Goal: Check status: Check status

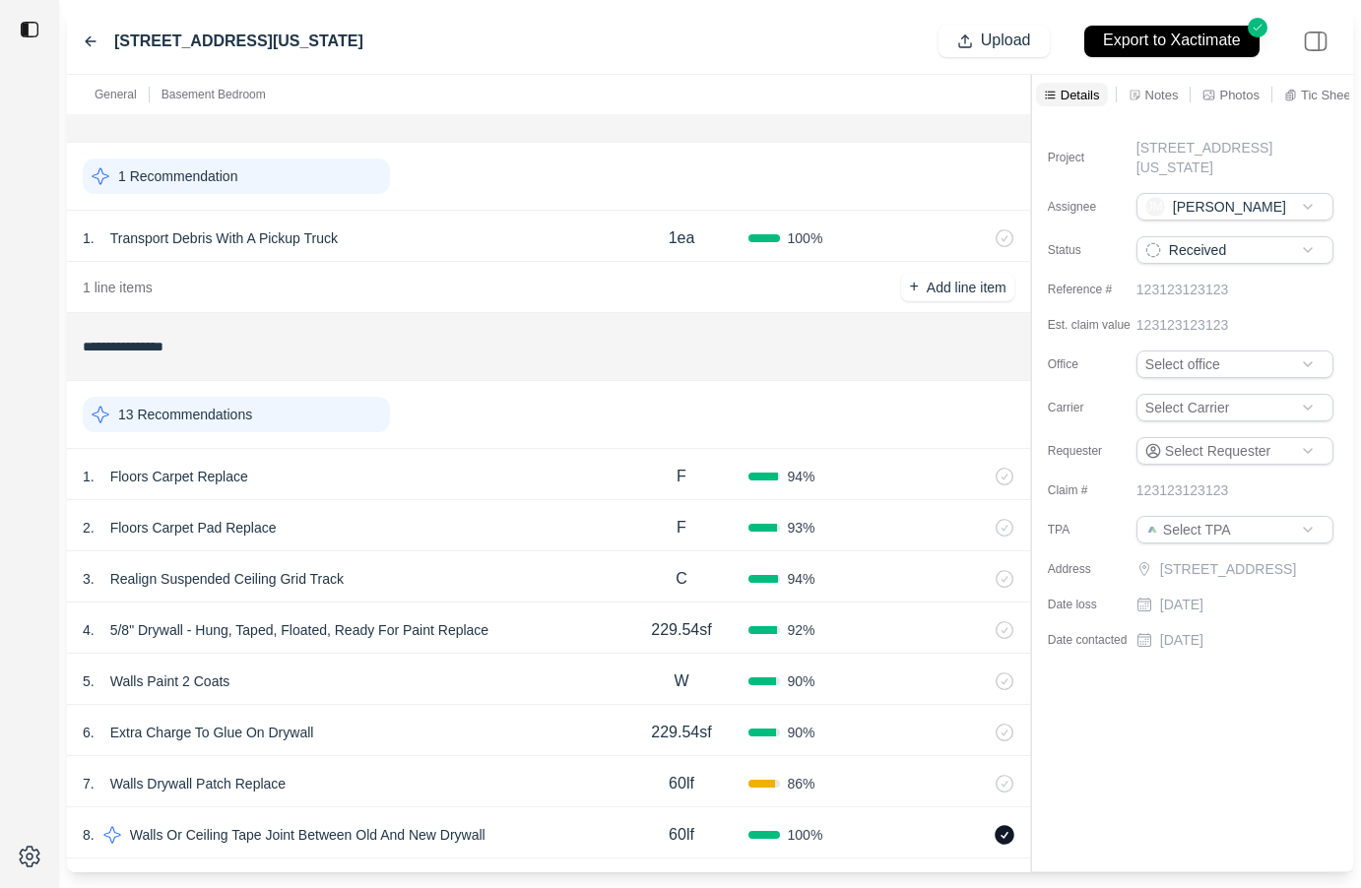
scroll to position [54, 0]
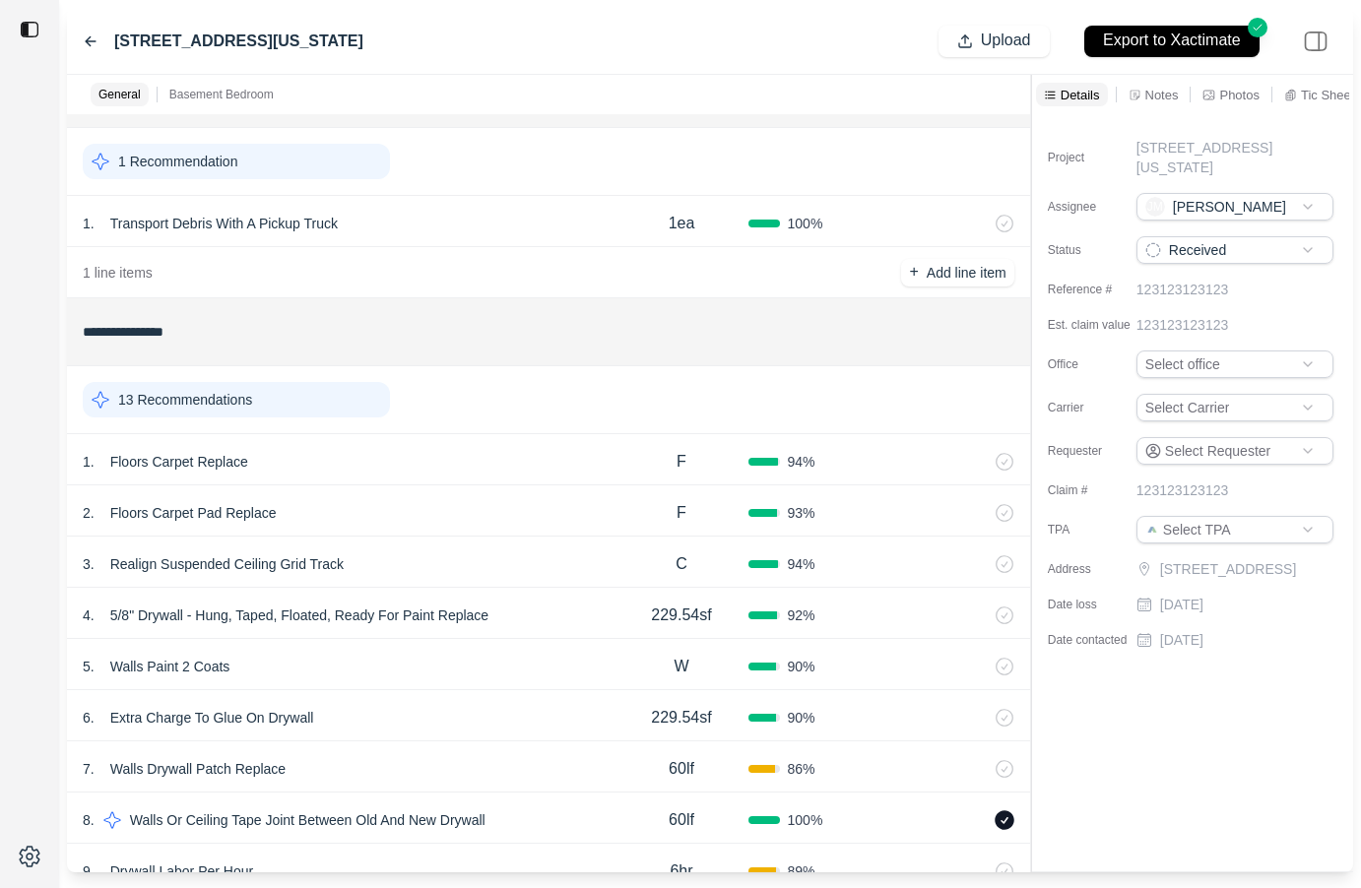
click at [549, 614] on div "4 . 5/8" Drywall - Hung, Taped, Floated, Ready For Paint Replace" at bounding box center [349, 615] width 532 height 28
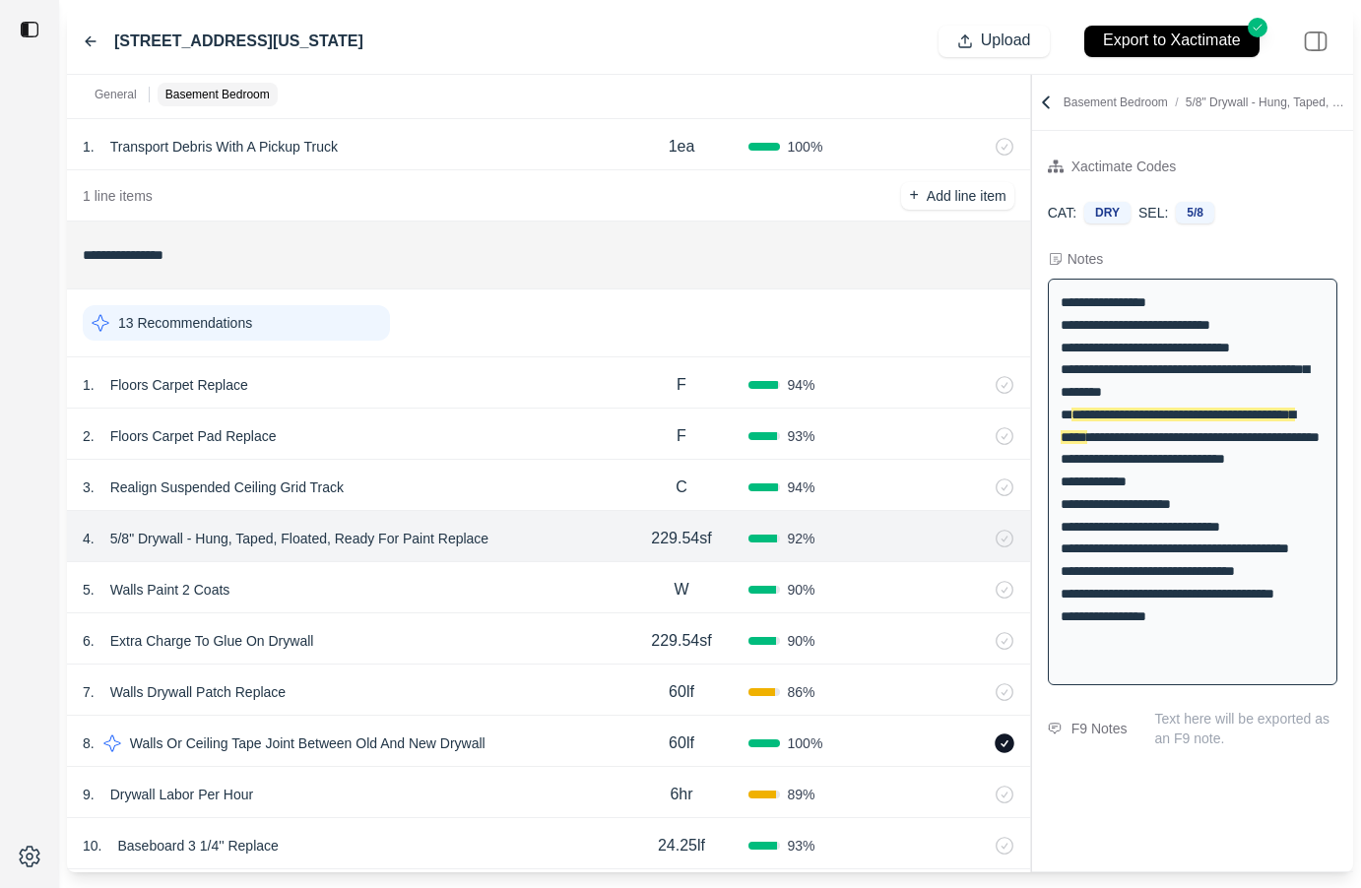
scroll to position [153, 0]
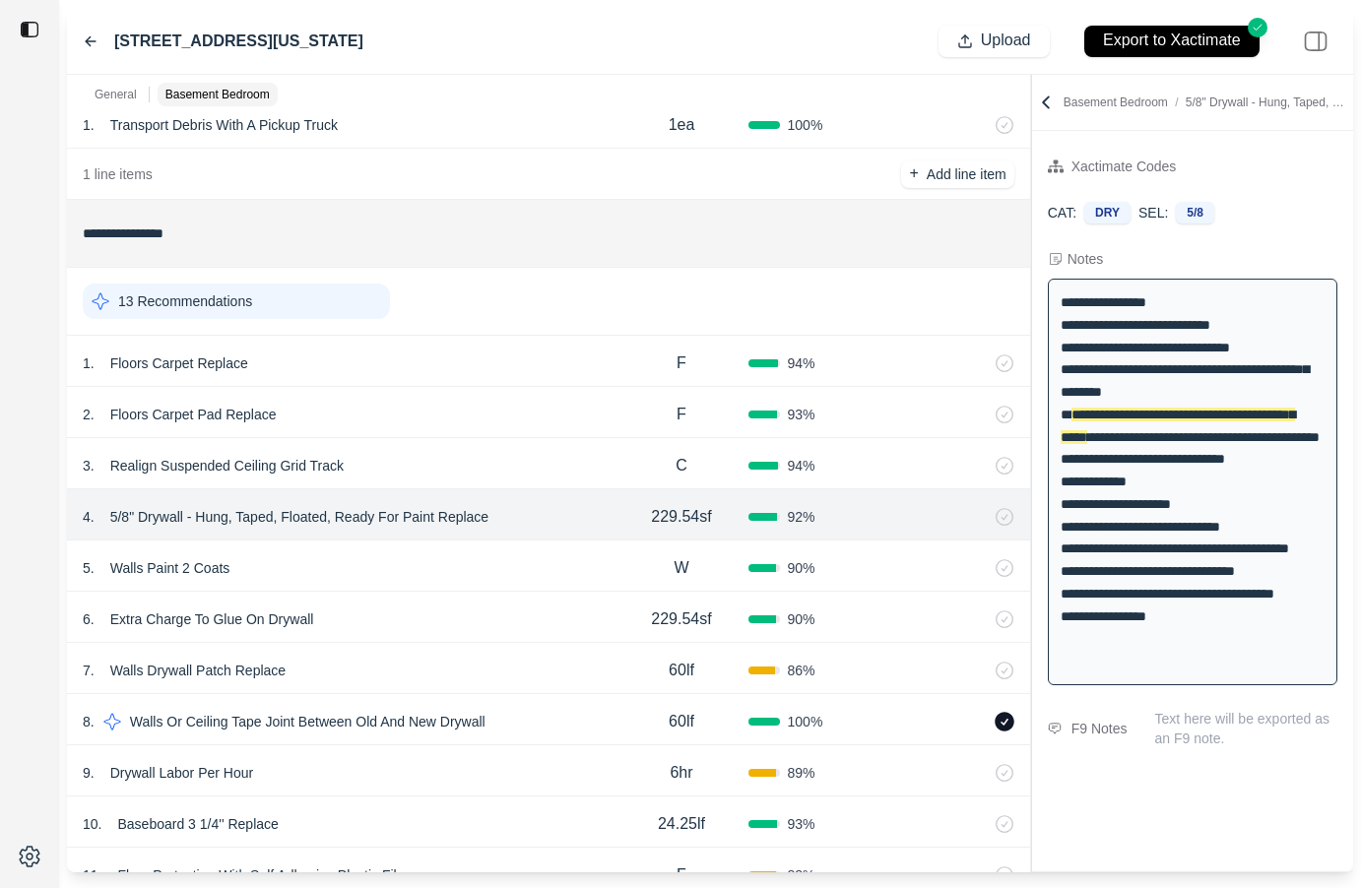
click at [527, 668] on div "7 . Walls Drywall Patch Replace" at bounding box center [349, 671] width 532 height 28
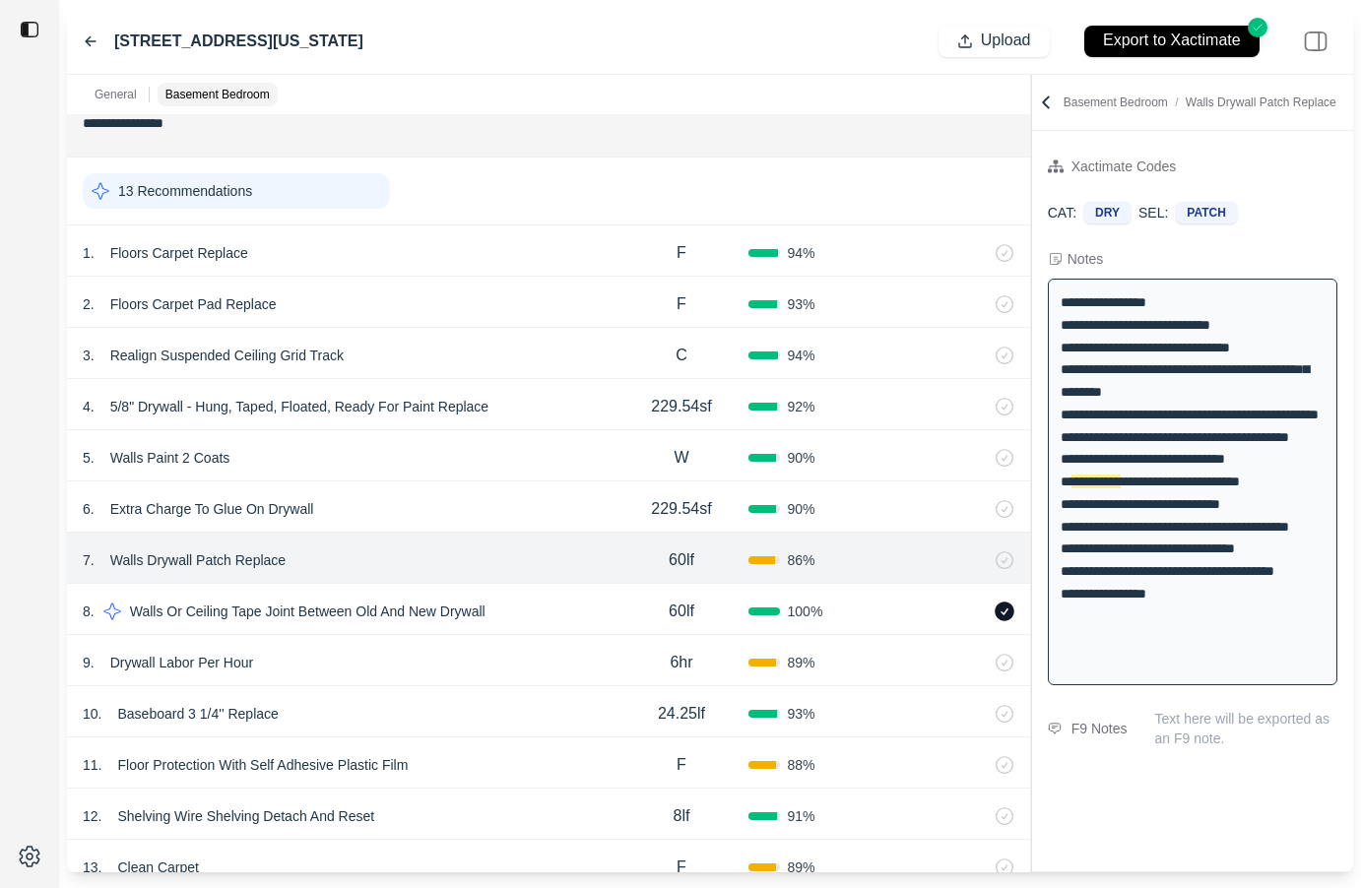
scroll to position [306, 0]
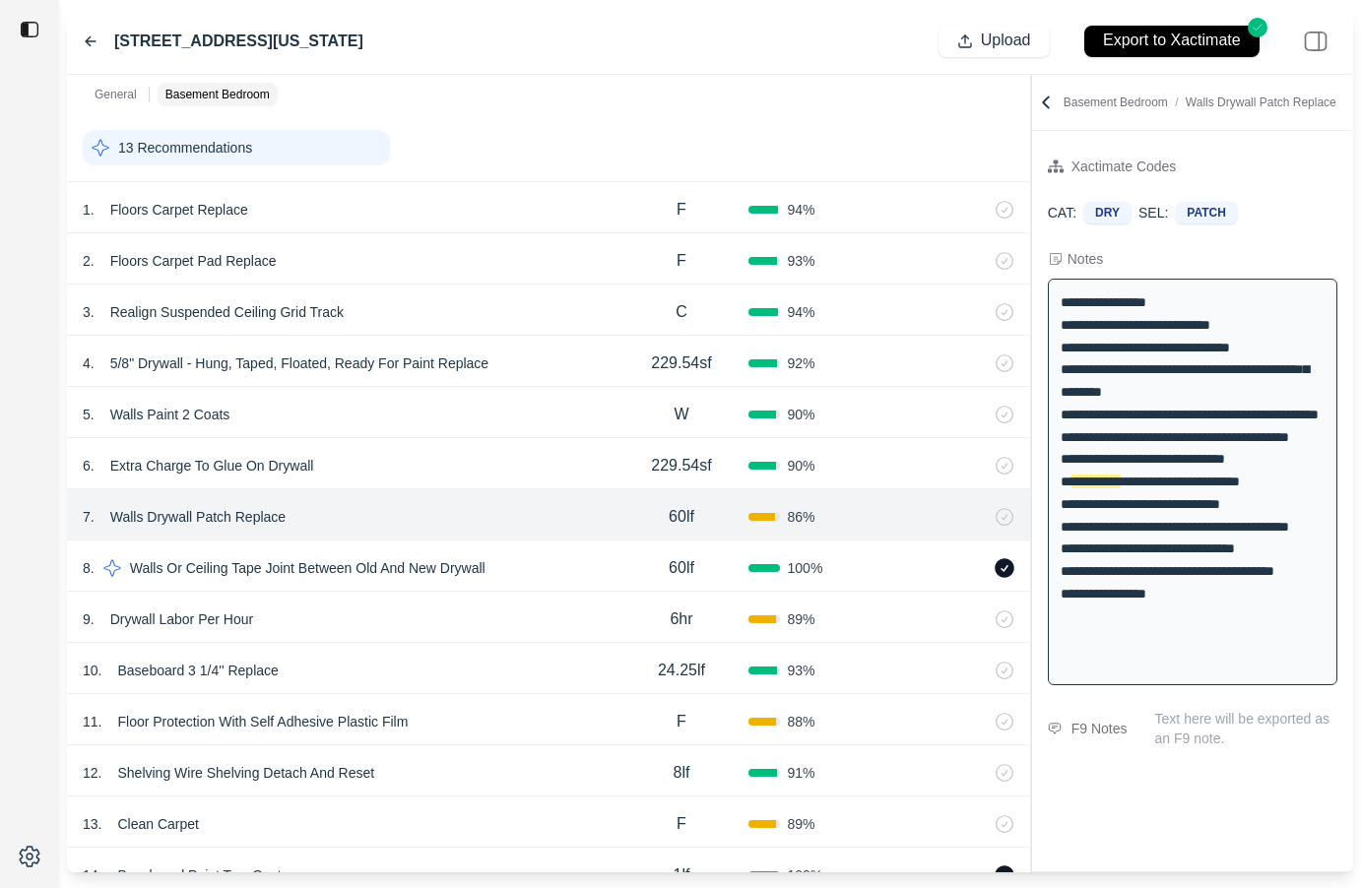
click at [517, 313] on div "3 . Realign Suspended Ceiling Grid Track" at bounding box center [349, 312] width 532 height 28
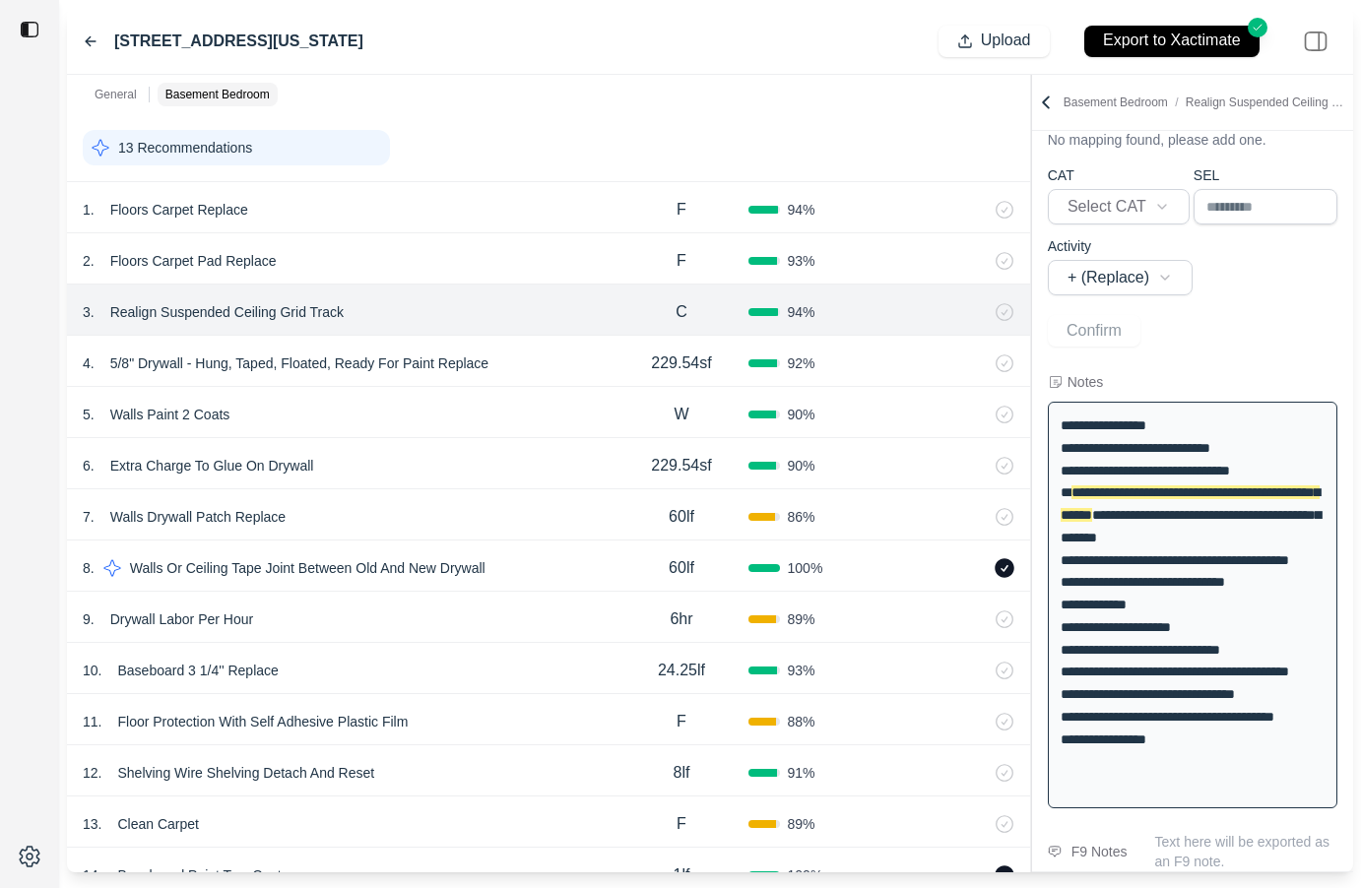
scroll to position [74, 0]
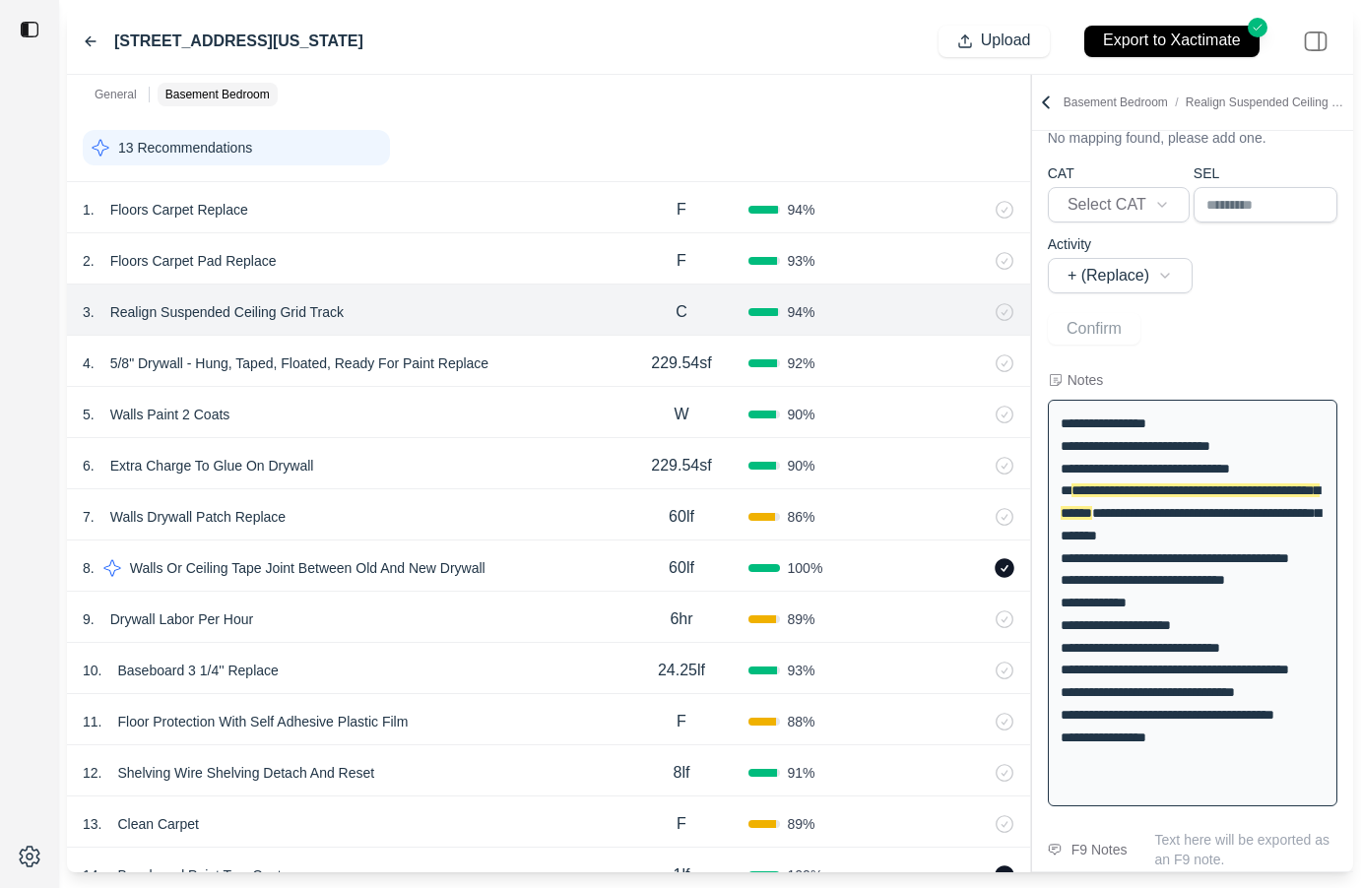
click at [250, 314] on p "Realign Suspended Ceiling Grid Track" at bounding box center [226, 312] width 249 height 28
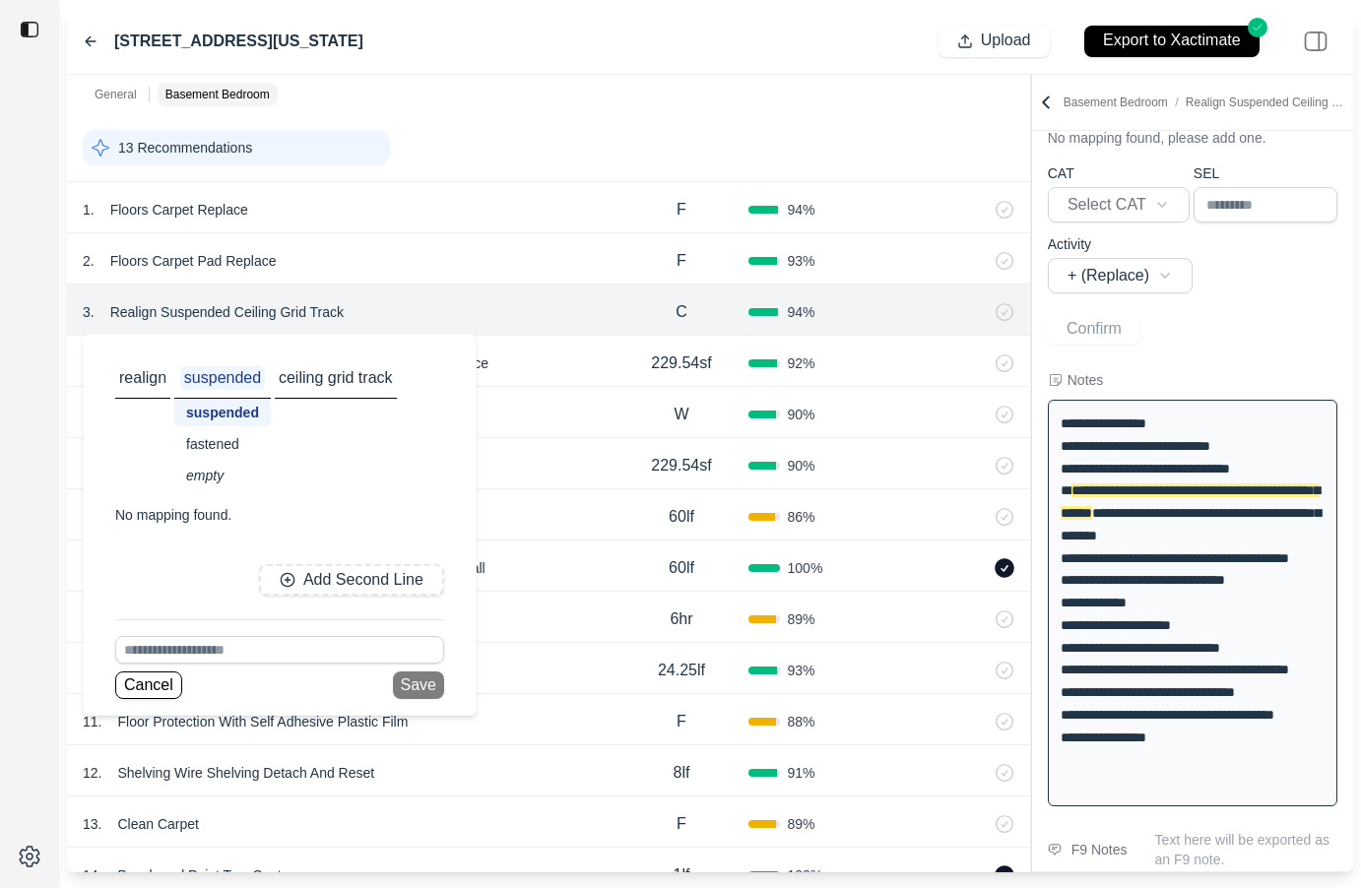
click at [29, 547] on div at bounding box center [29, 444] width 59 height 888
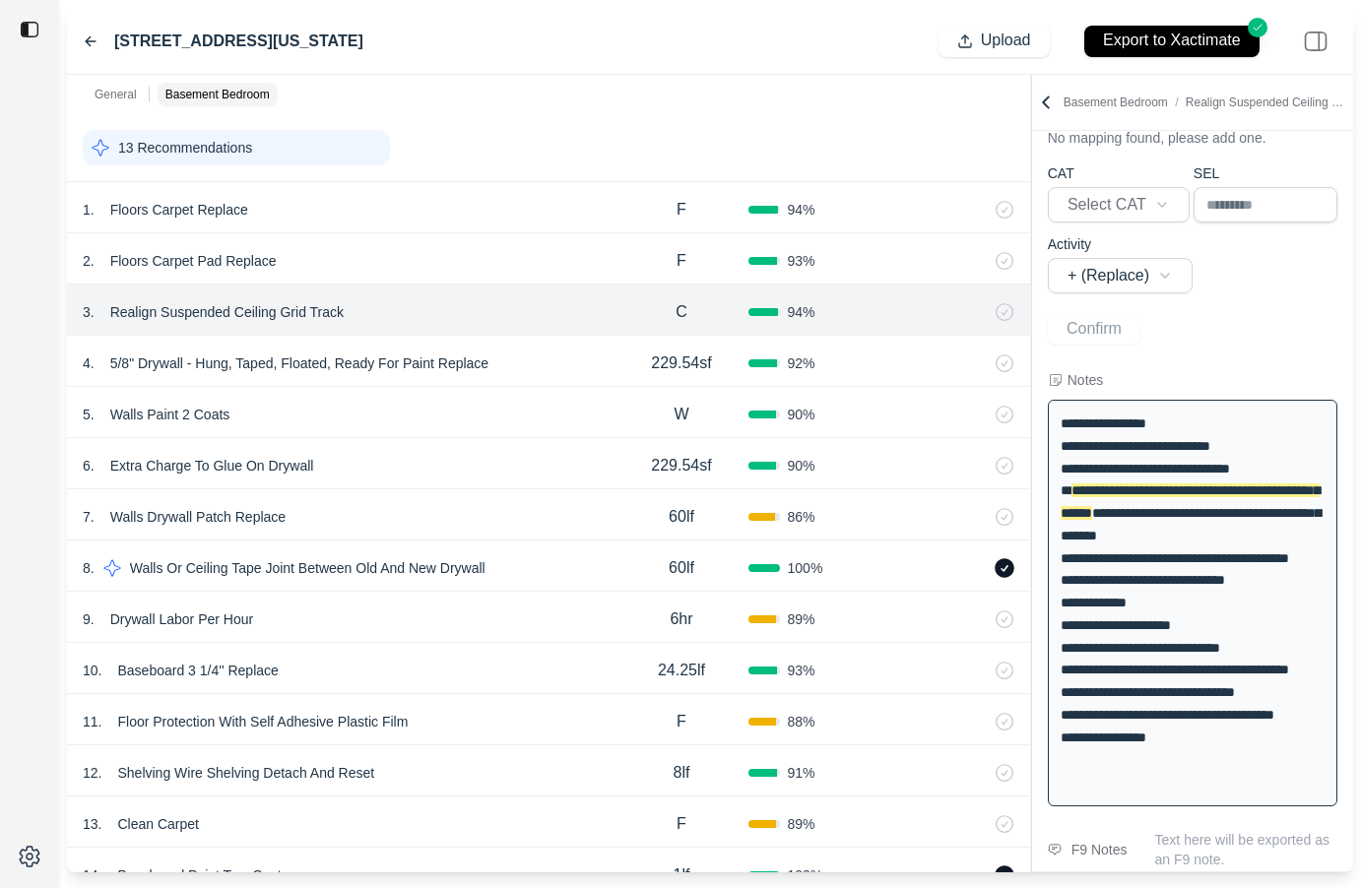
click at [397, 410] on div "5 . Walls Paint 2 Coats" at bounding box center [349, 415] width 532 height 28
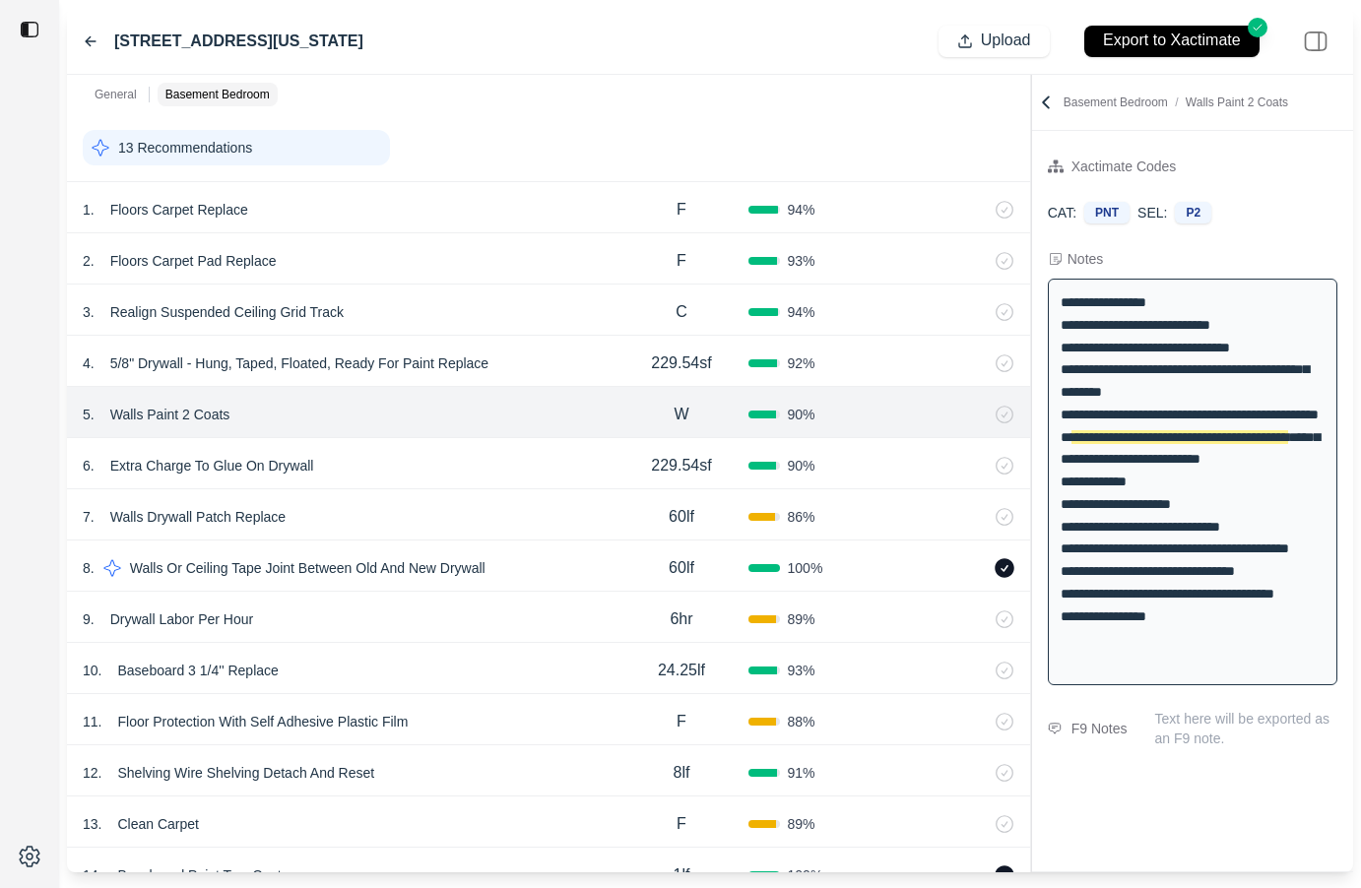
click at [482, 459] on div "6 . Extra Charge To Glue On Drywall" at bounding box center [349, 466] width 532 height 28
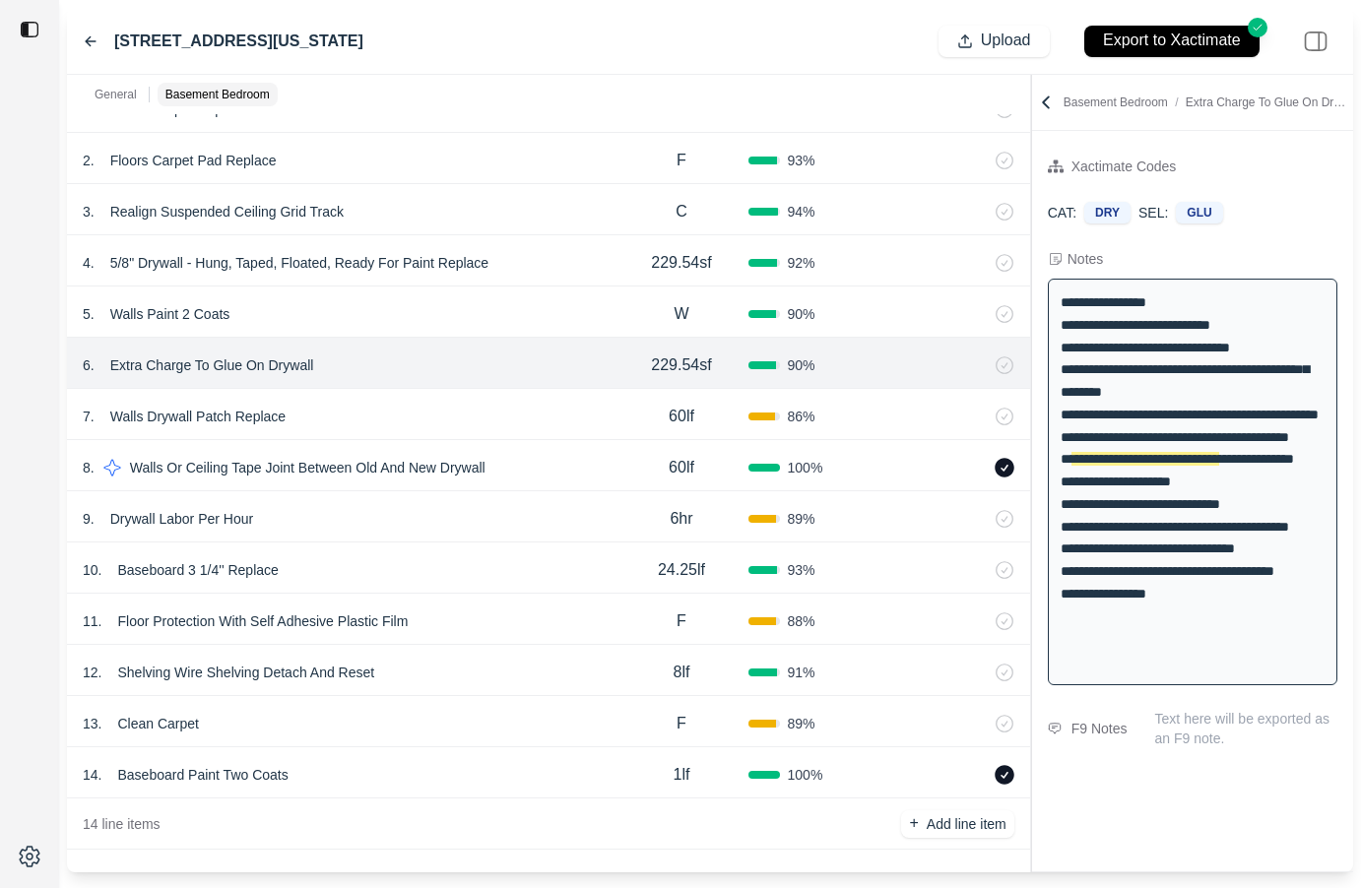
scroll to position [415, 0]
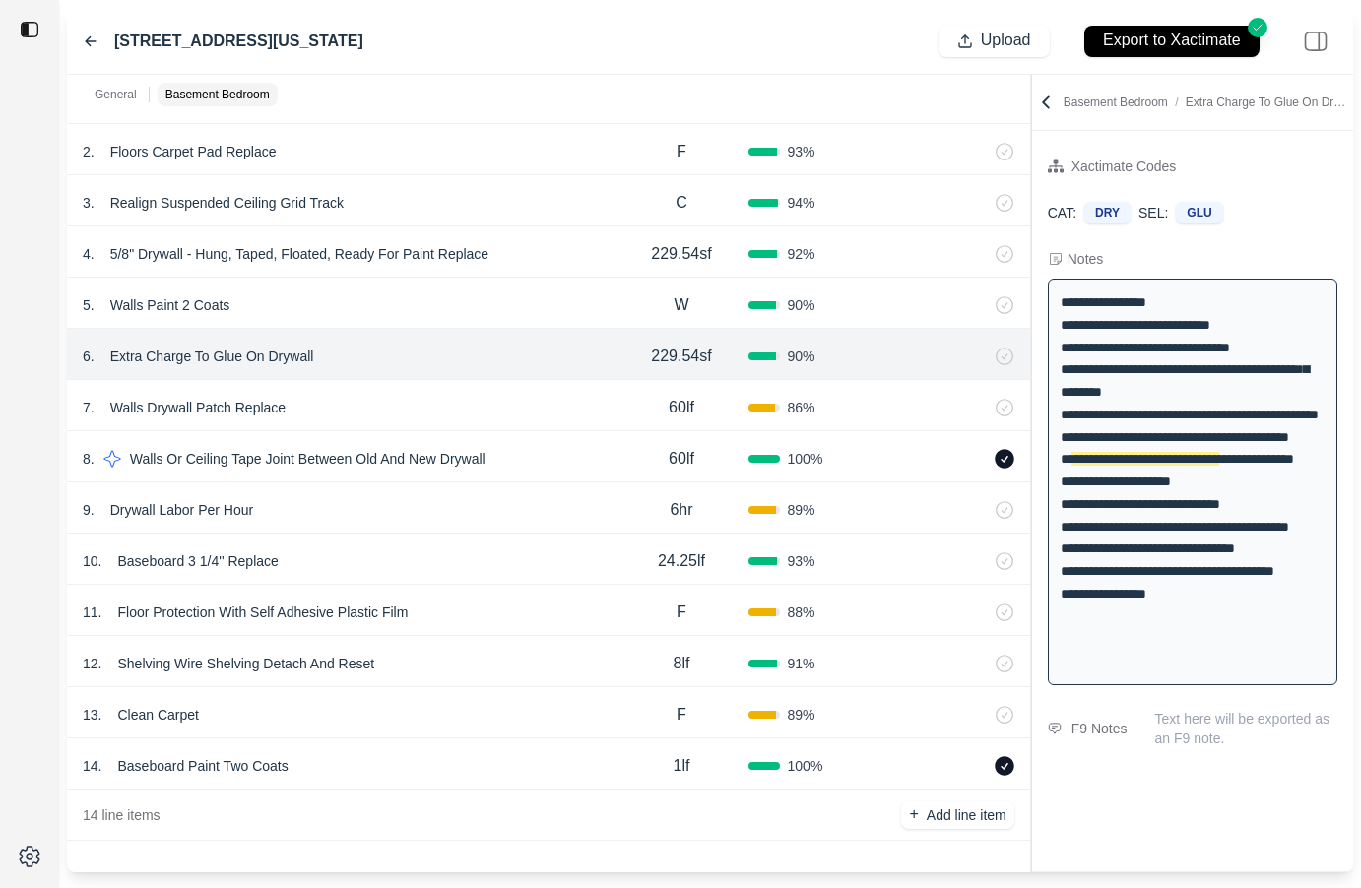
click at [487, 770] on div "14 . Baseboard Paint Two Coats" at bounding box center [349, 766] width 532 height 28
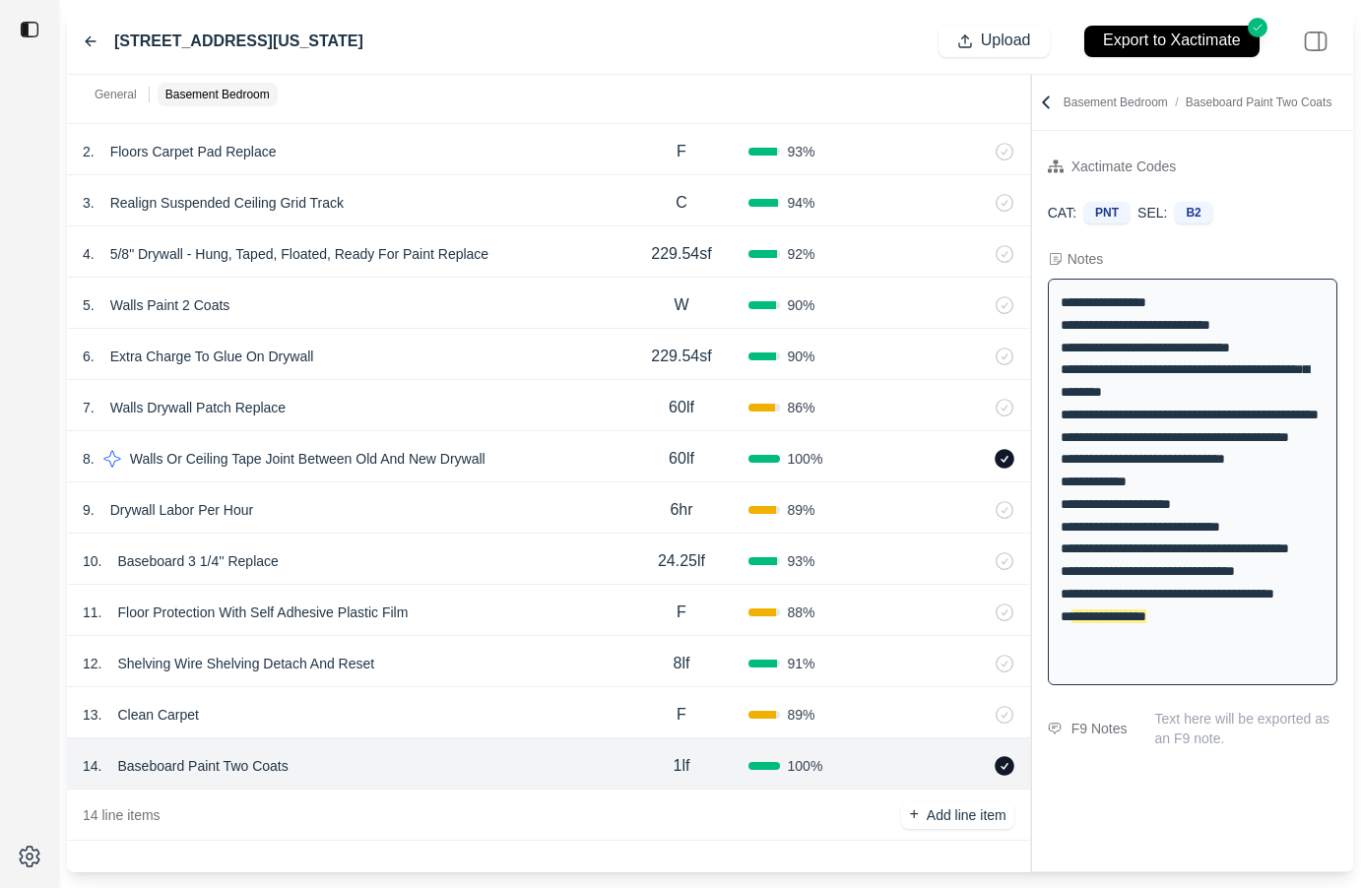
click at [496, 706] on div "13 . Clean Carpet" at bounding box center [349, 715] width 532 height 28
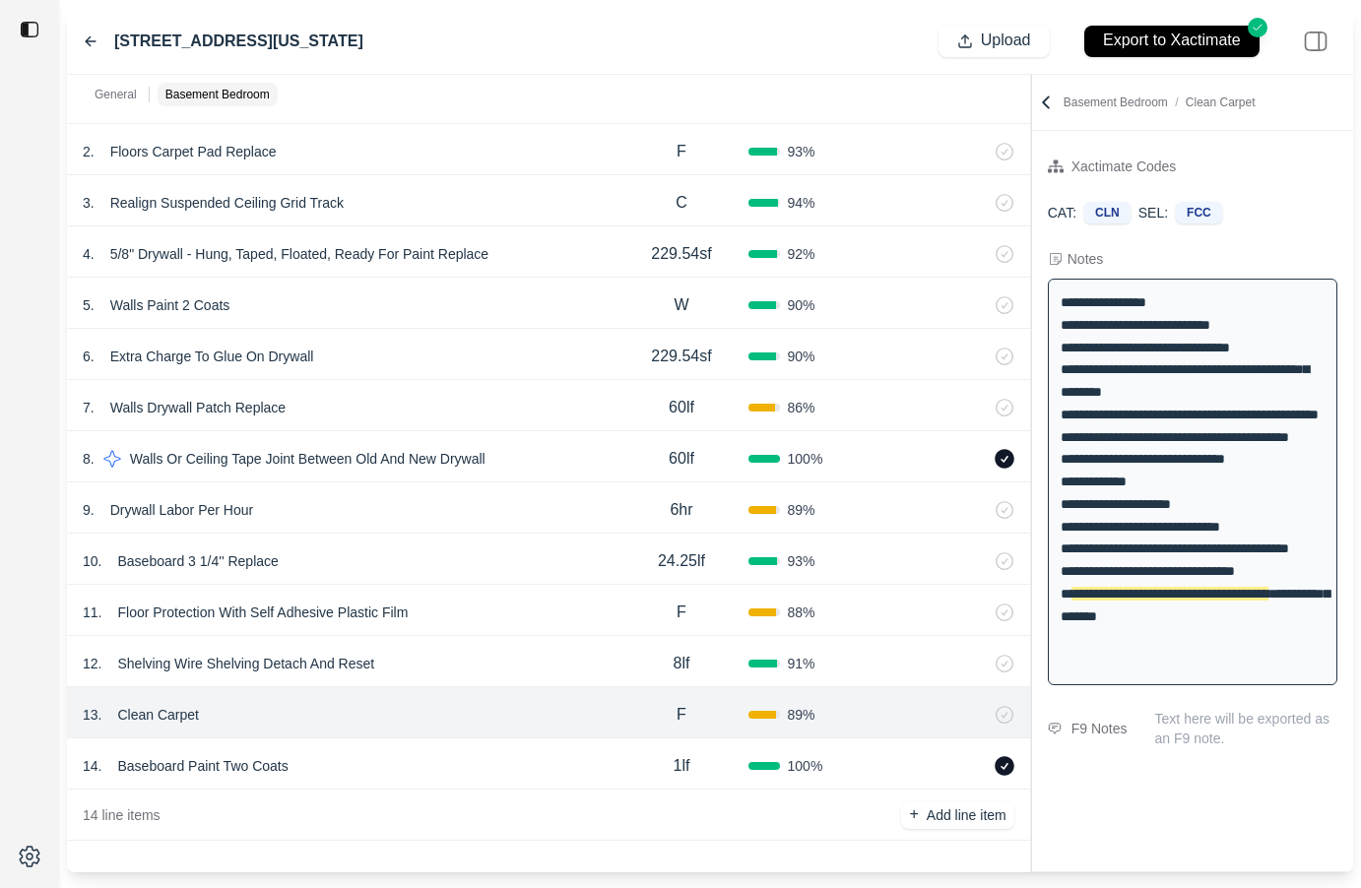
click at [513, 654] on div "12 . Shelving Wire Shelving Detach And Reset" at bounding box center [349, 664] width 532 height 28
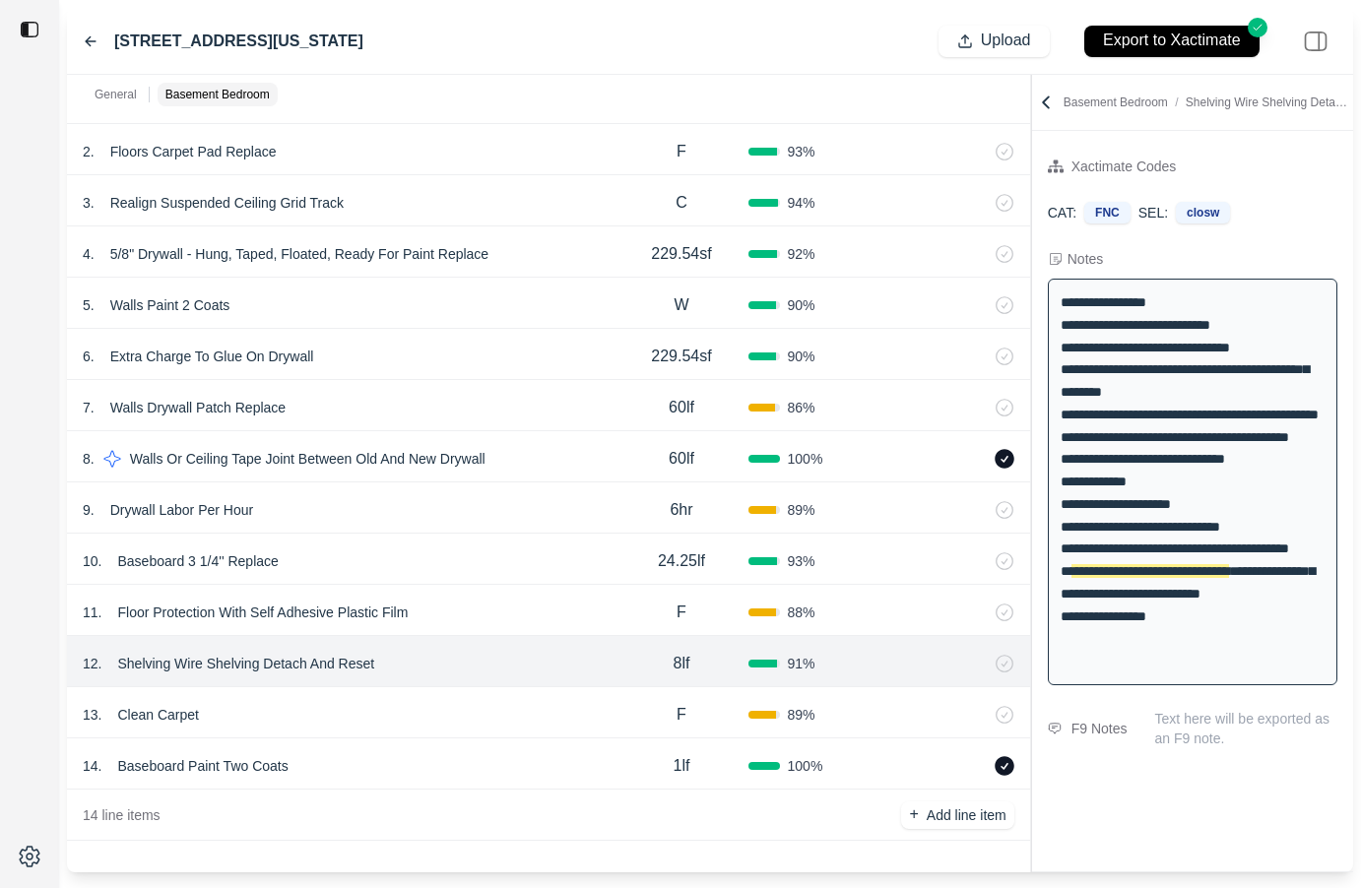
click at [523, 609] on div "11 . Floor Protection With Self Adhesive Plastic Film" at bounding box center [349, 613] width 532 height 28
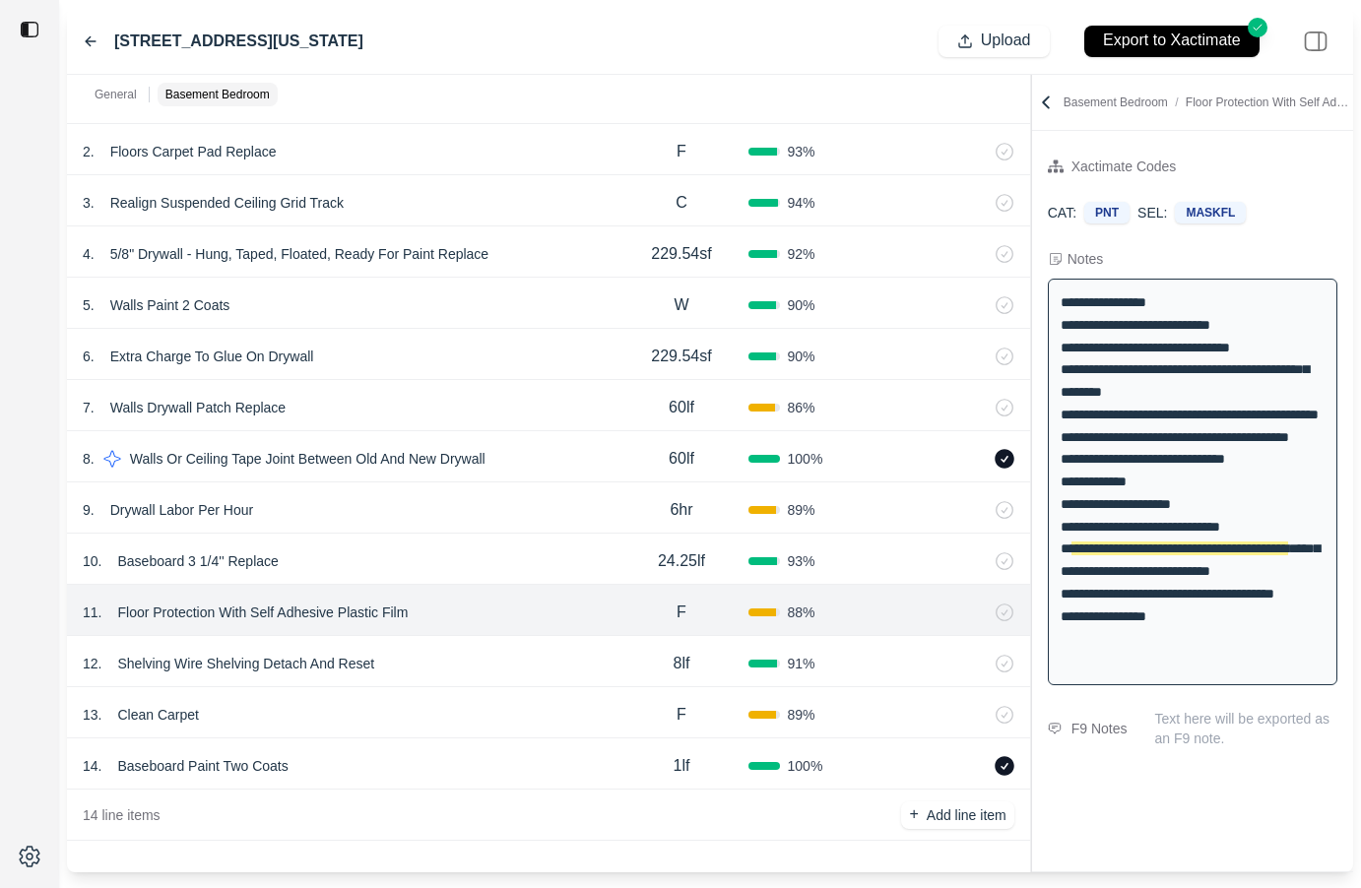
click at [523, 559] on div "10 . Baseboard 3 1/4'' Replace" at bounding box center [349, 561] width 532 height 28
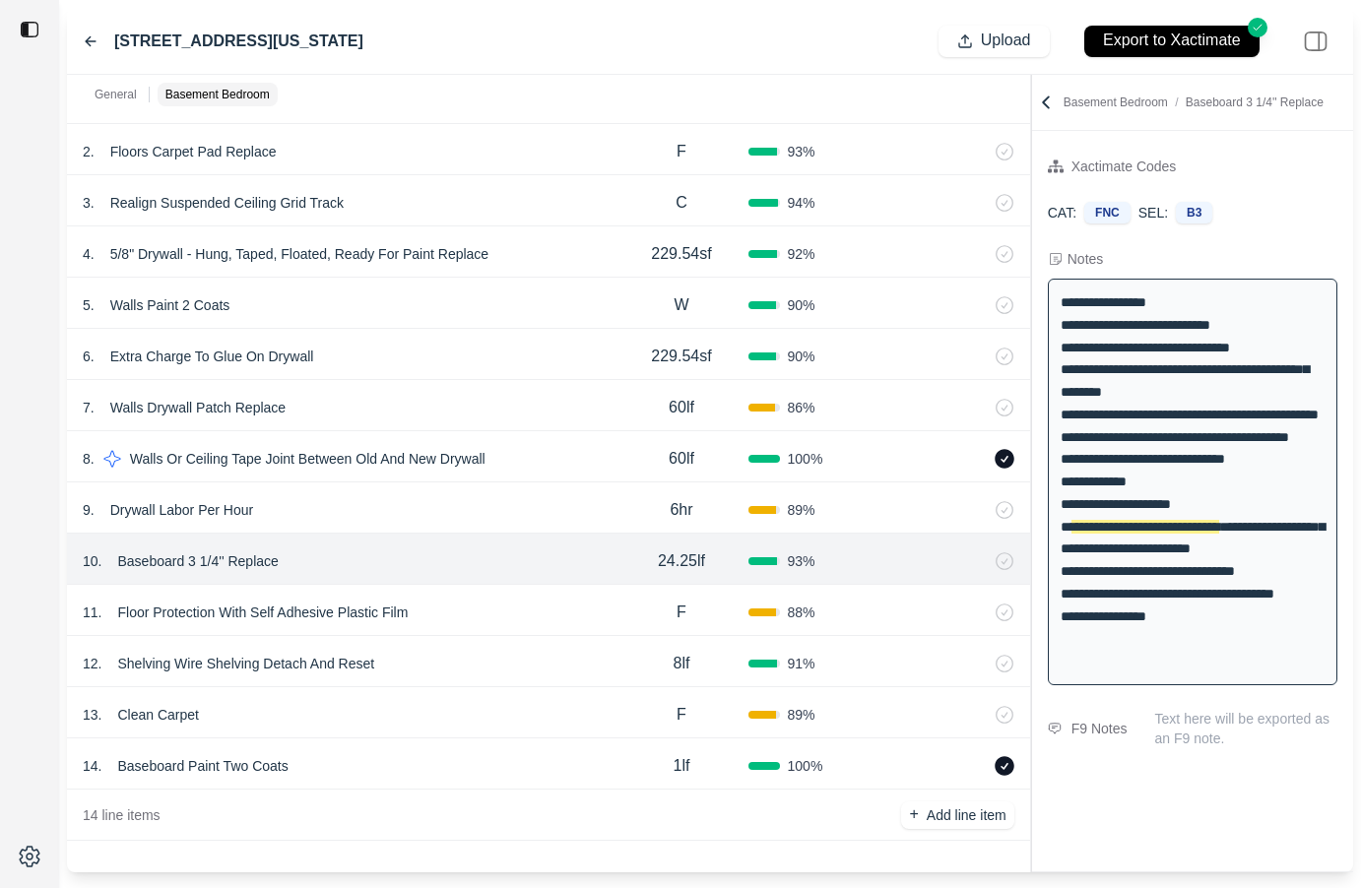
click at [518, 507] on div "9 . Drywall Labor Per Hour" at bounding box center [349, 510] width 532 height 28
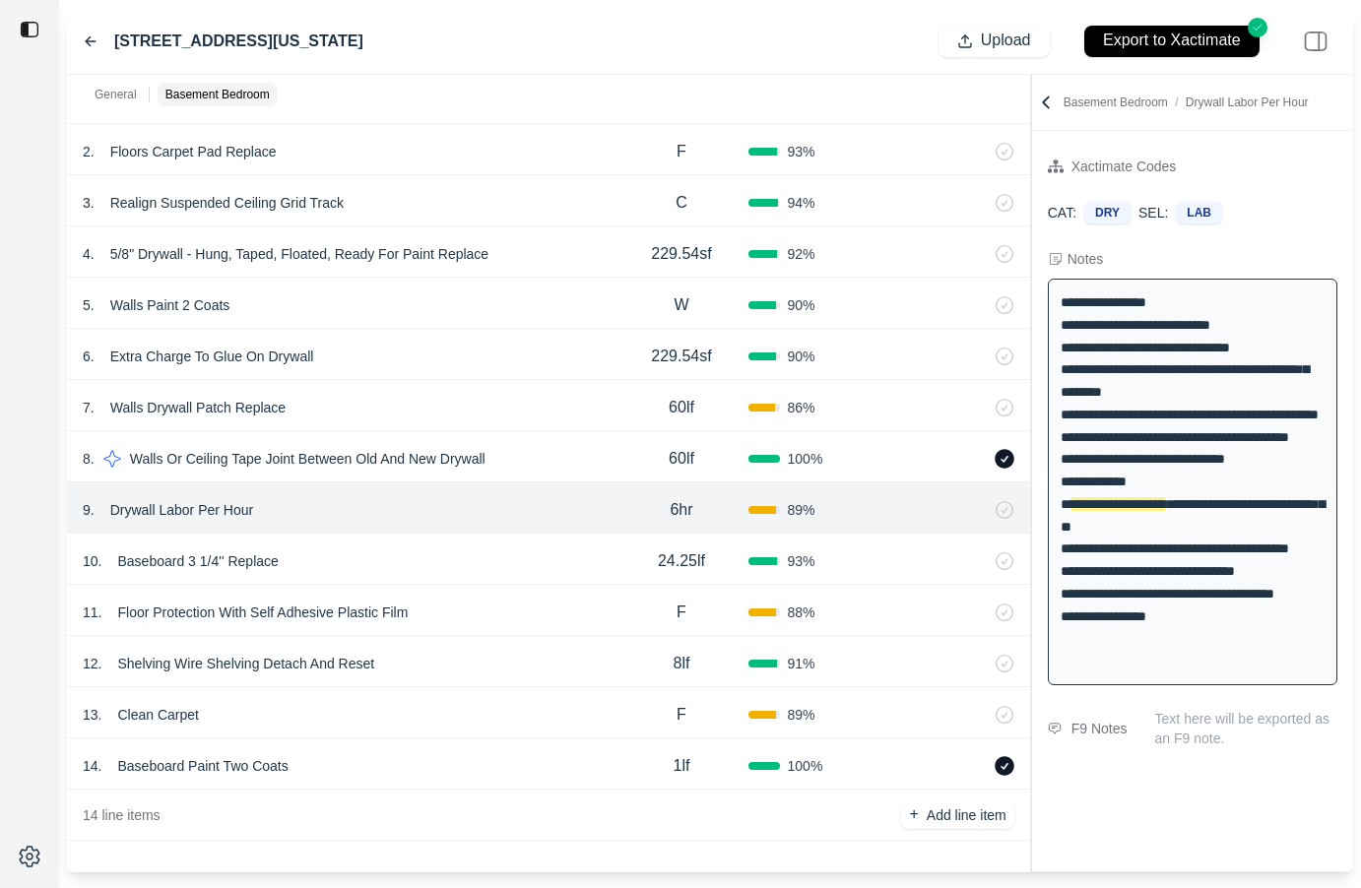
click at [510, 396] on div "7 . Walls Drywall Patch Replace" at bounding box center [349, 408] width 532 height 28
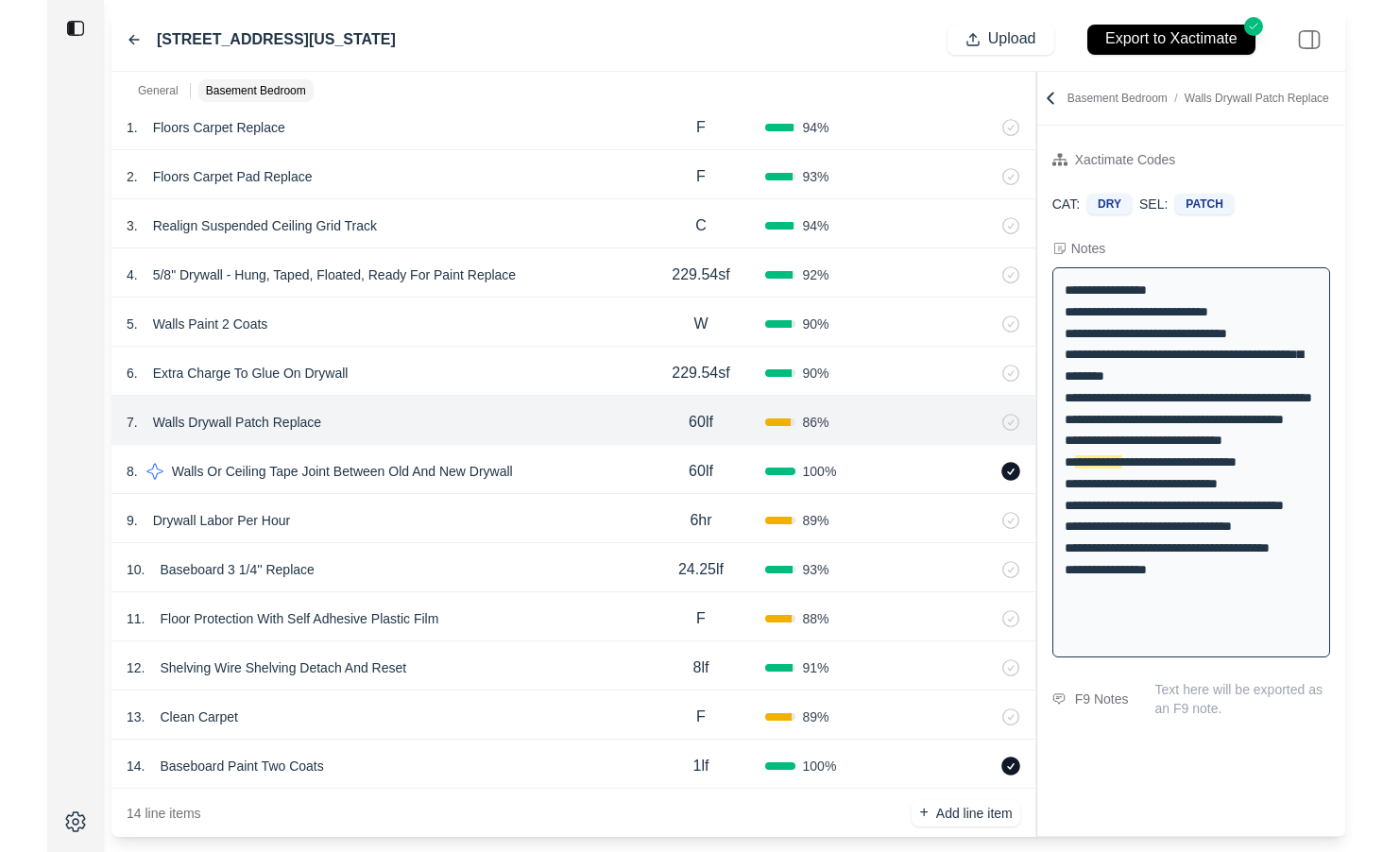
scroll to position [367, 0]
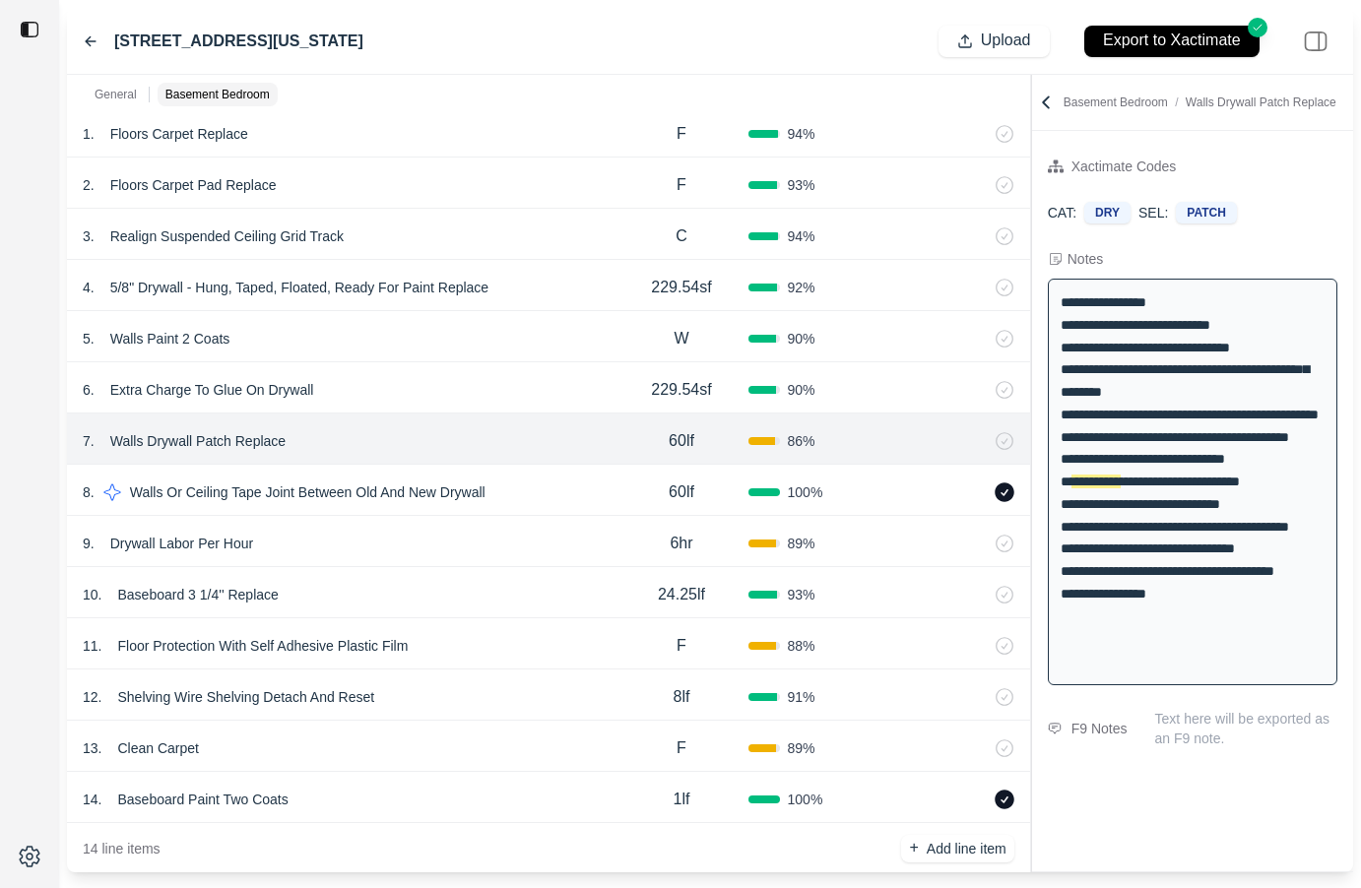
click at [510, 387] on div "6 . Extra Charge To Glue On Drywall" at bounding box center [349, 390] width 532 height 28
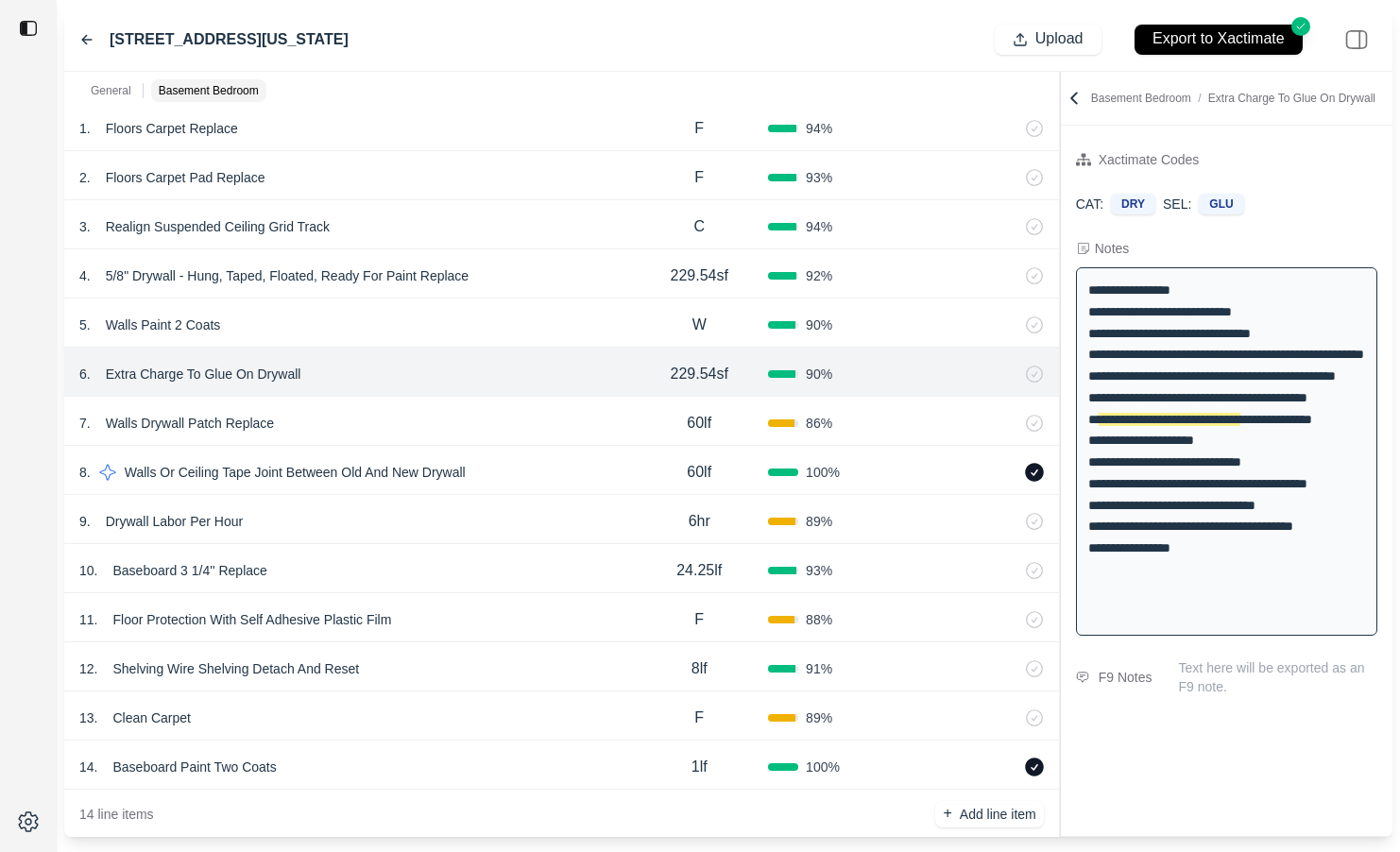
click at [396, 325] on div "5 . Walls Paint 2 Coats" at bounding box center [355, 325] width 551 height 27
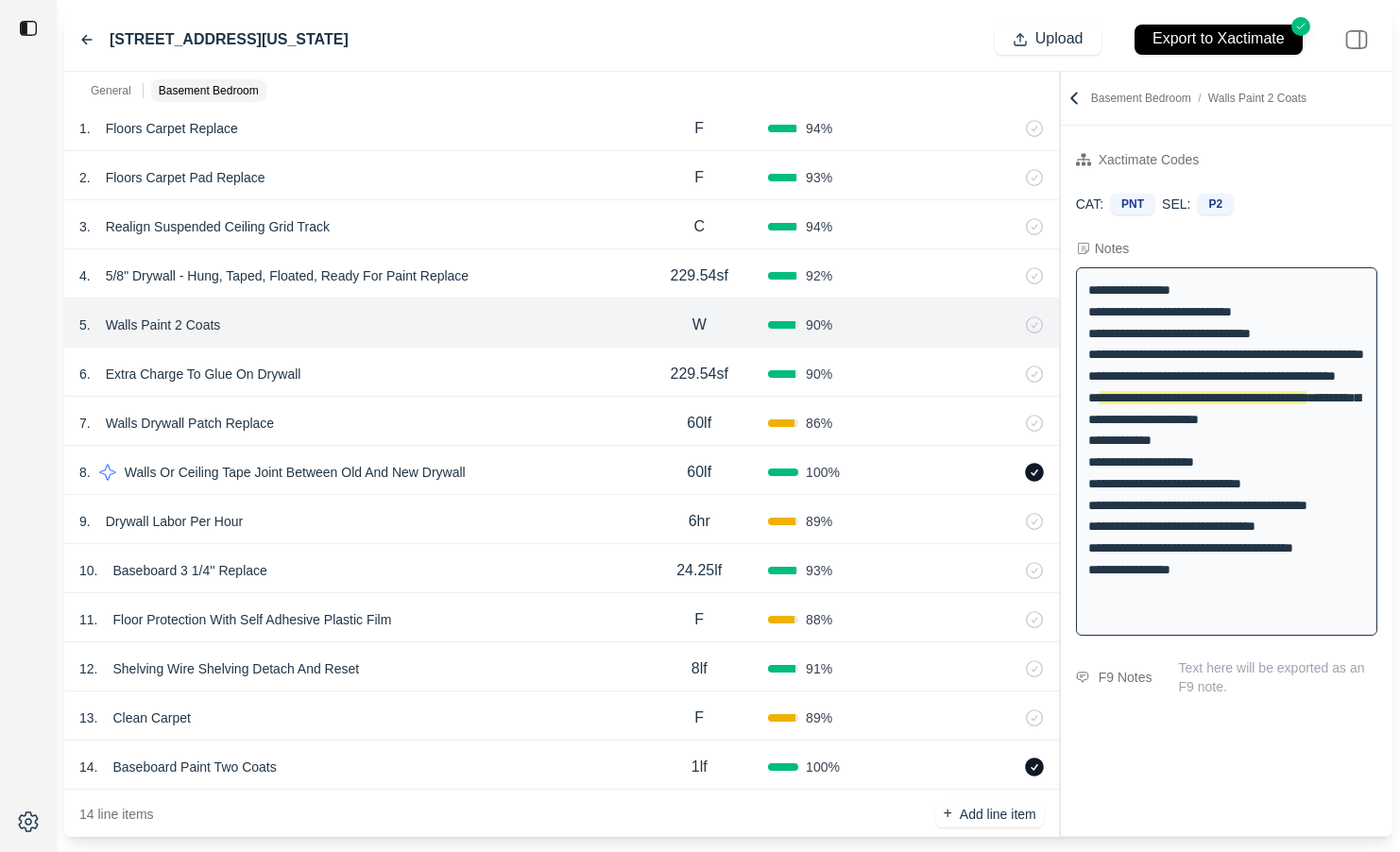
click at [119, 322] on p "Walls Paint 2 Coats" at bounding box center [163, 325] width 131 height 27
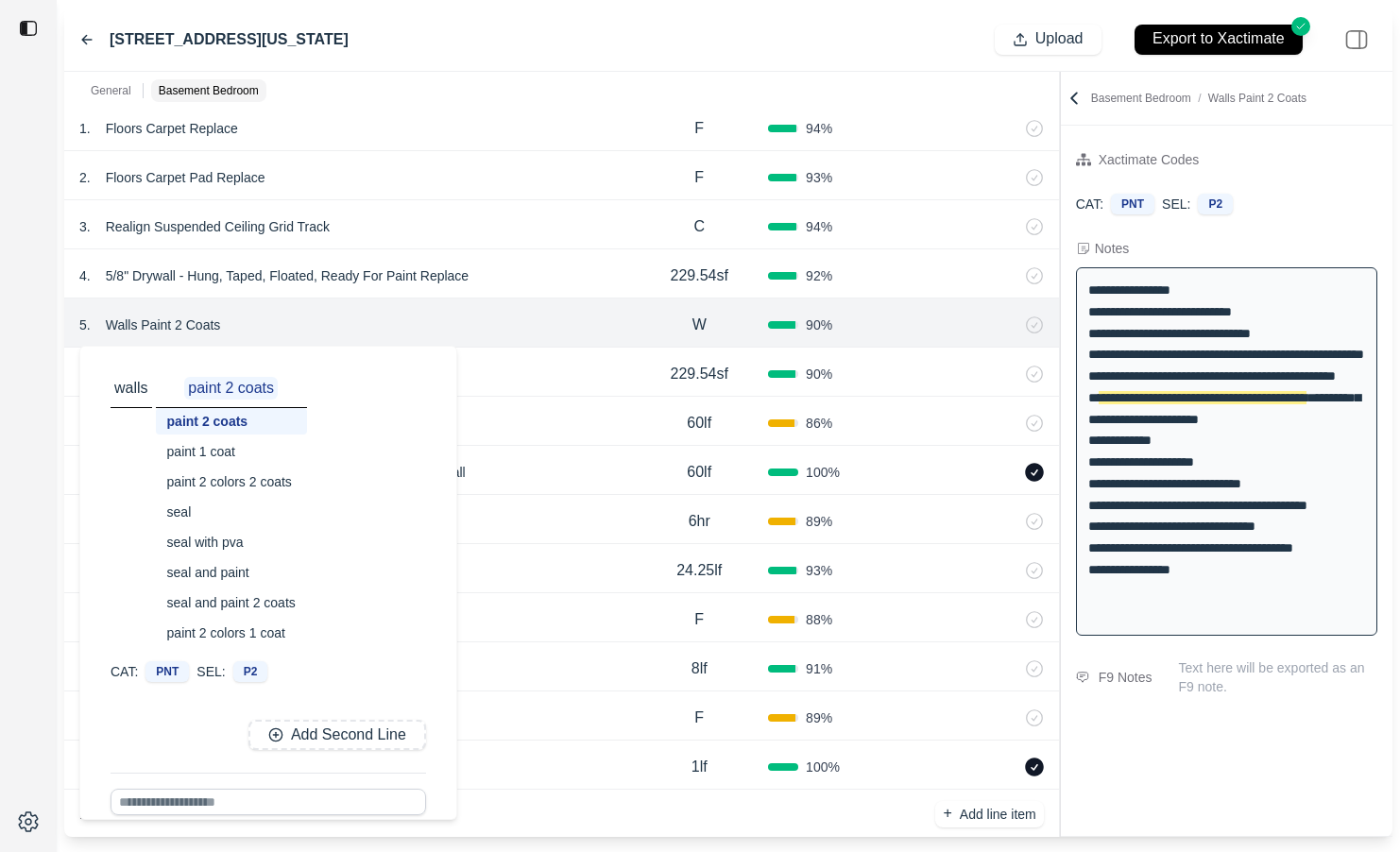
click at [35, 552] on div at bounding box center [28, 426] width 57 height 852
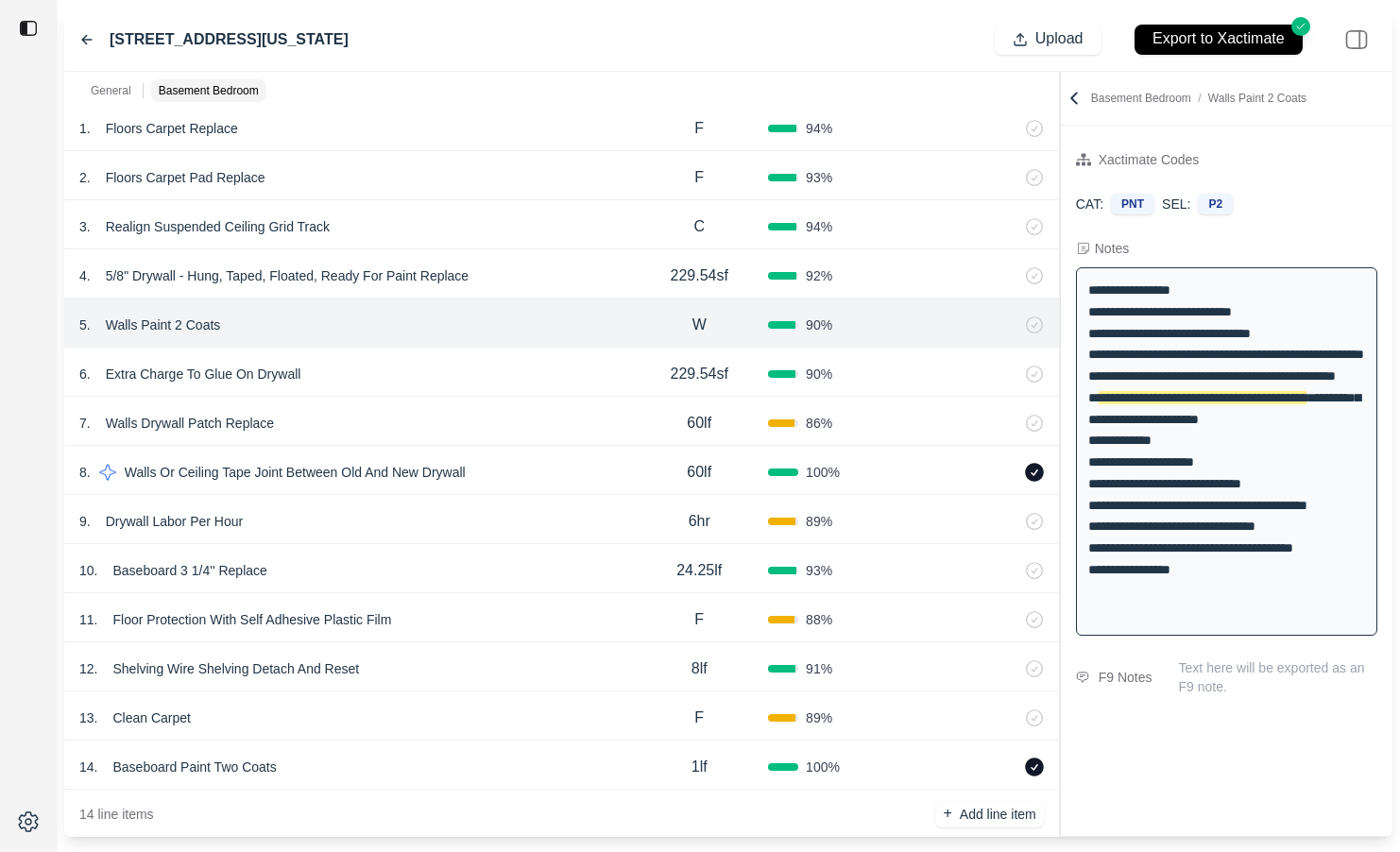
click at [384, 433] on div "7 . Walls Drywall Patch Replace" at bounding box center [355, 423] width 551 height 27
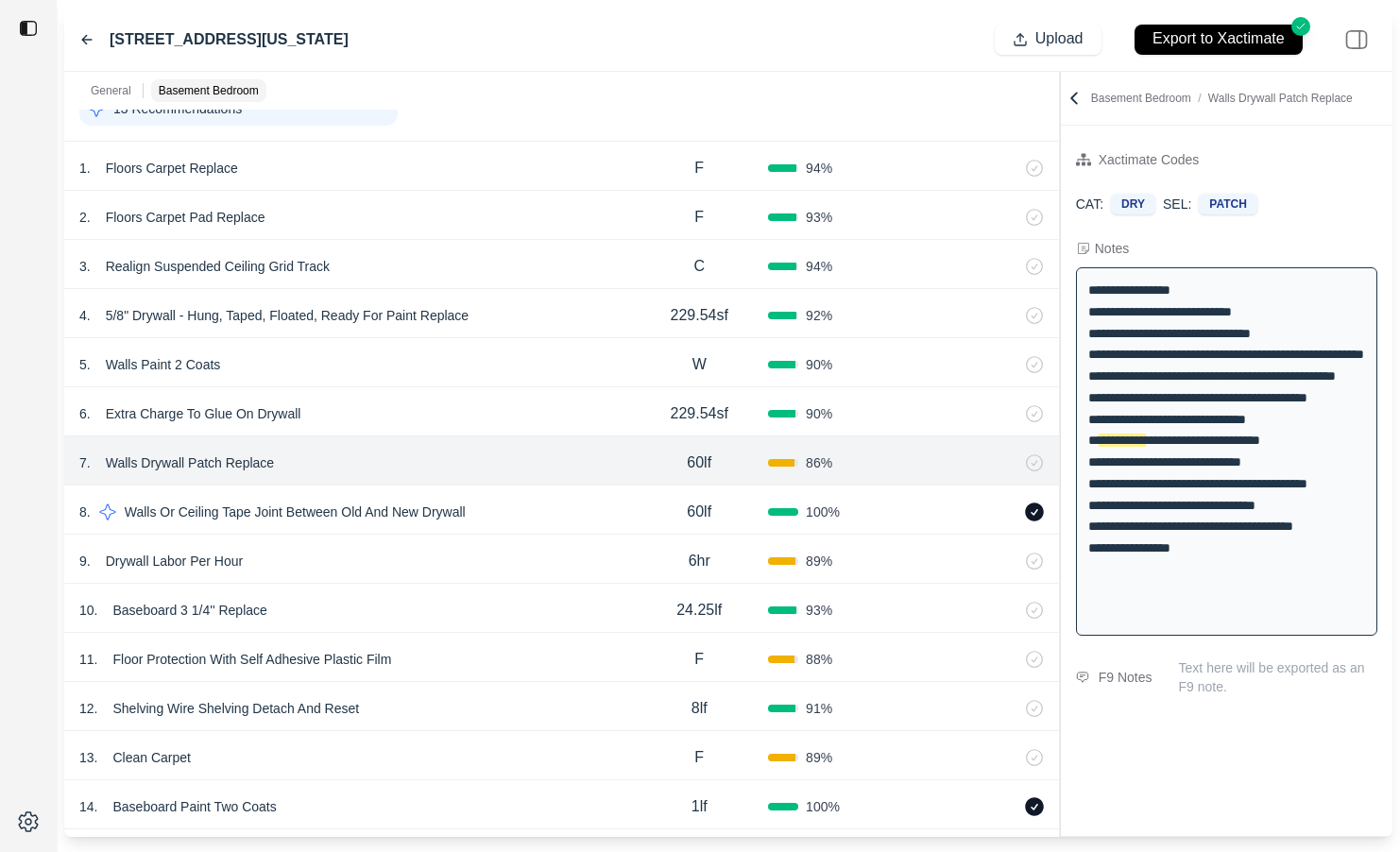
scroll to position [313, 0]
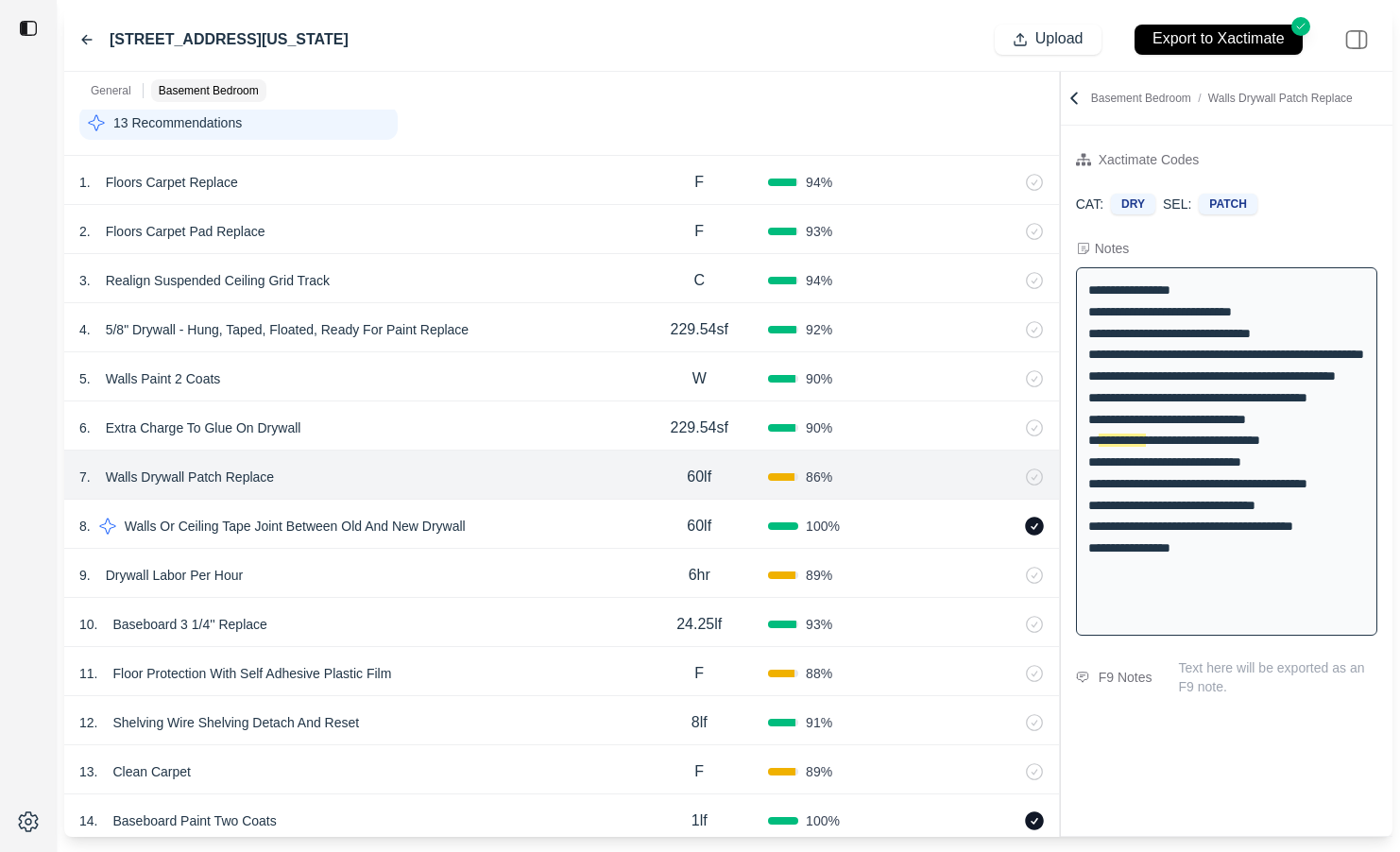
click at [433, 287] on div "3 . Realign Suspended Ceiling Grid Track" at bounding box center [355, 281] width 551 height 27
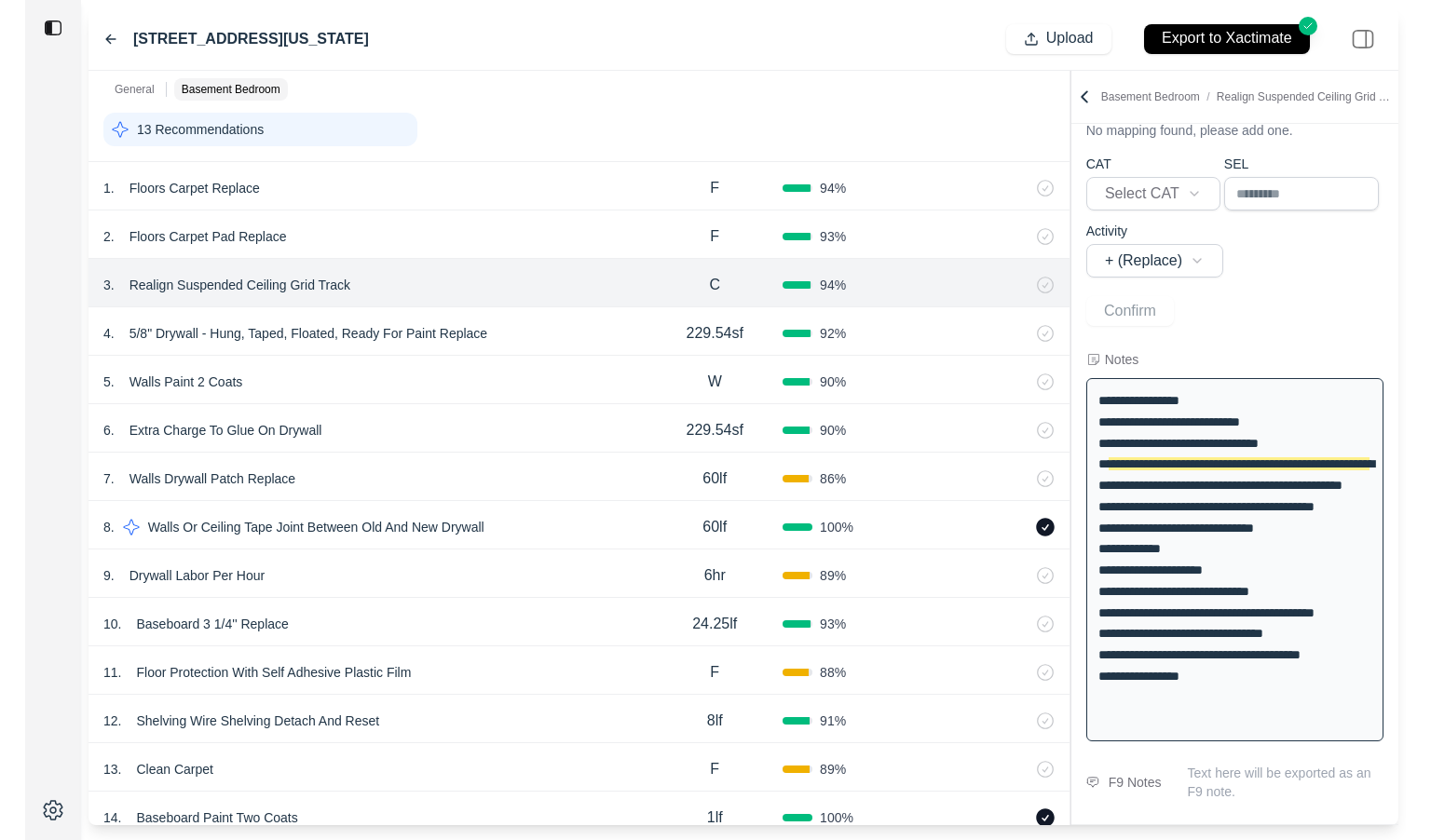
scroll to position [298, 0]
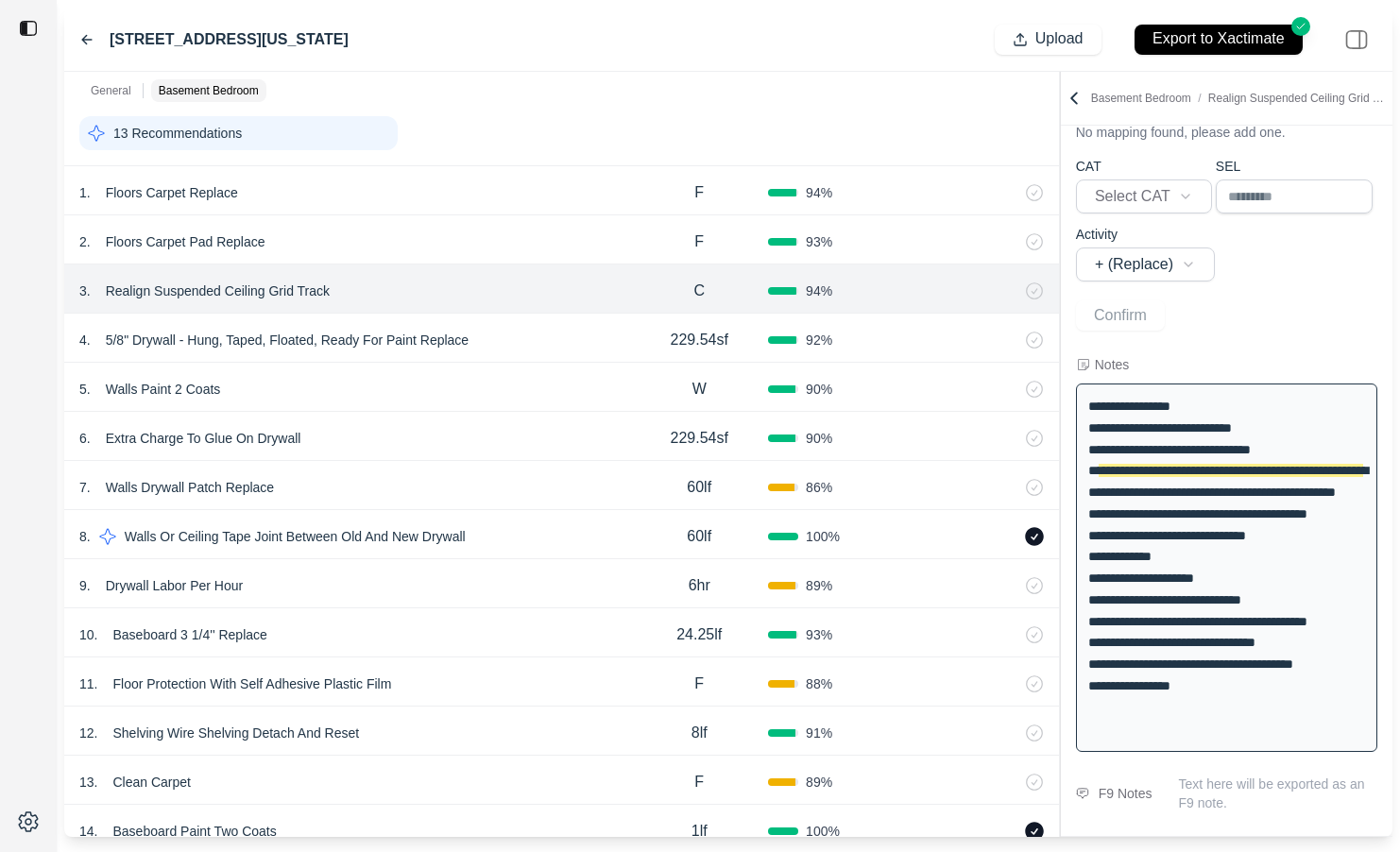
click at [231, 293] on p "Realign Suspended Ceiling Grid Track" at bounding box center [217, 291] width 239 height 27
click at [15, 435] on div at bounding box center [28, 426] width 57 height 852
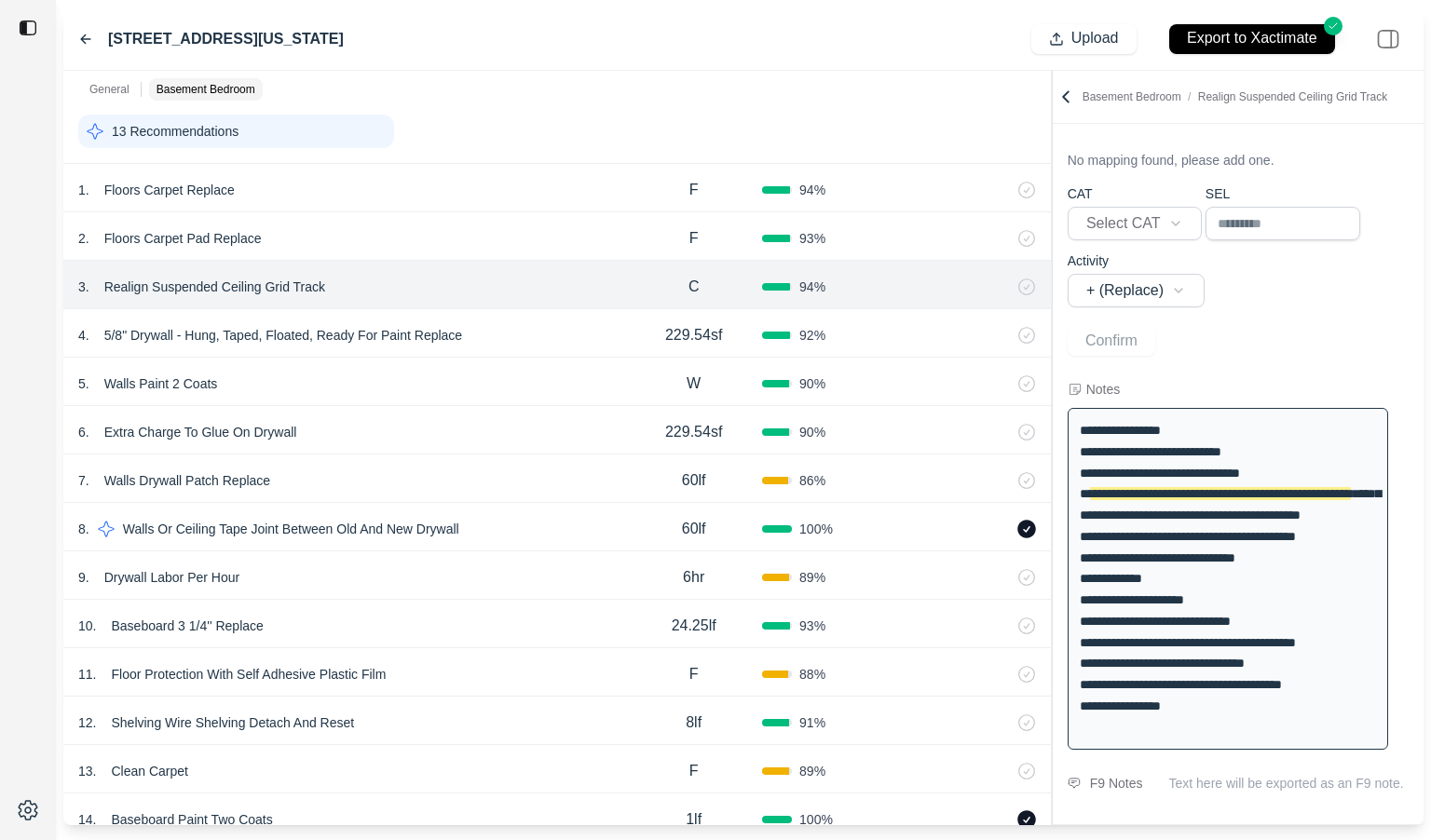
scroll to position [19, 0]
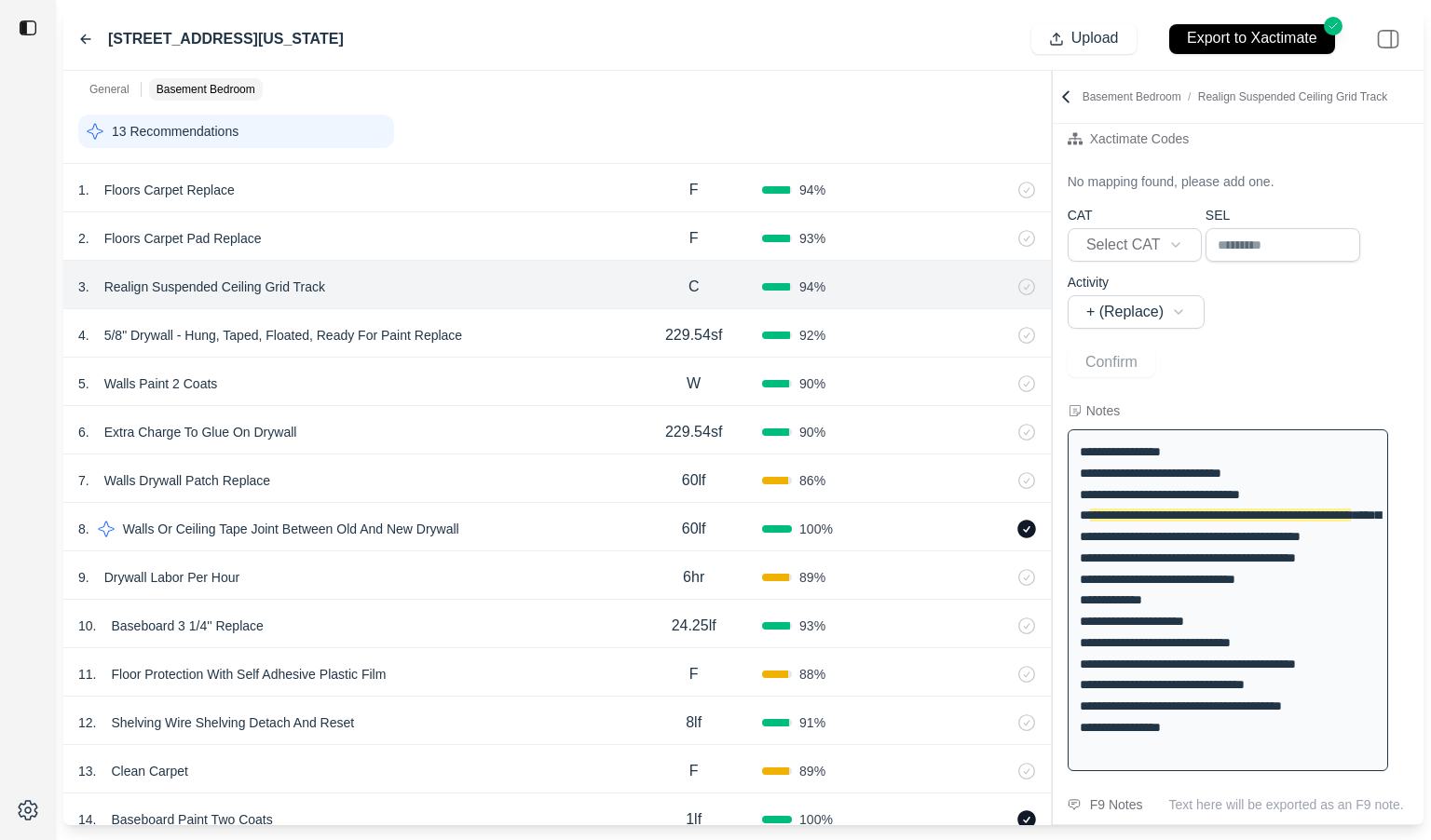
click at [1051, 162] on div at bounding box center [1051, 447] width 1 height 754
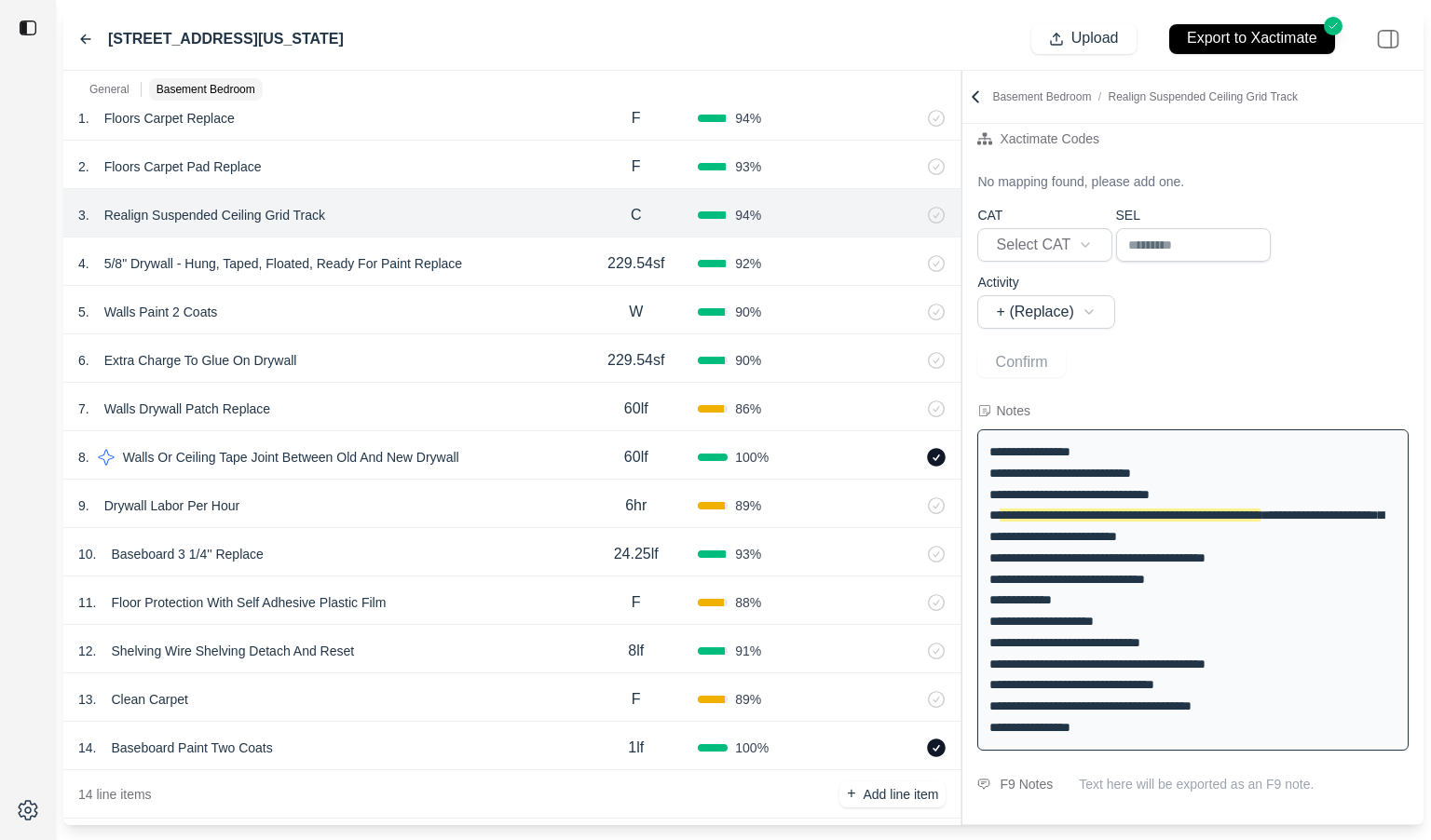
scroll to position [393, 0]
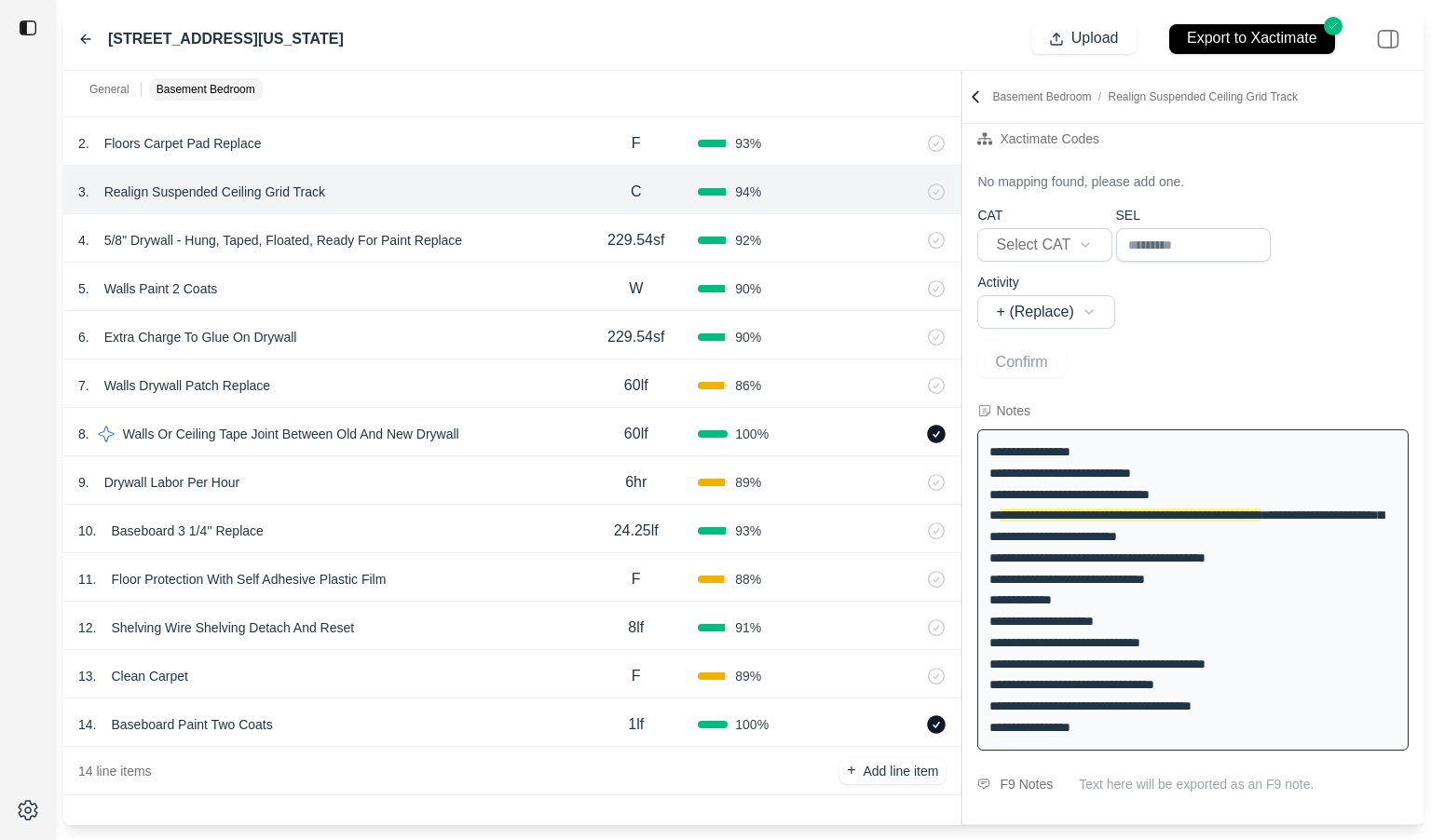
click at [364, 657] on div "13 . Clean Carpet F 89 %" at bounding box center [512, 674] width 897 height 48
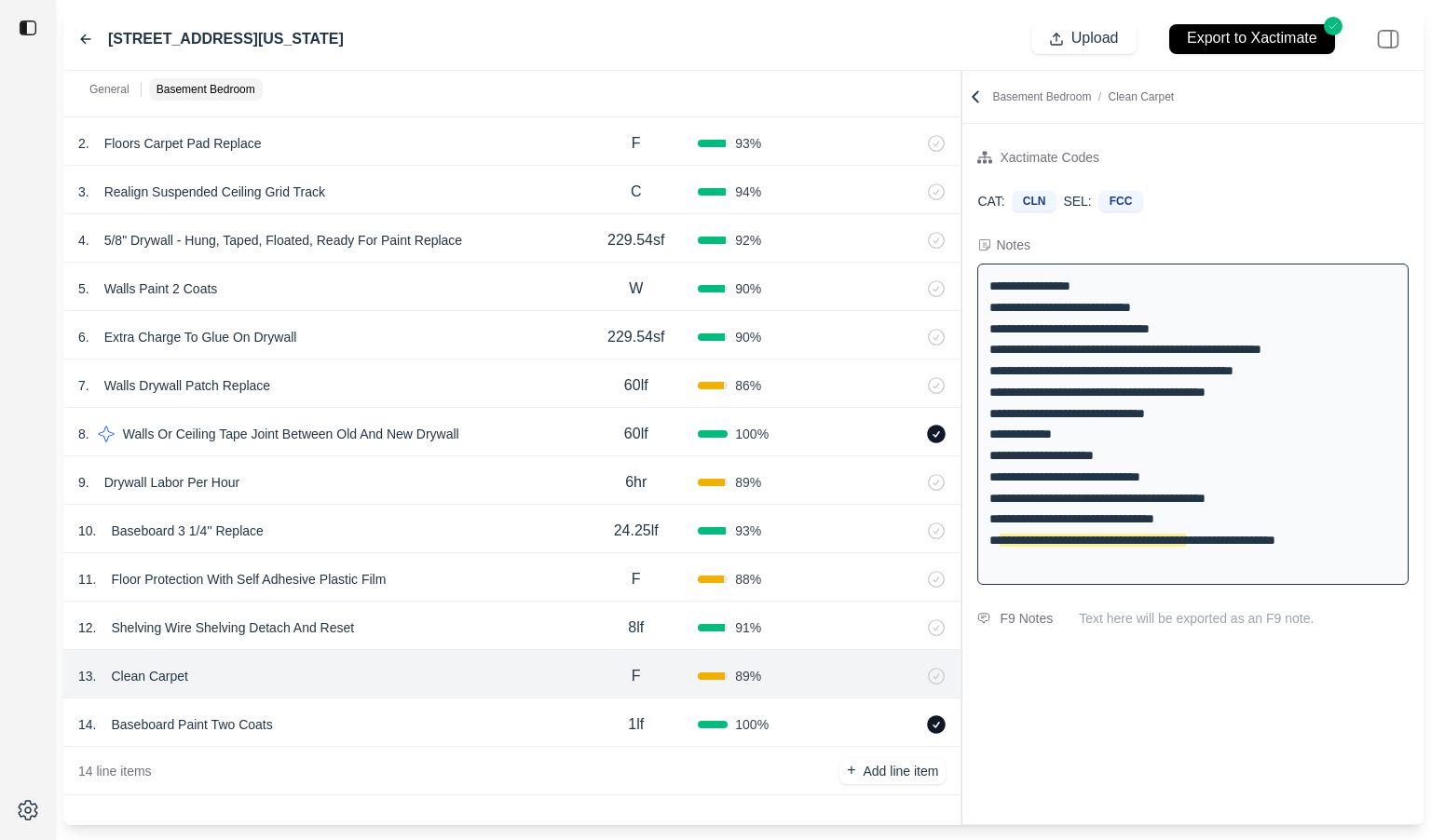
click at [443, 622] on div "12 . Shelving Wire Shelving Detach And Reset" at bounding box center [327, 628] width 496 height 26
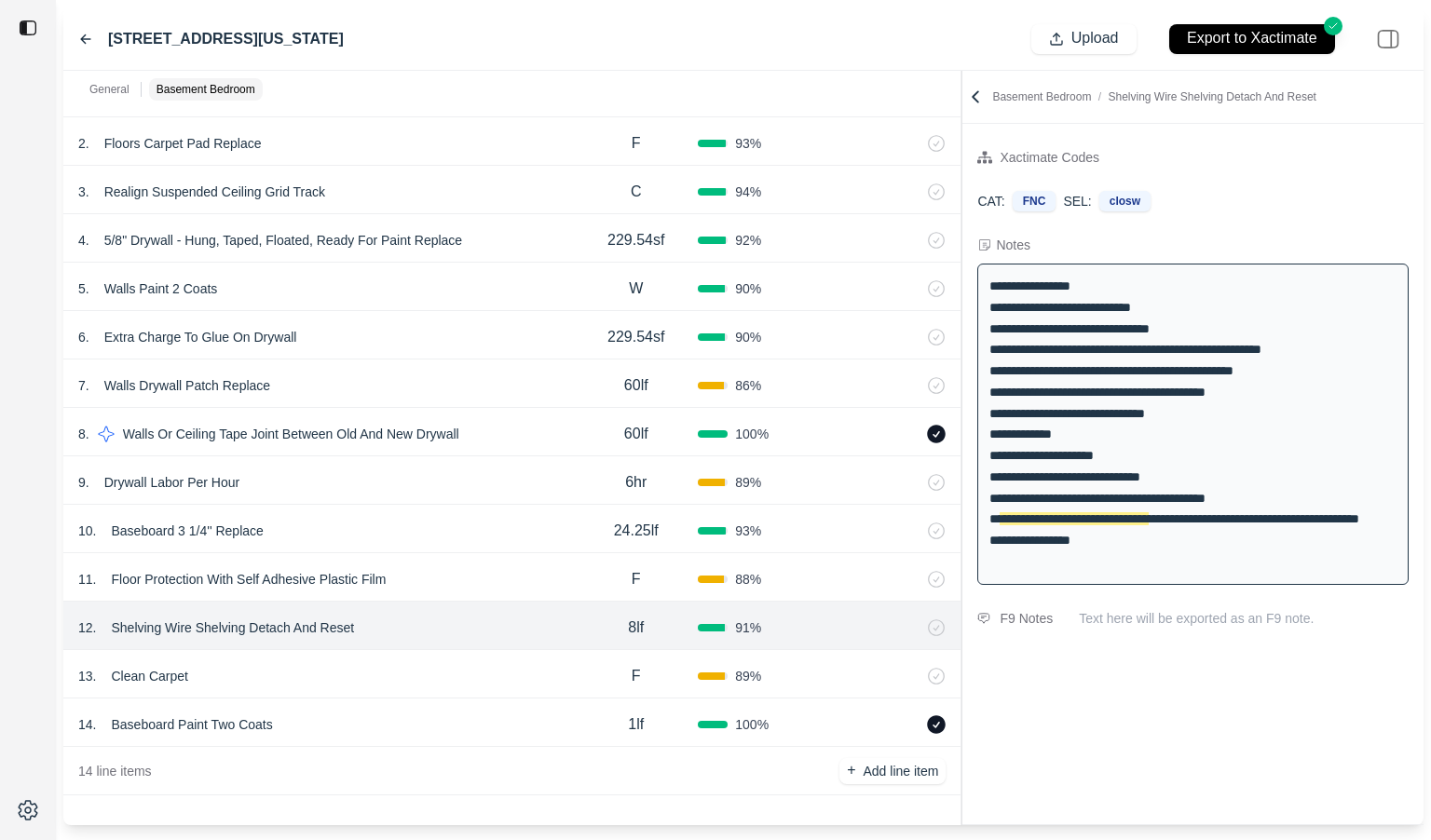
click at [452, 575] on div "11 . Floor Protection With Self Adhesive Plastic Film" at bounding box center [327, 580] width 496 height 26
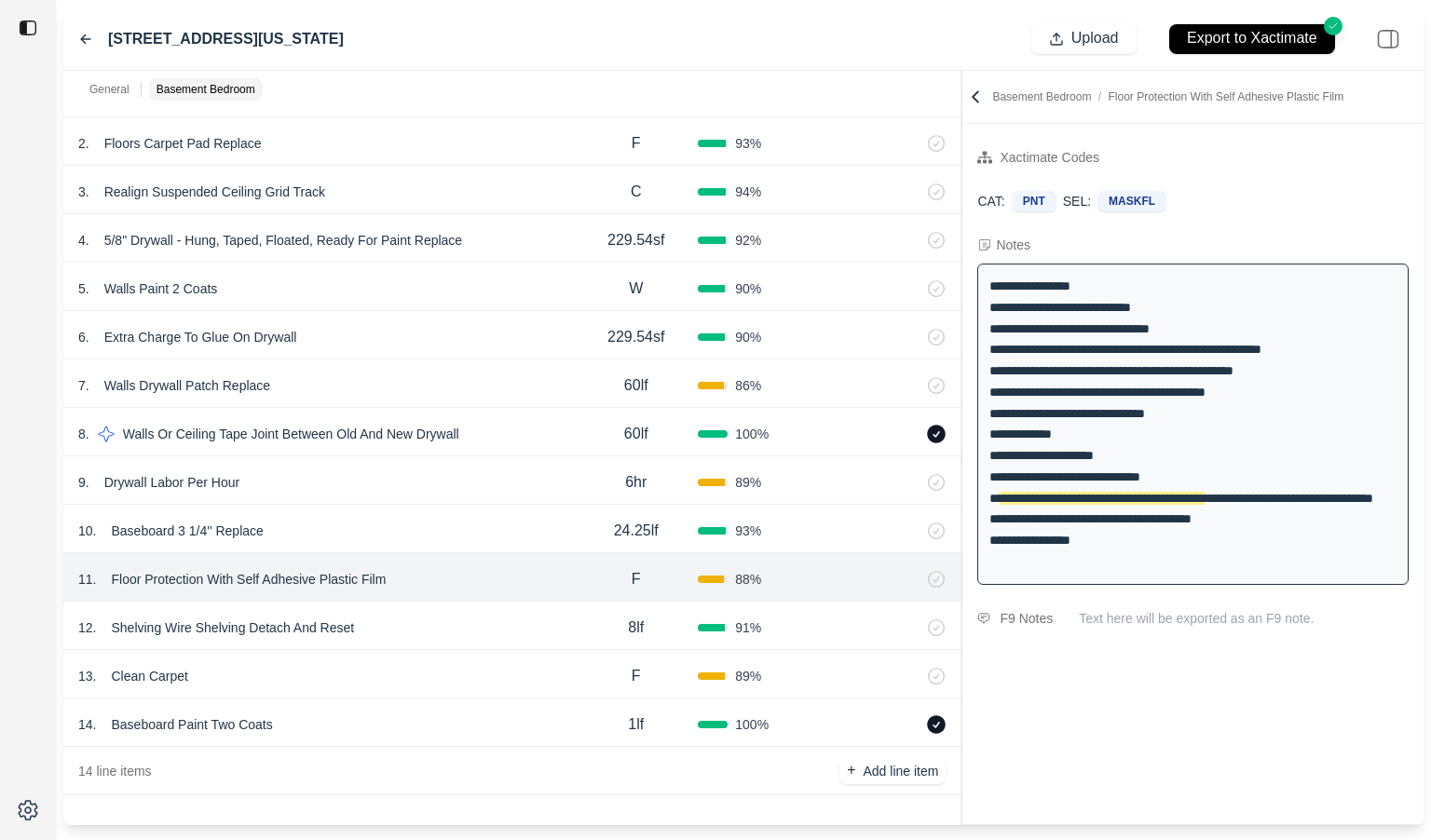
click at [458, 610] on div "12 . Shelving Wire Shelving Detach And Reset 8lf 91 %" at bounding box center [512, 625] width 897 height 48
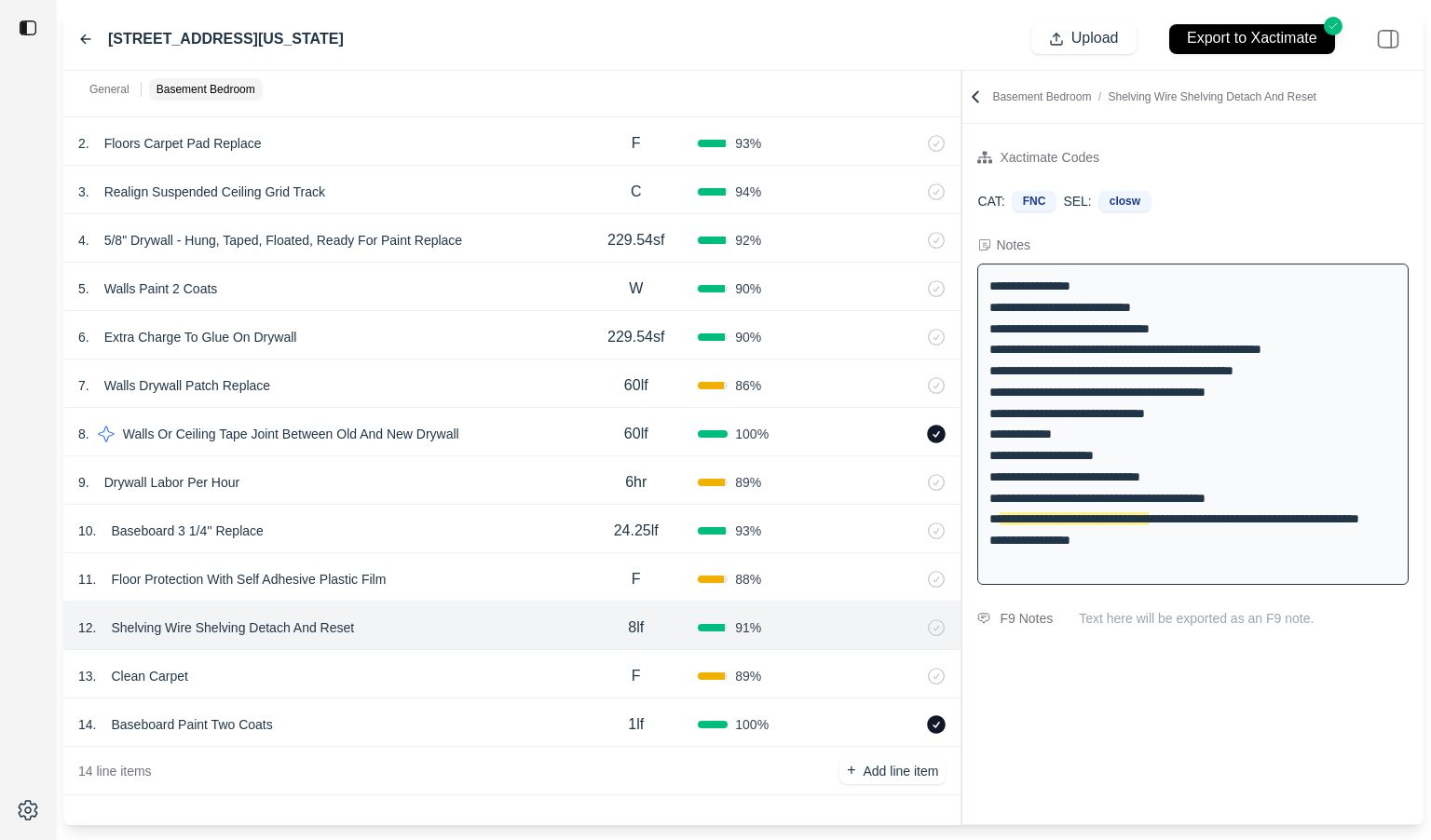
click at [475, 579] on div "11 . Floor Protection With Self Adhesive Plastic Film" at bounding box center [327, 580] width 496 height 26
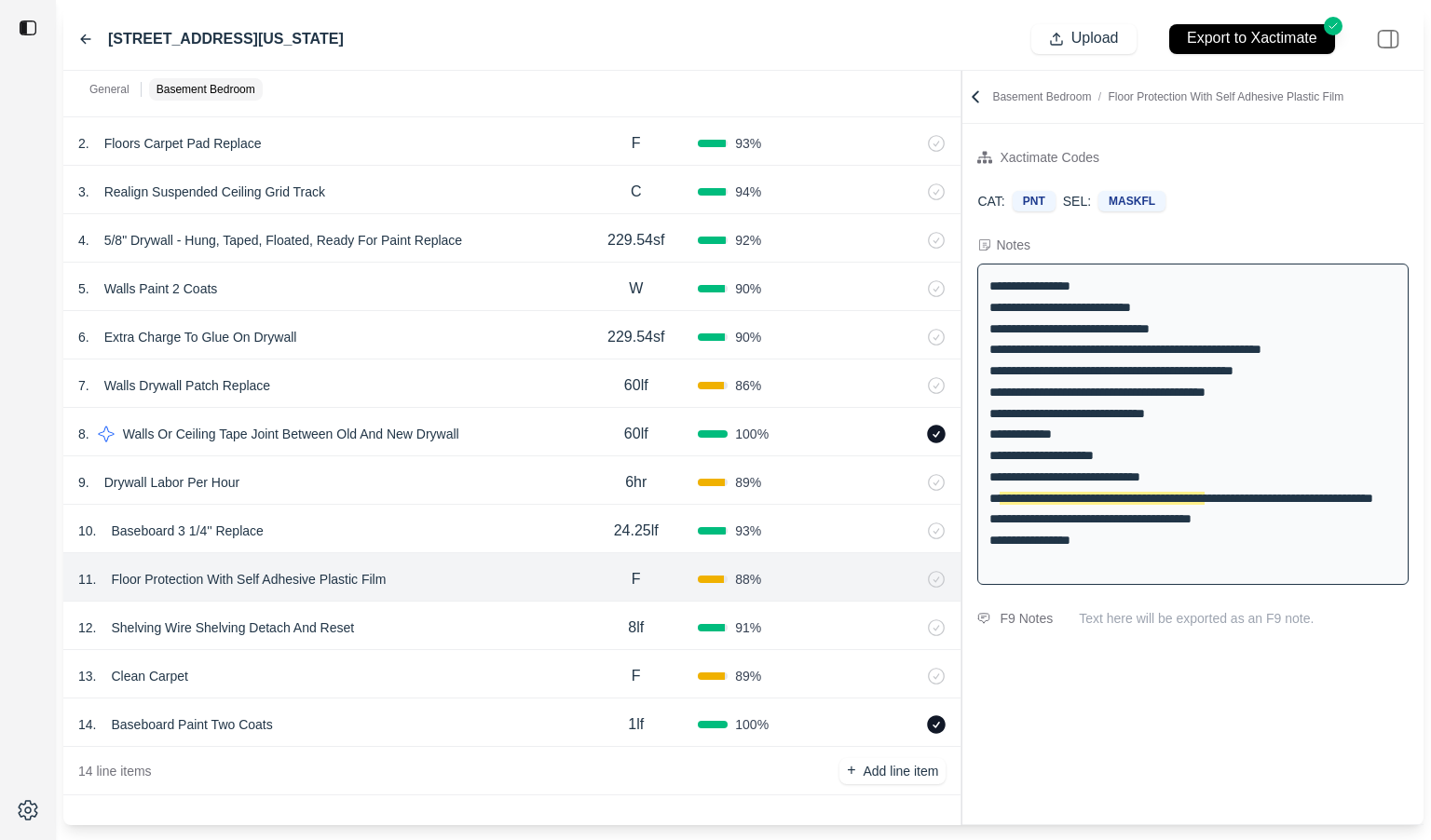
click at [477, 534] on div "10 . Baseboard 3 1/4'' Replace" at bounding box center [327, 531] width 496 height 26
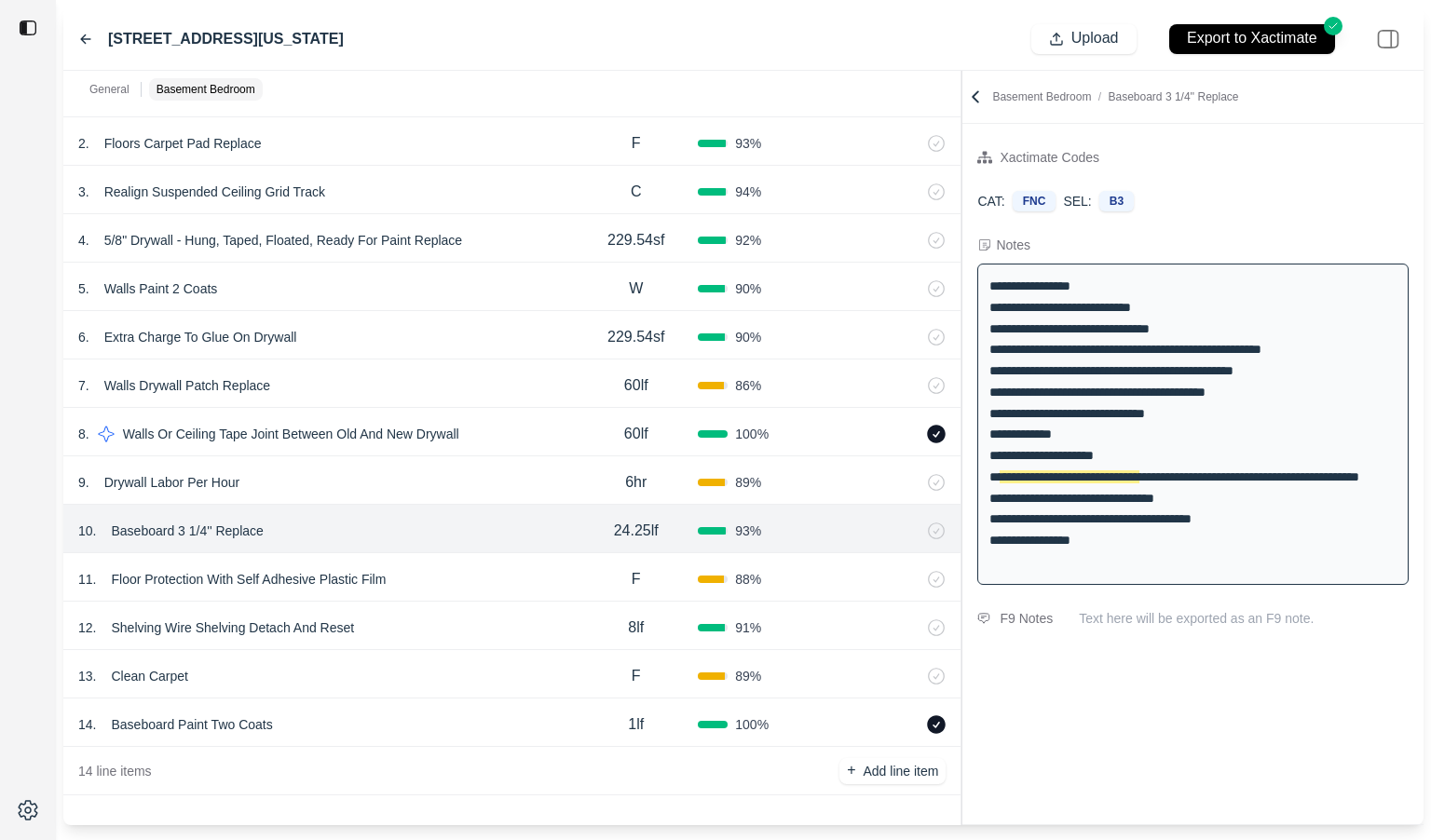
click at [476, 497] on div "9 . Drywall Labor Per Hour 6hr 89 %" at bounding box center [512, 480] width 897 height 48
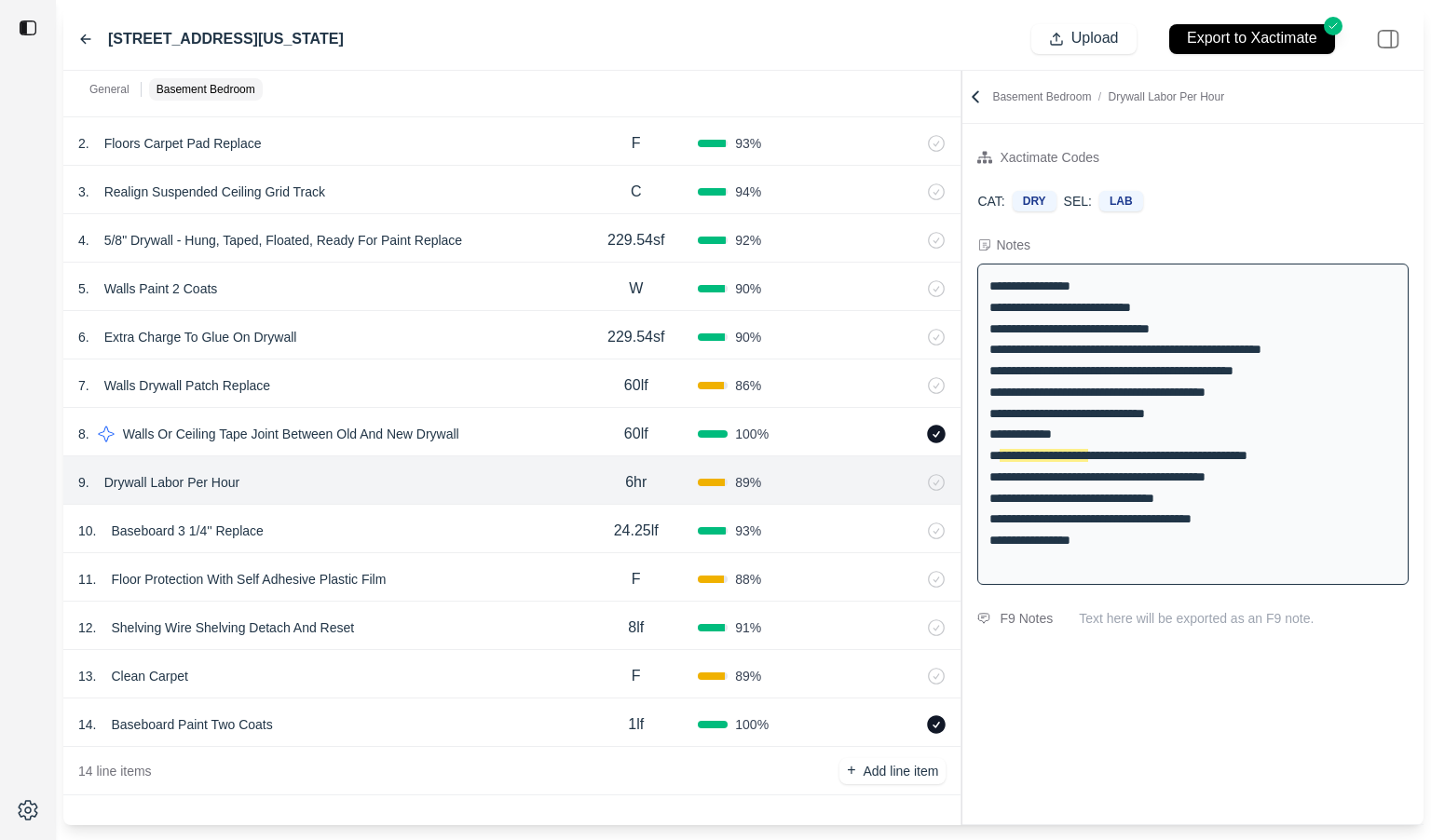
scroll to position [362, 0]
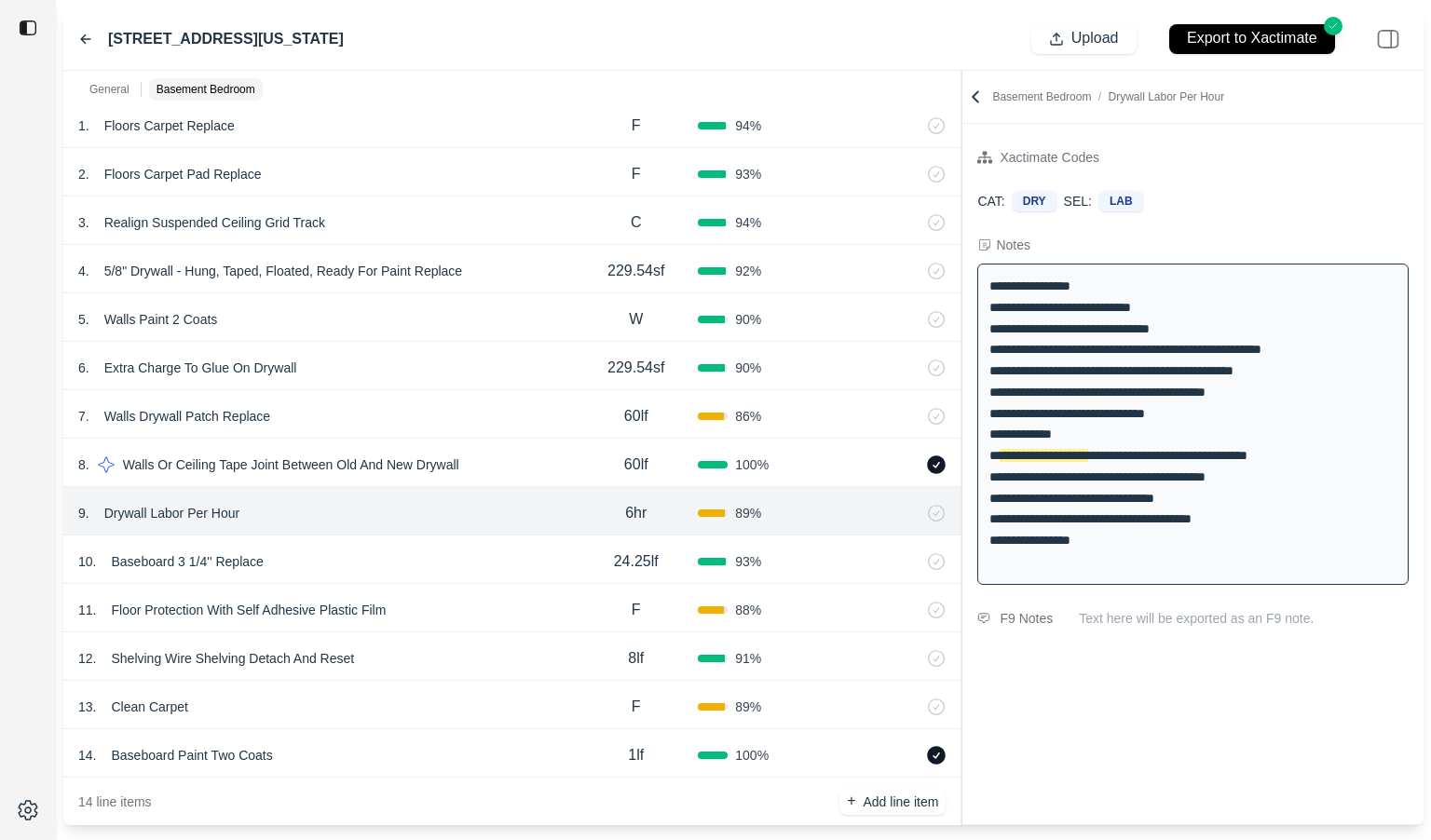
click at [471, 418] on div "7 . Walls Drywall Patch Replace" at bounding box center [327, 416] width 496 height 26
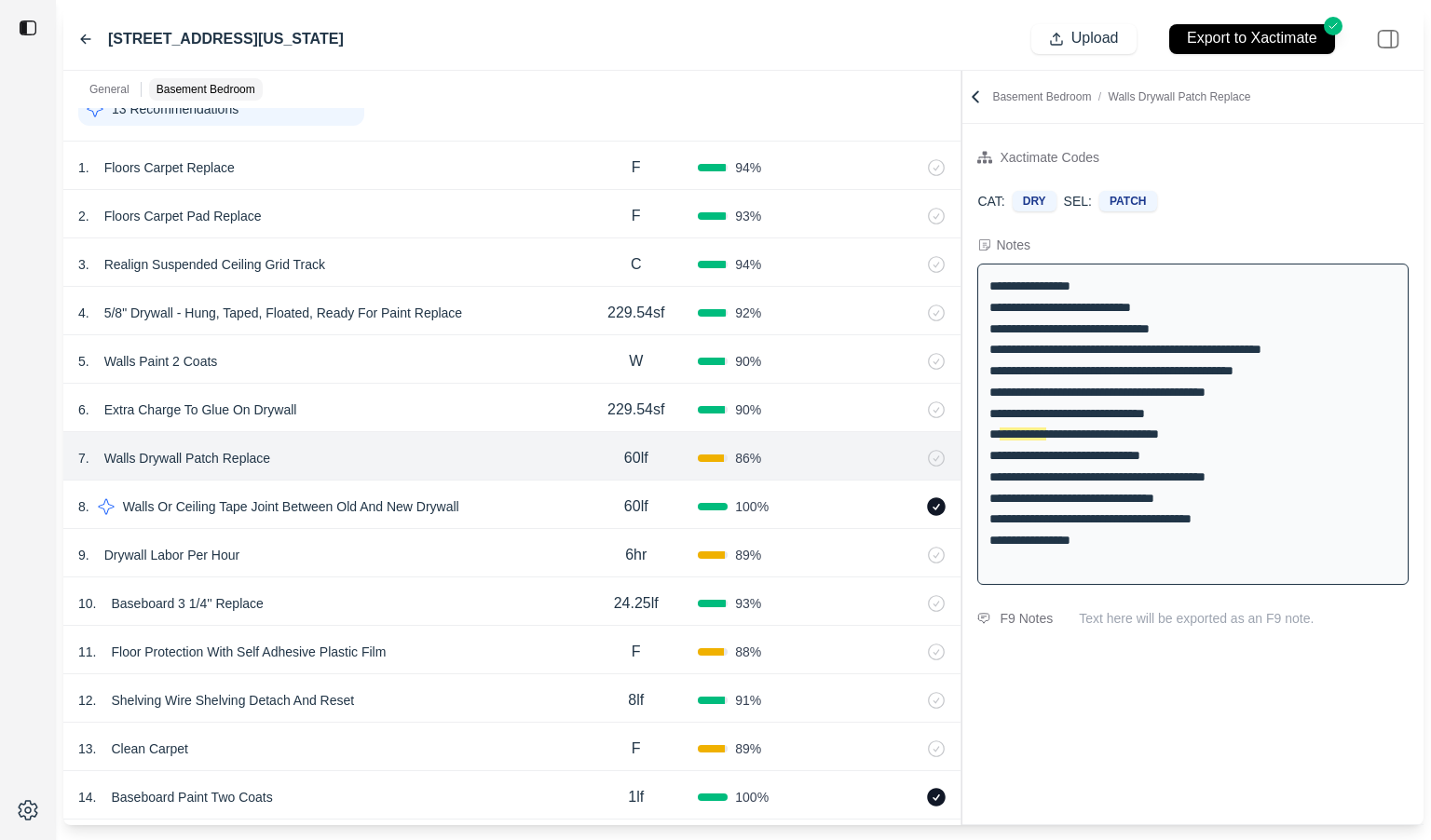
scroll to position [319, 0]
click at [471, 412] on div "6 . Extra Charge To Glue On Drywall" at bounding box center [327, 411] width 496 height 26
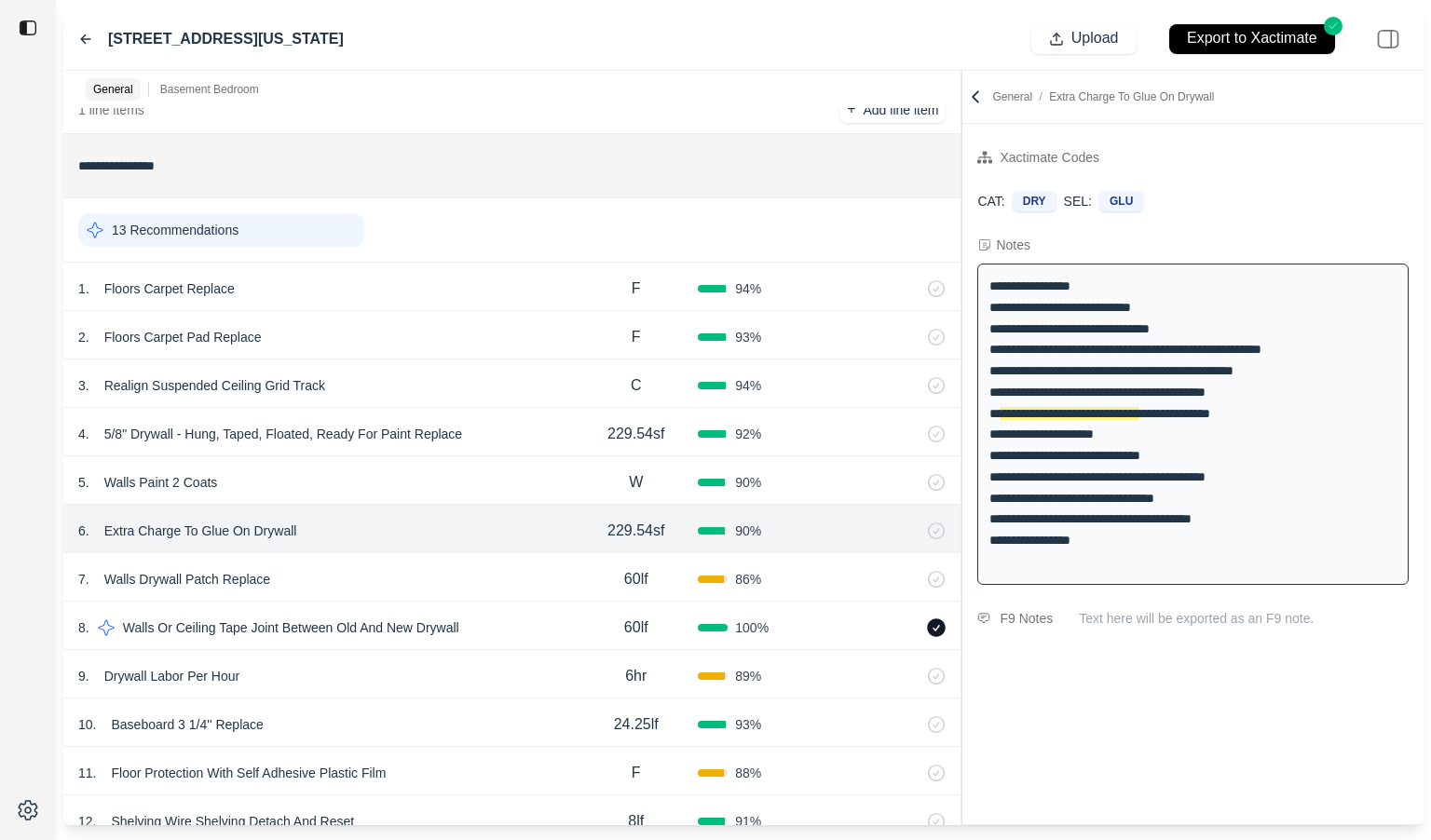
scroll to position [393, 0]
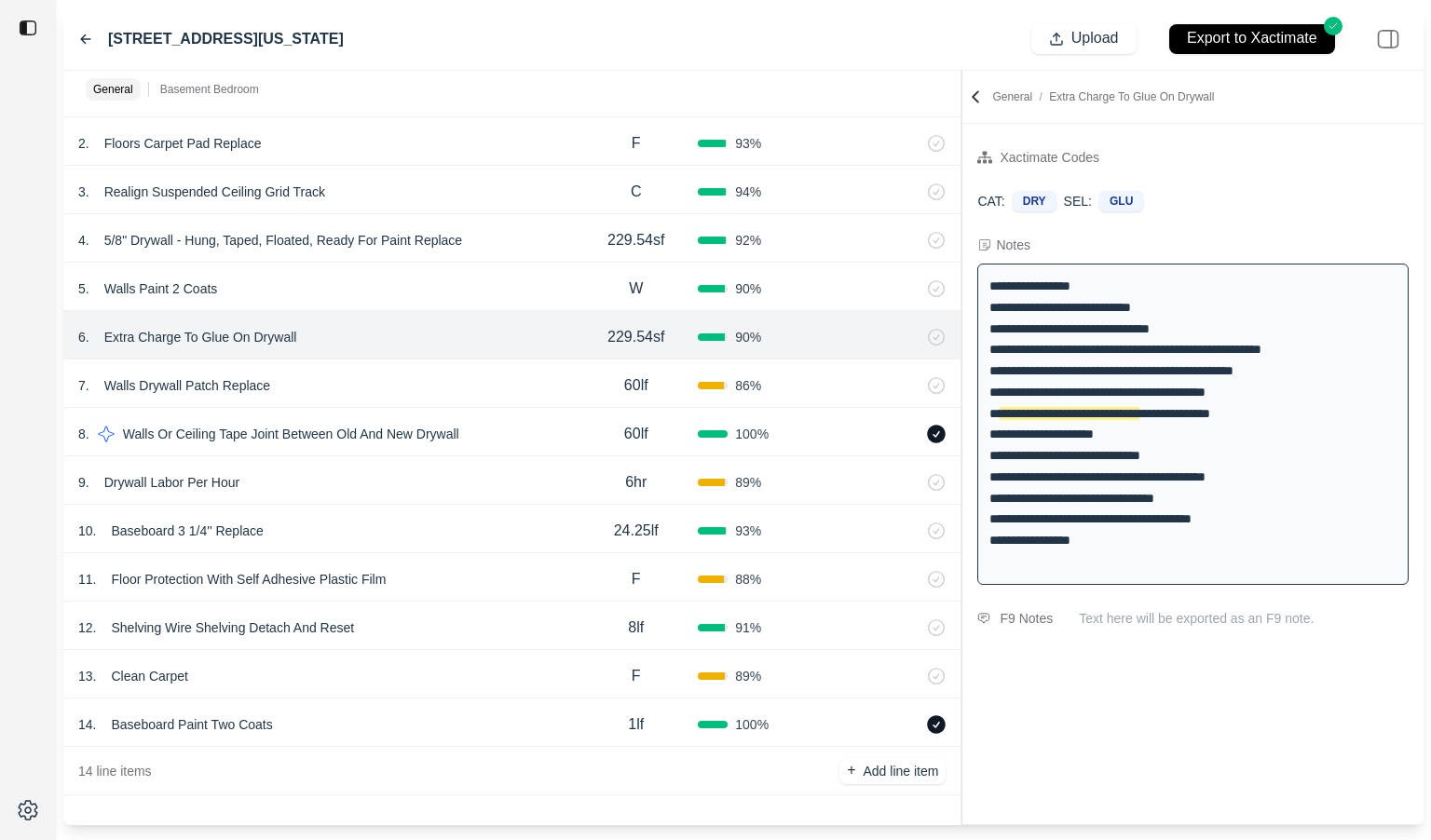
click at [86, 35] on icon at bounding box center [86, 39] width 15 height 15
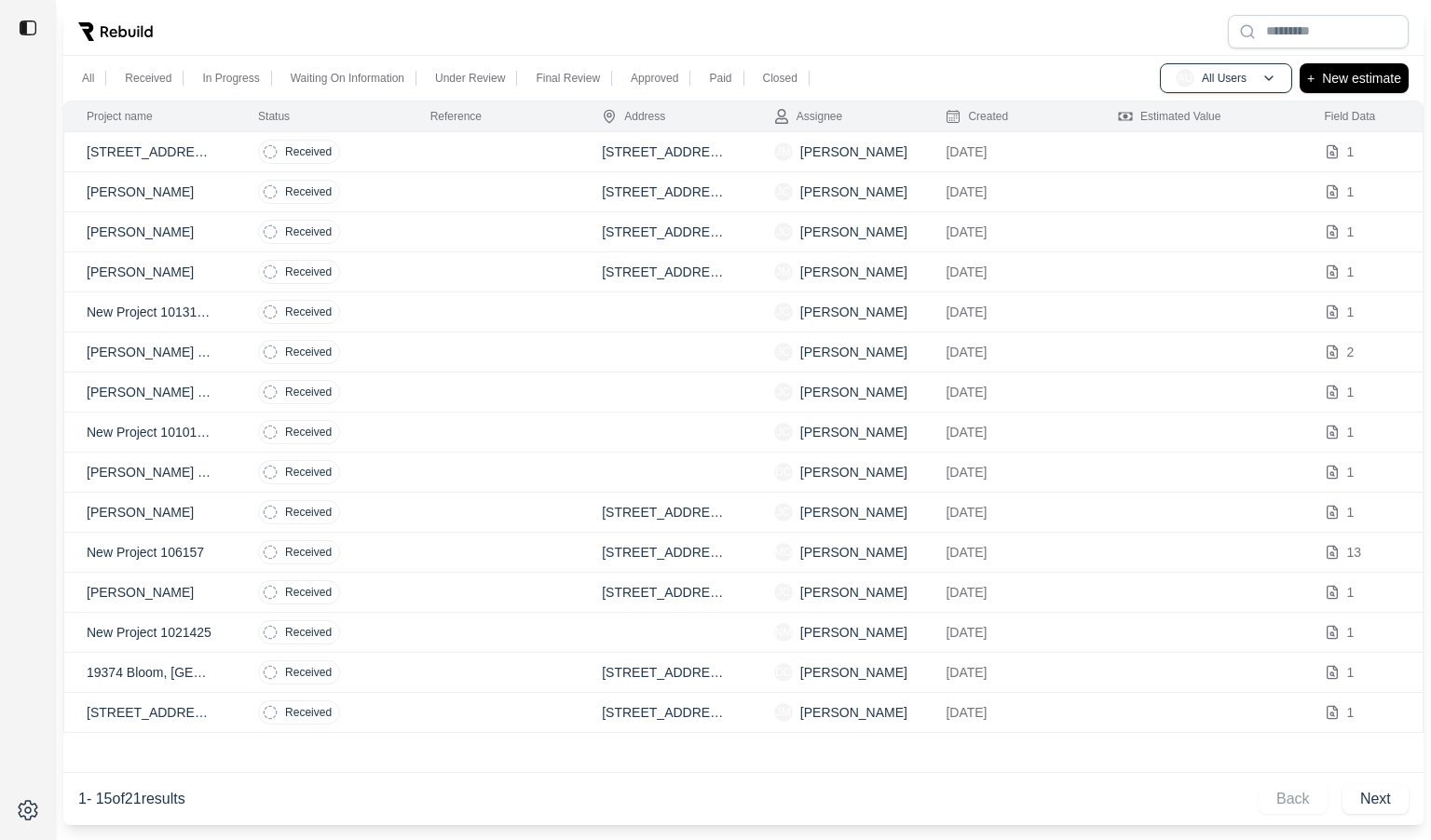
click at [399, 194] on td "Received" at bounding box center [322, 192] width 172 height 40
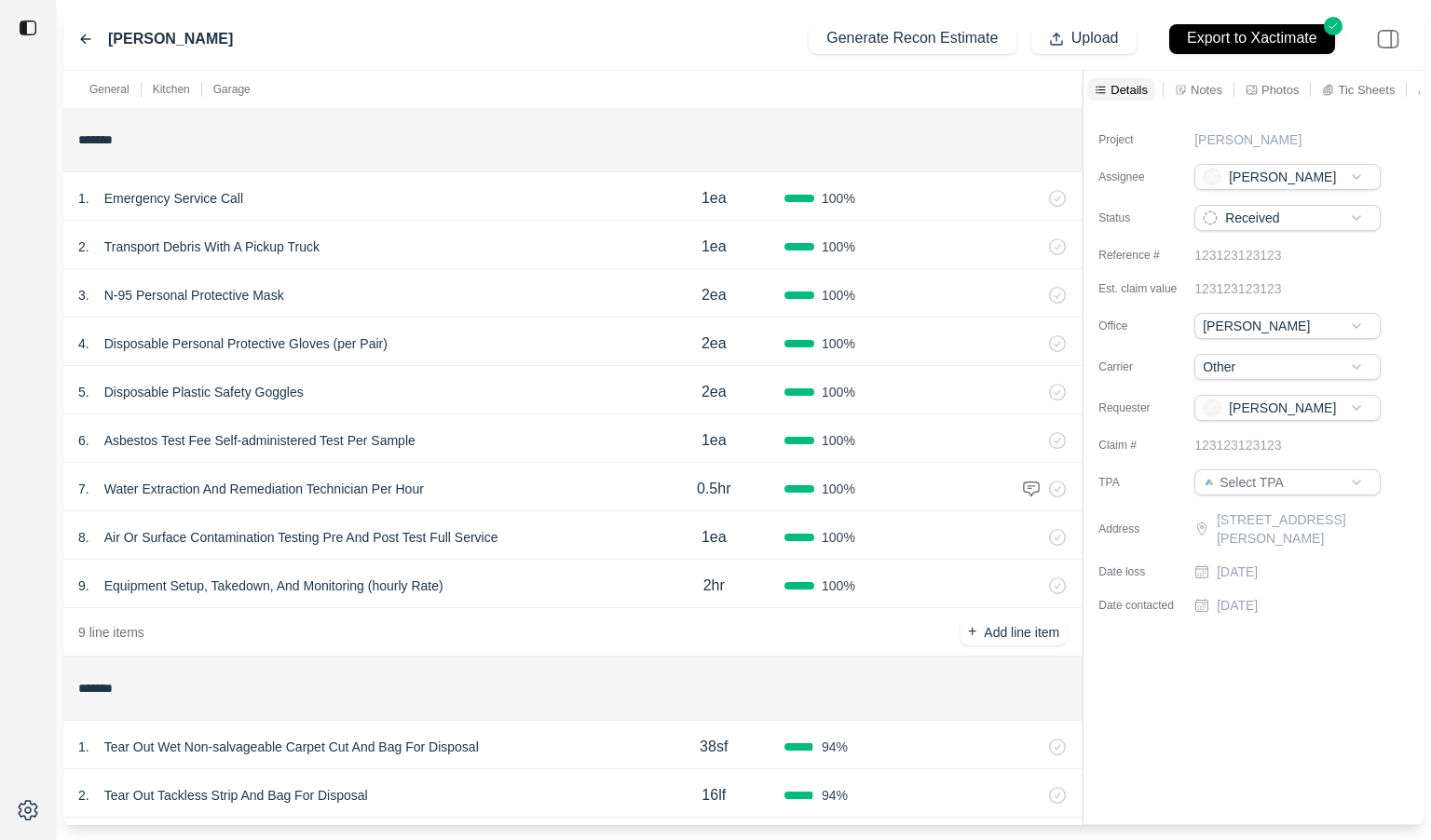
click at [514, 387] on div "5 . Disposable Plastic Safety Goggles" at bounding box center [361, 393] width 565 height 26
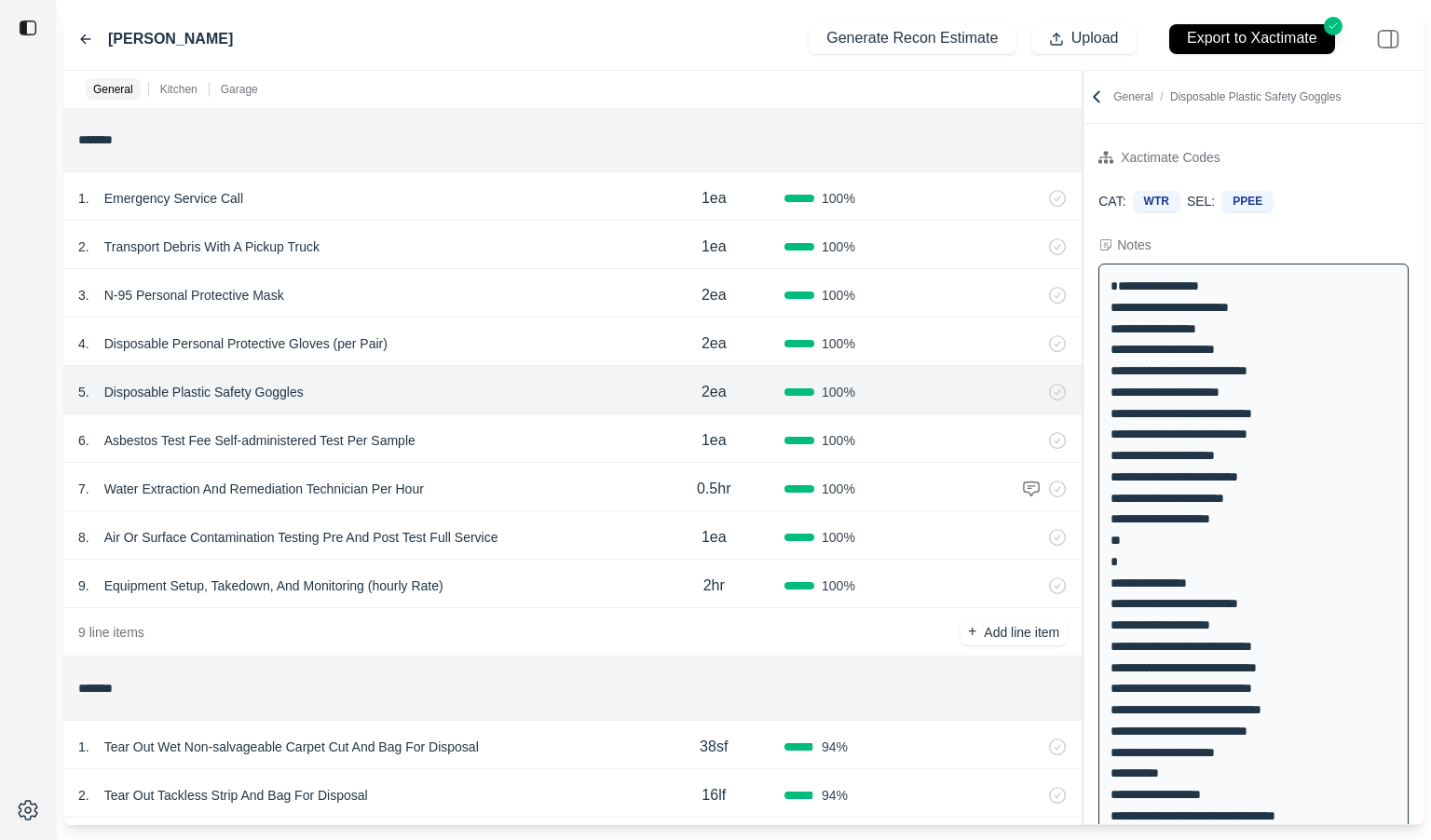
click at [706, 235] on div "General Kitchen Garage ******* 1 . Emergency Service Call 1ea 100 % 2 . Transpo…" at bounding box center [743, 447] width 1360 height 754
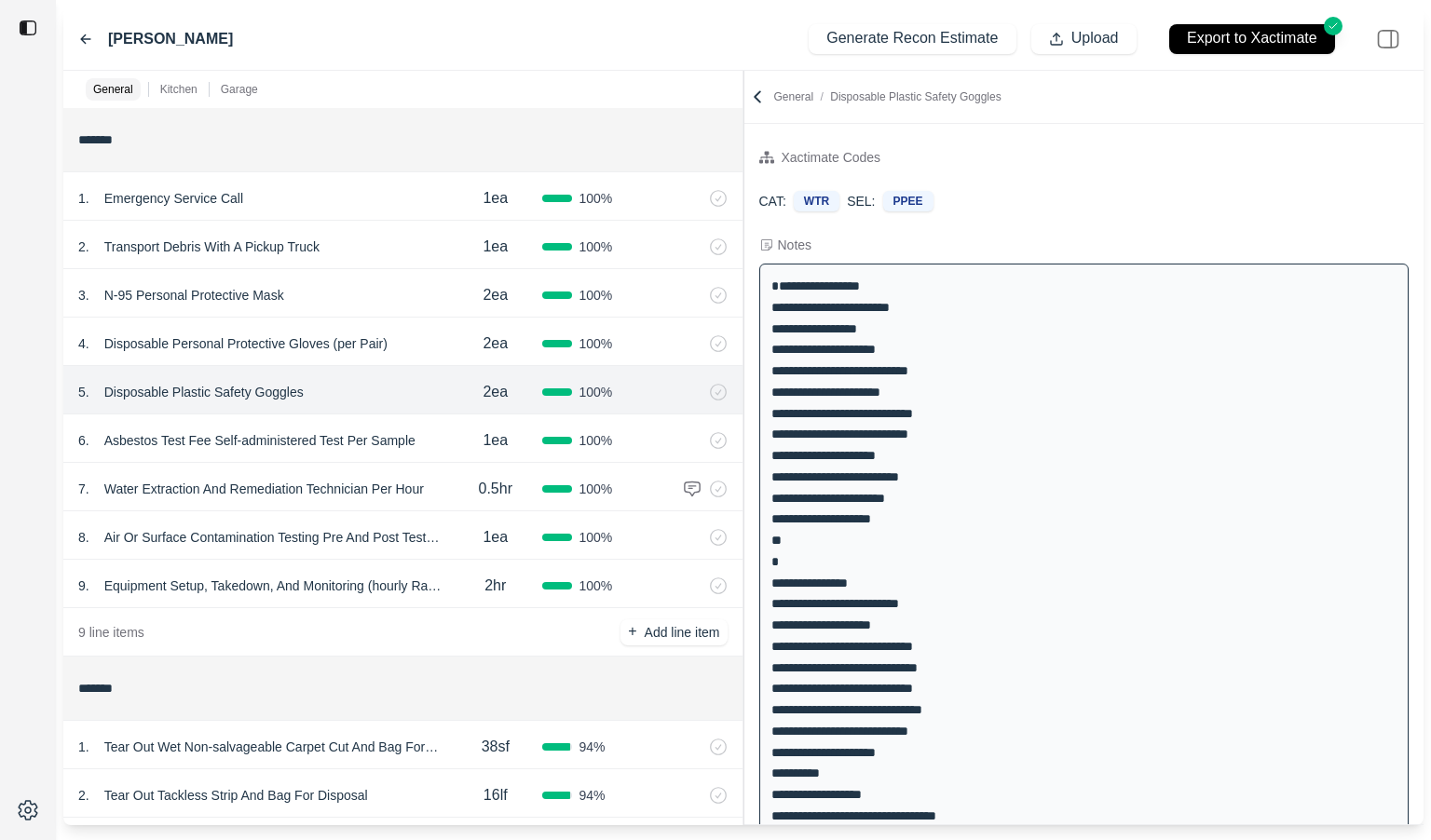
click at [85, 32] on icon at bounding box center [86, 39] width 15 height 15
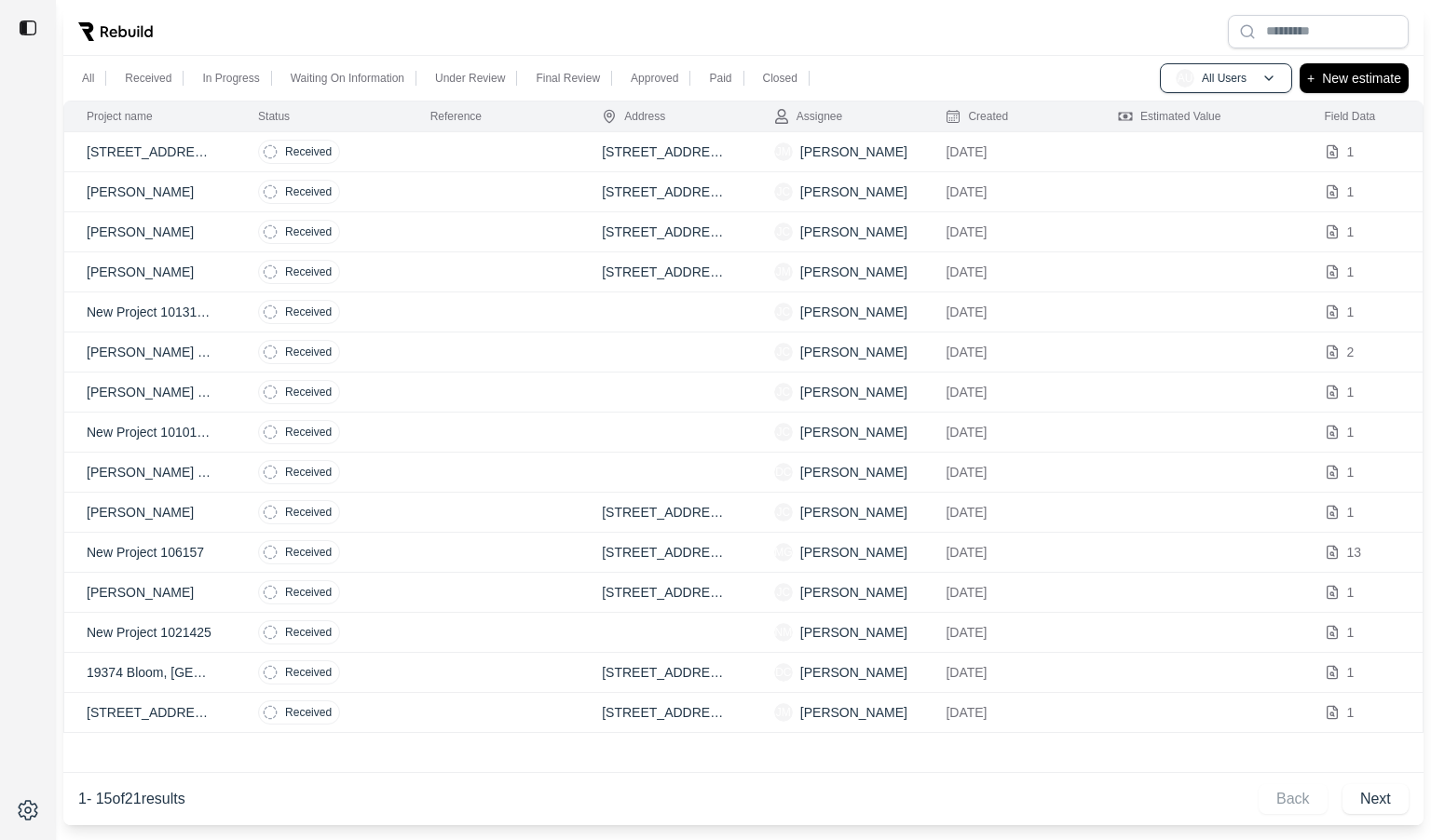
click at [381, 236] on td "Received" at bounding box center [322, 232] width 172 height 40
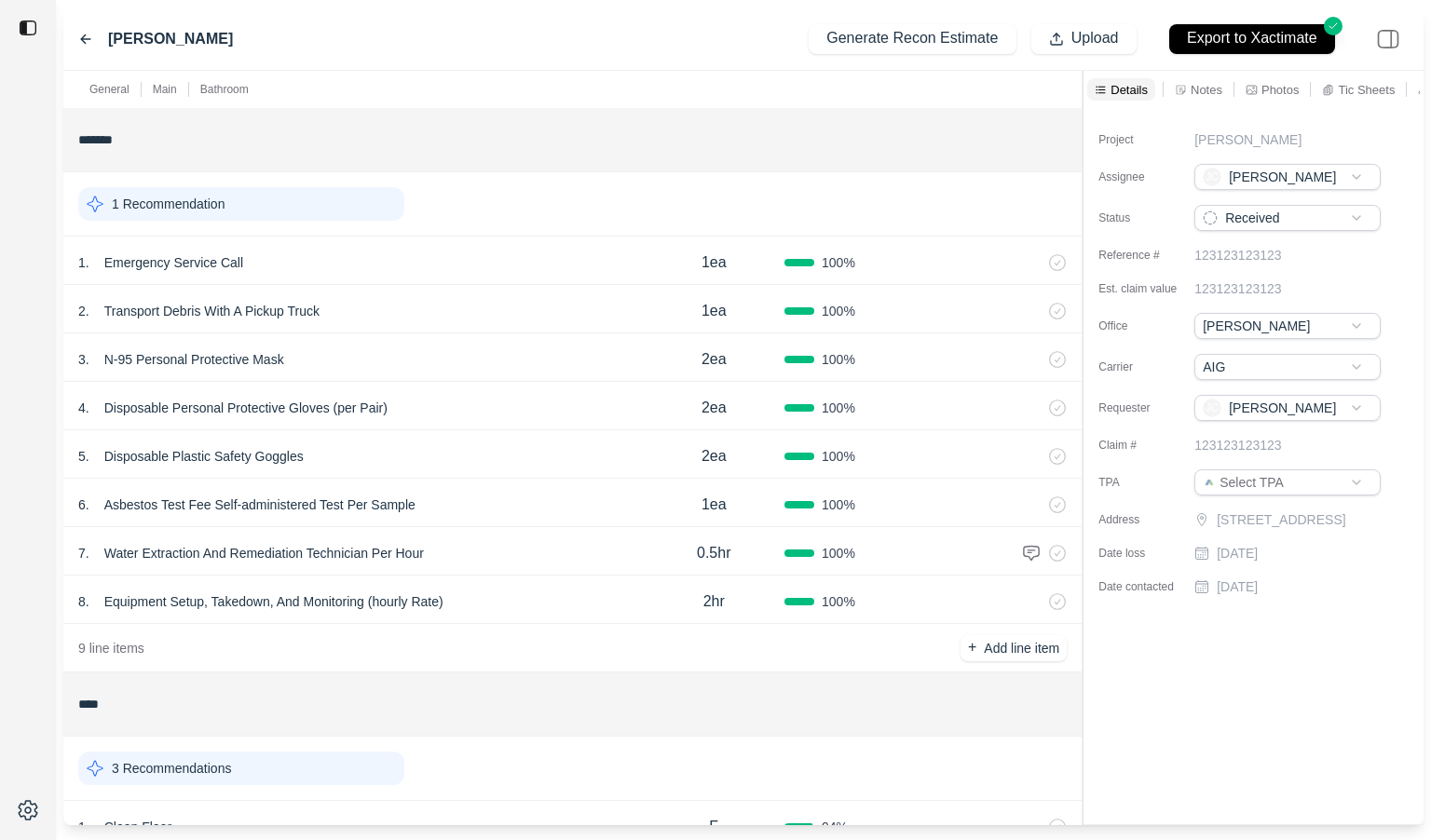
click at [1083, 222] on div at bounding box center [1083, 447] width 1 height 754
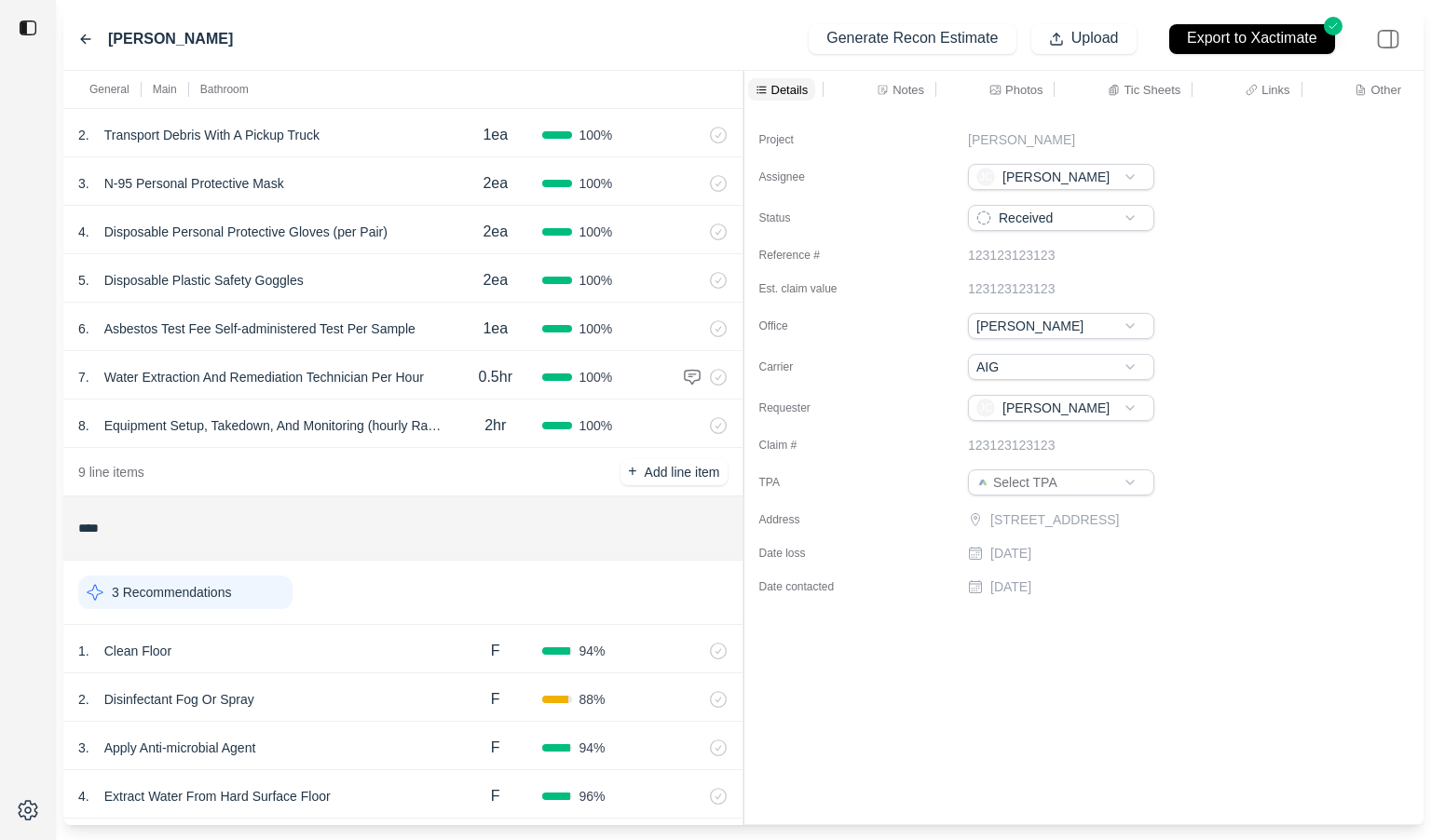
scroll to position [311, 0]
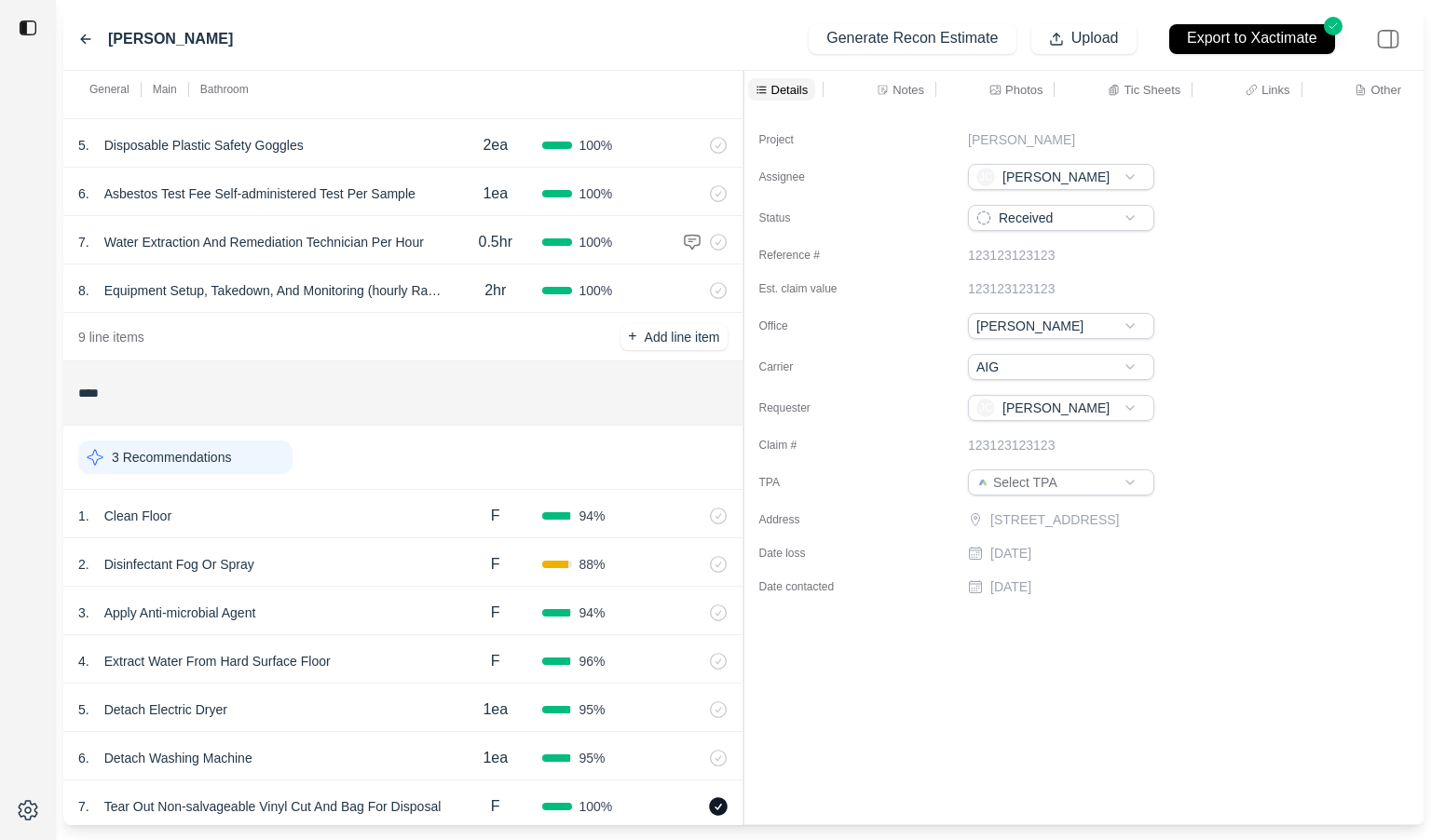
click at [369, 564] on div "2 . Disinfectant Fog Or Spray" at bounding box center [264, 565] width 371 height 26
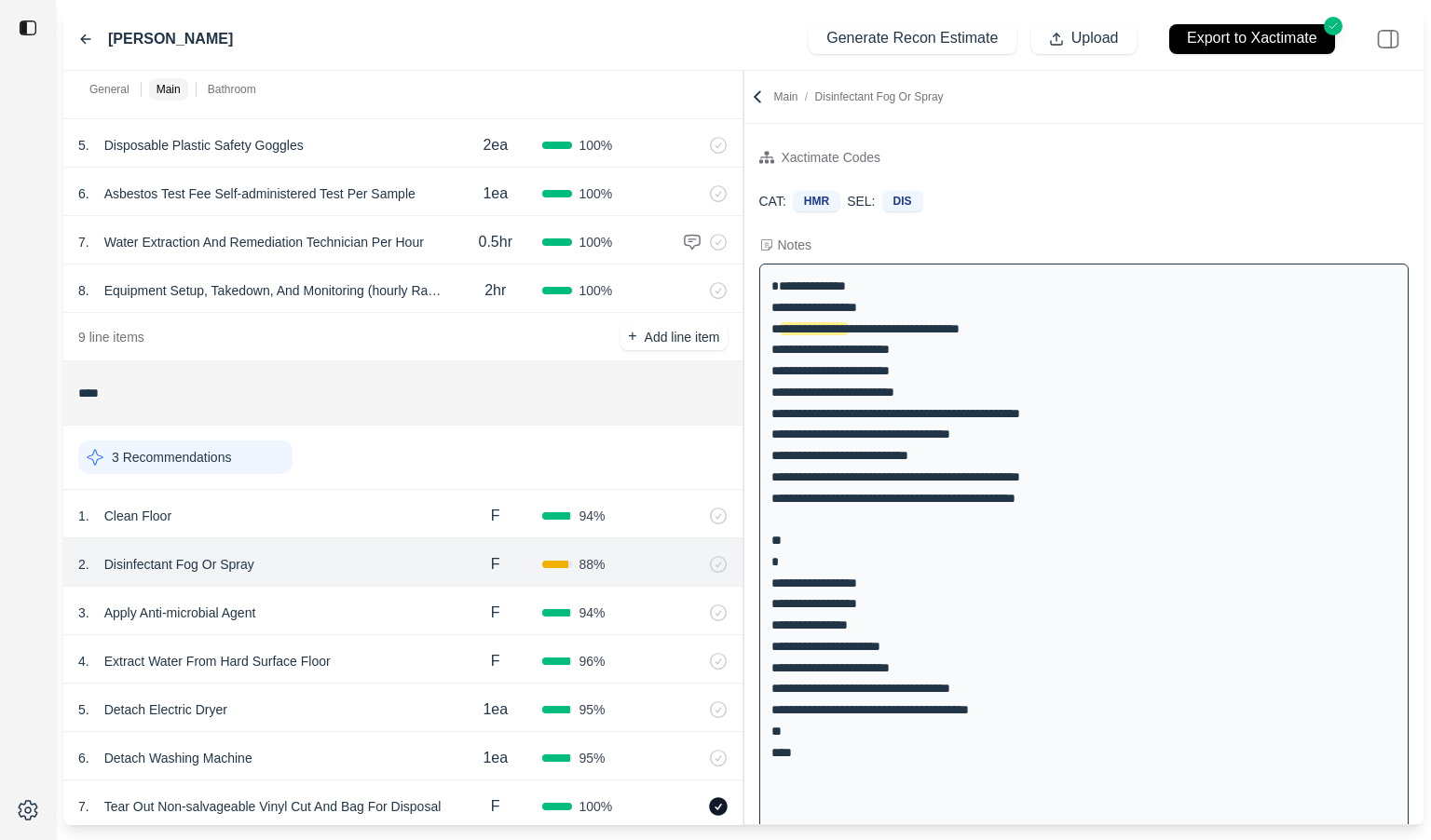
click at [84, 36] on icon at bounding box center [86, 39] width 15 height 15
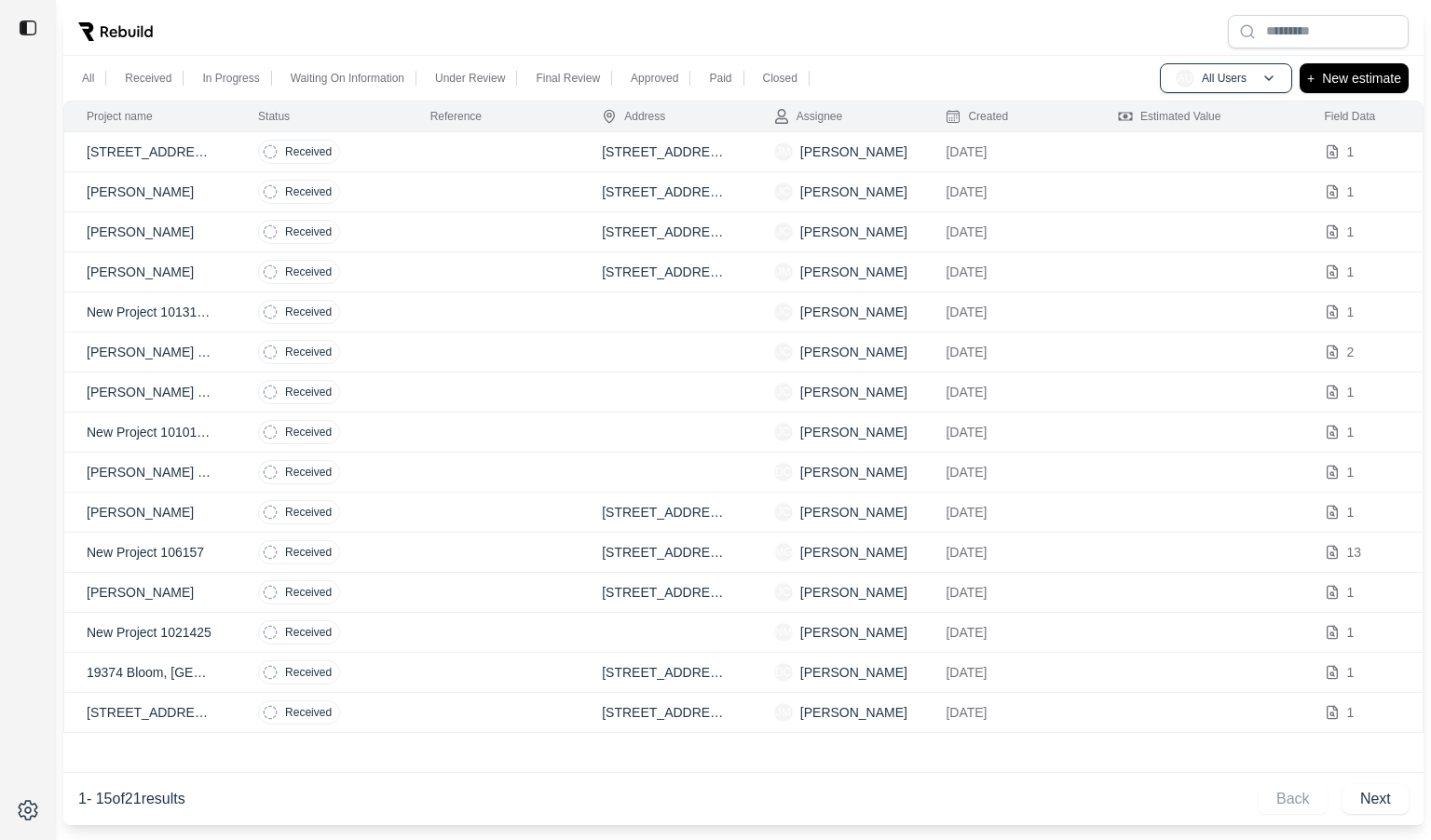
click at [420, 261] on td at bounding box center [494, 272] width 172 height 40
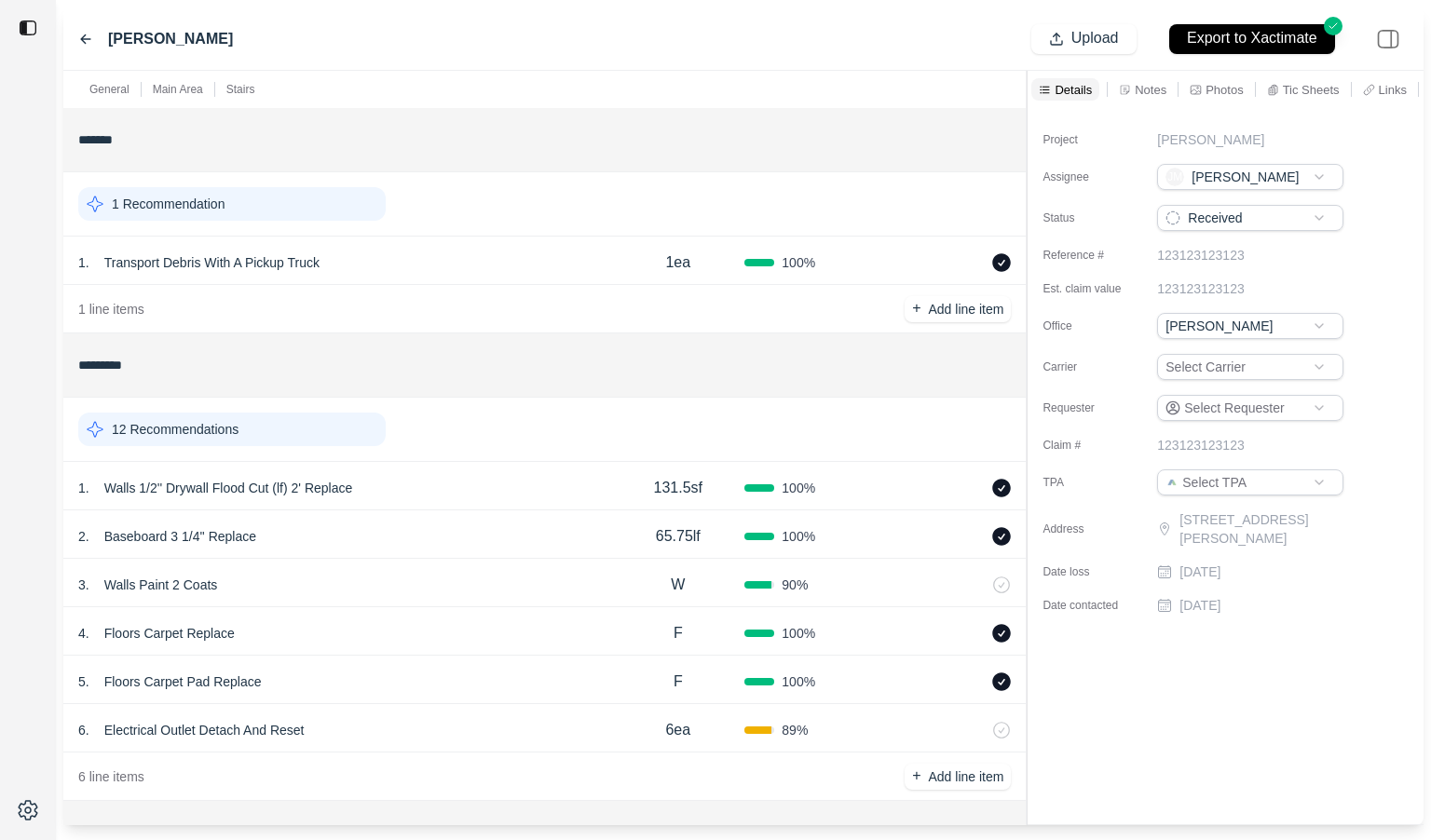
click at [852, 176] on div "General Main Area Stairs ******* 1 Recommendation 1 . Transport Debris With A P…" at bounding box center [743, 447] width 1360 height 754
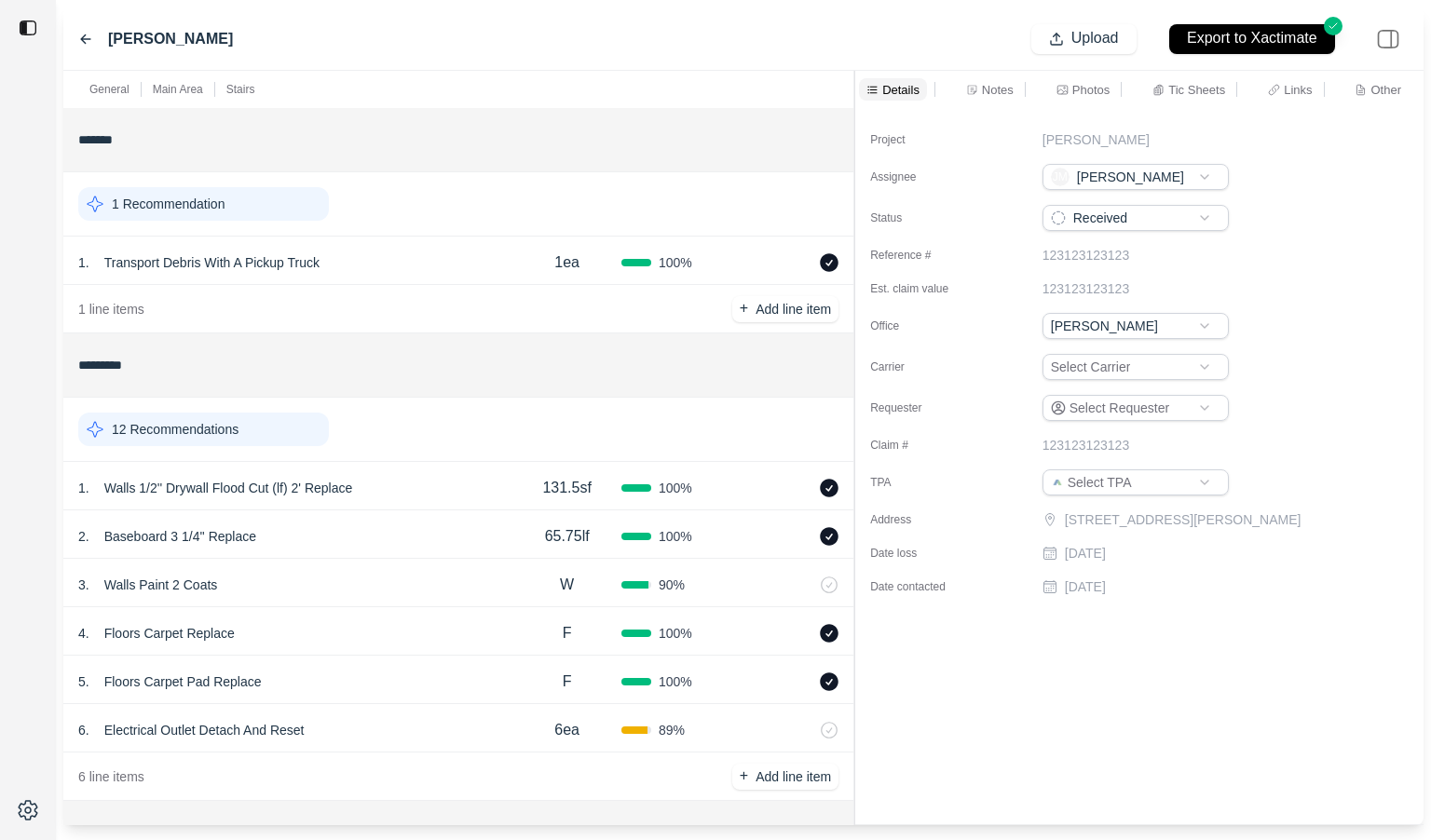
click at [999, 85] on p "Notes" at bounding box center [998, 90] width 31 height 16
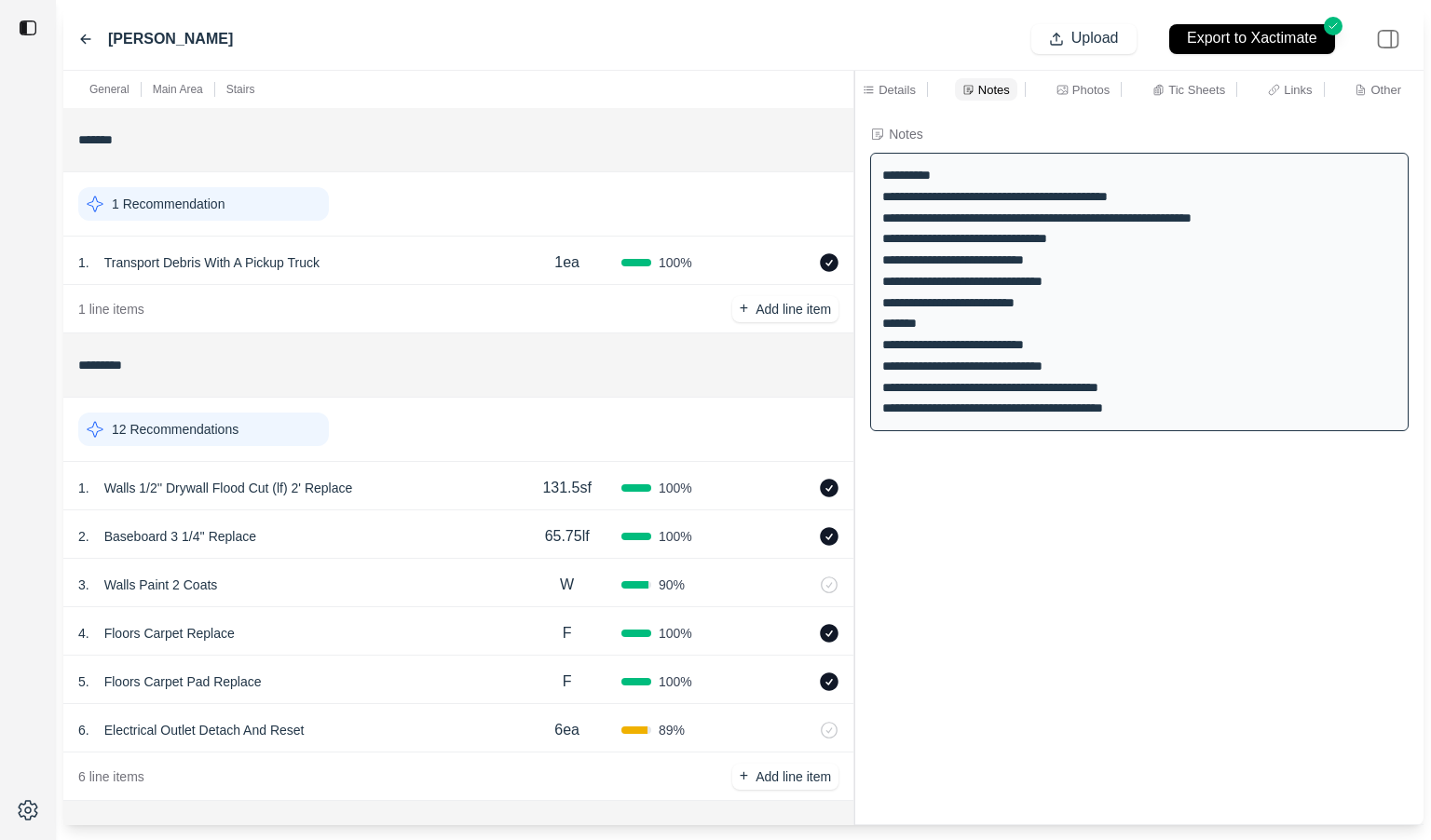
click at [85, 34] on icon at bounding box center [86, 38] width 9 height 9
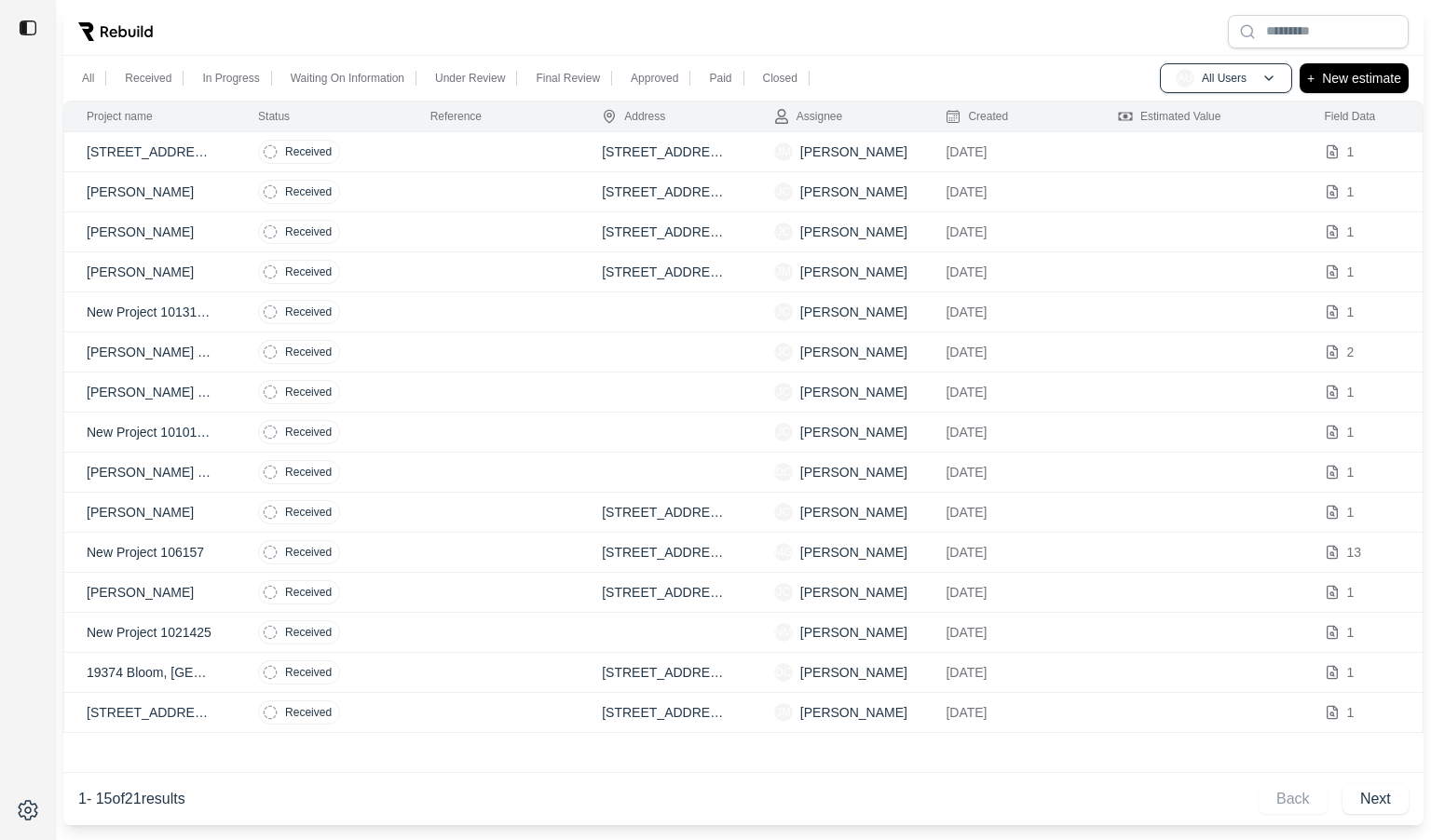
click at [416, 317] on td at bounding box center [494, 312] width 172 height 40
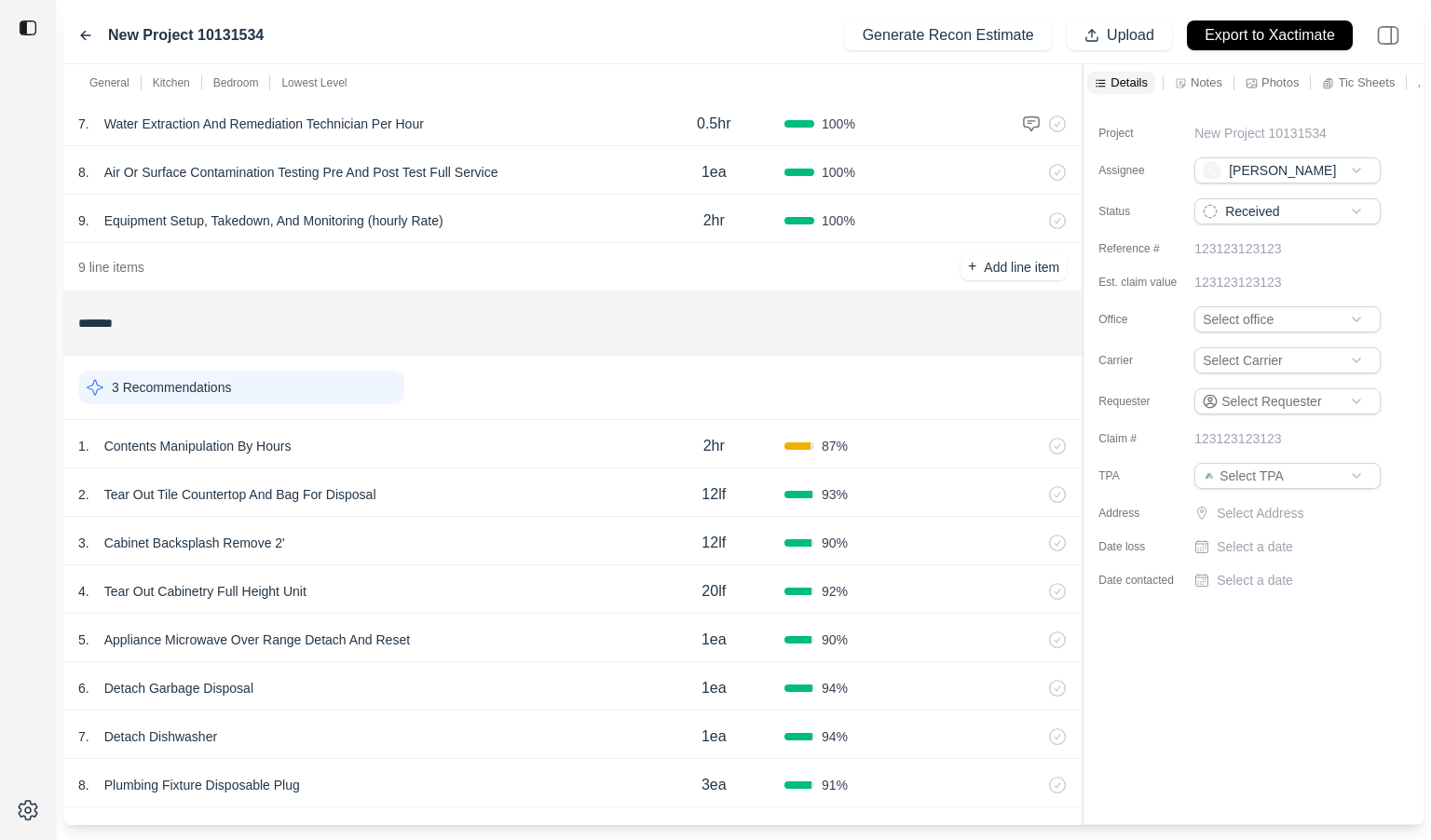
scroll to position [551, 0]
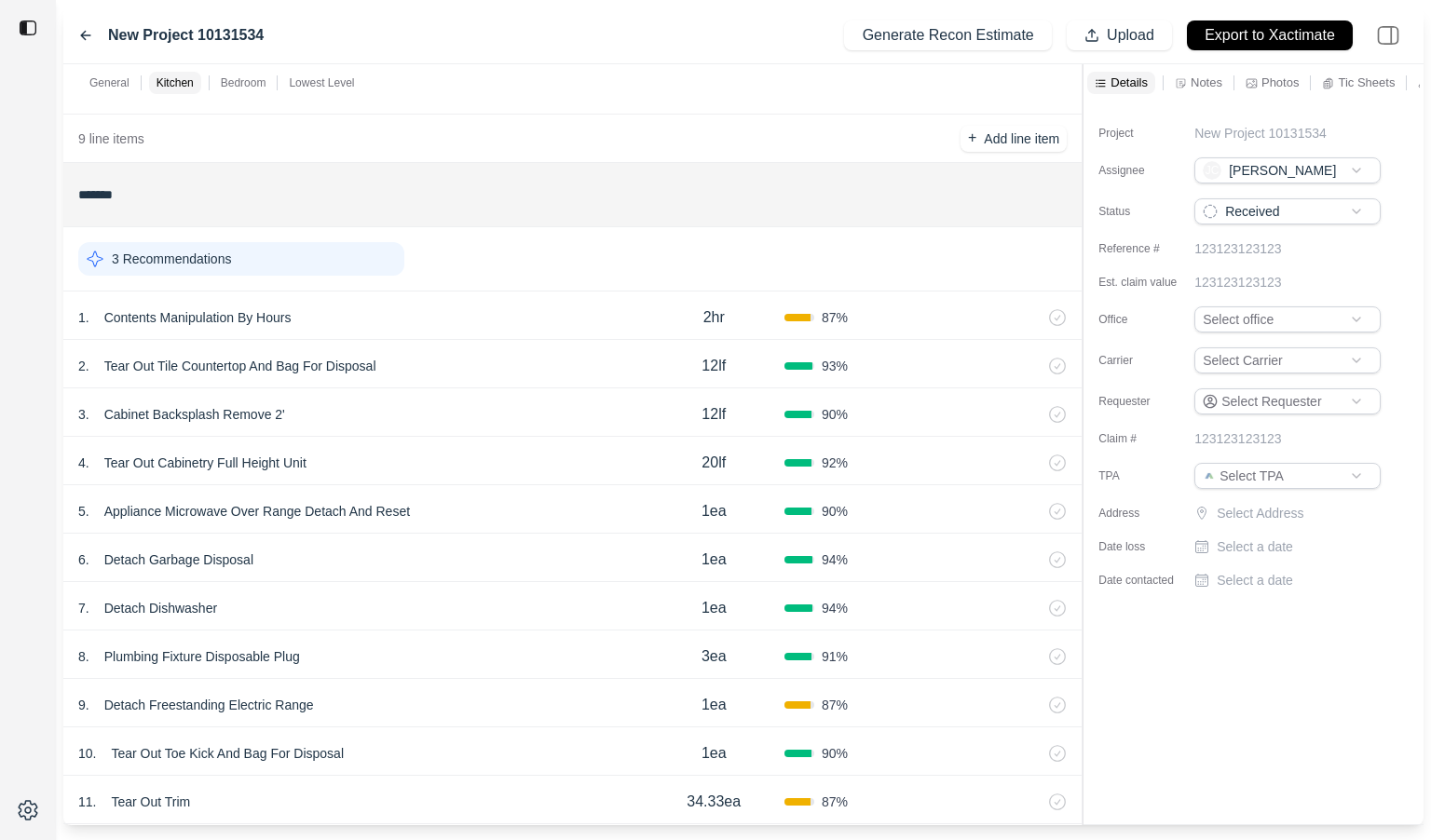
click at [459, 357] on div "2 . Tear Out Tile Countertop And Bag For Disposal" at bounding box center [361, 366] width 565 height 26
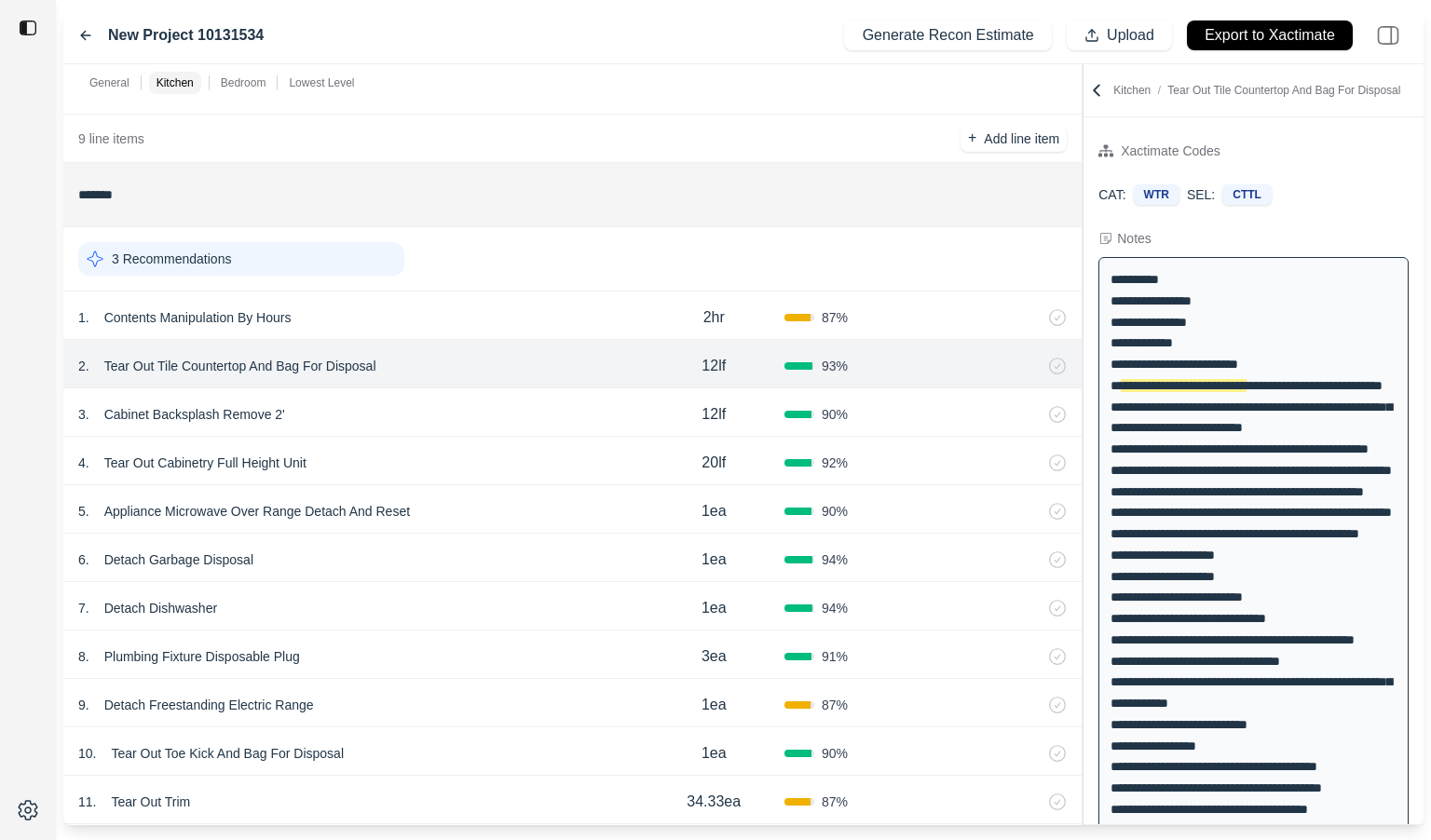
click at [488, 507] on div "5 . Appliance Microwave Over Range Detach And Reset" at bounding box center [361, 512] width 565 height 26
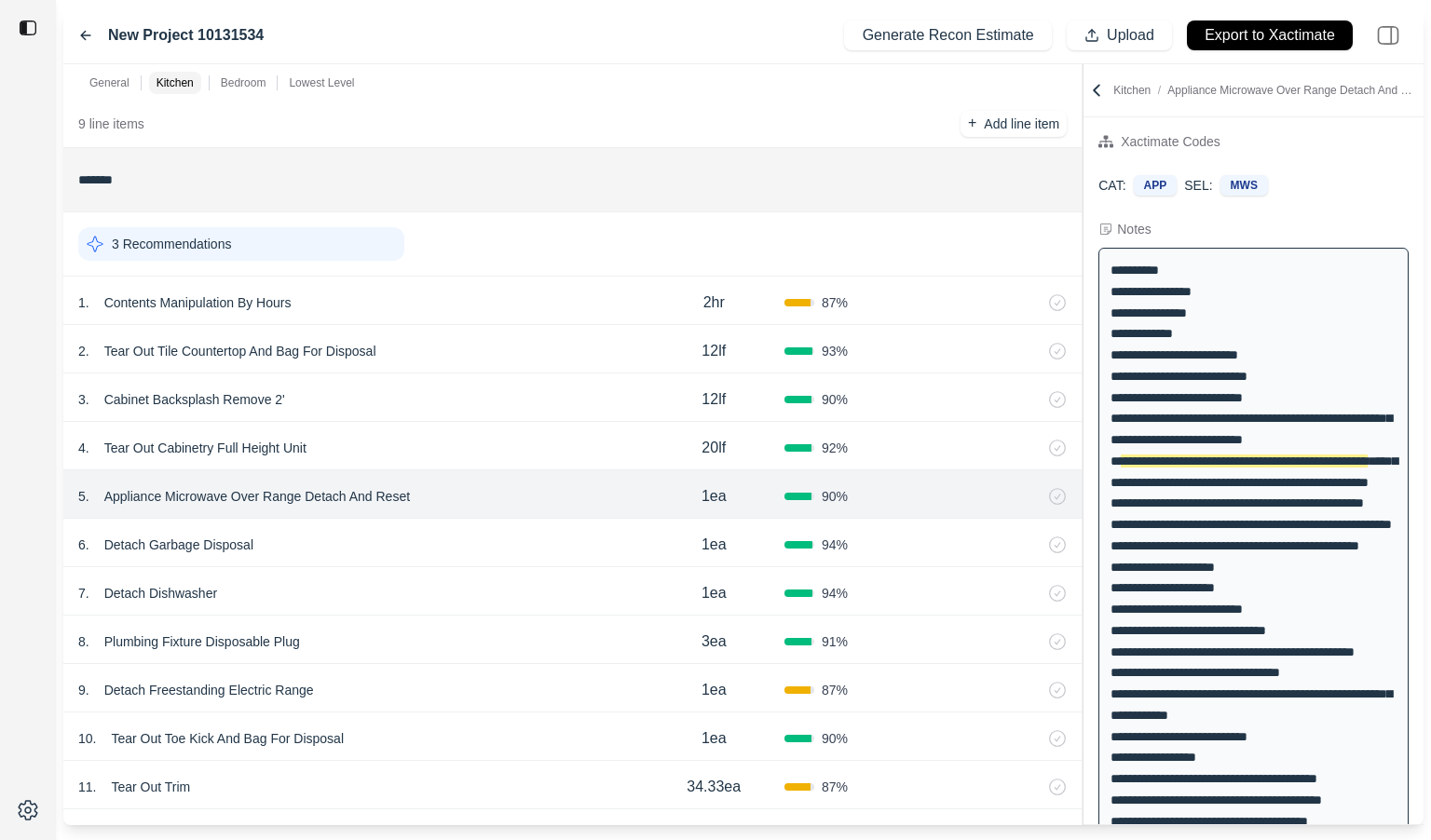
scroll to position [598, 0]
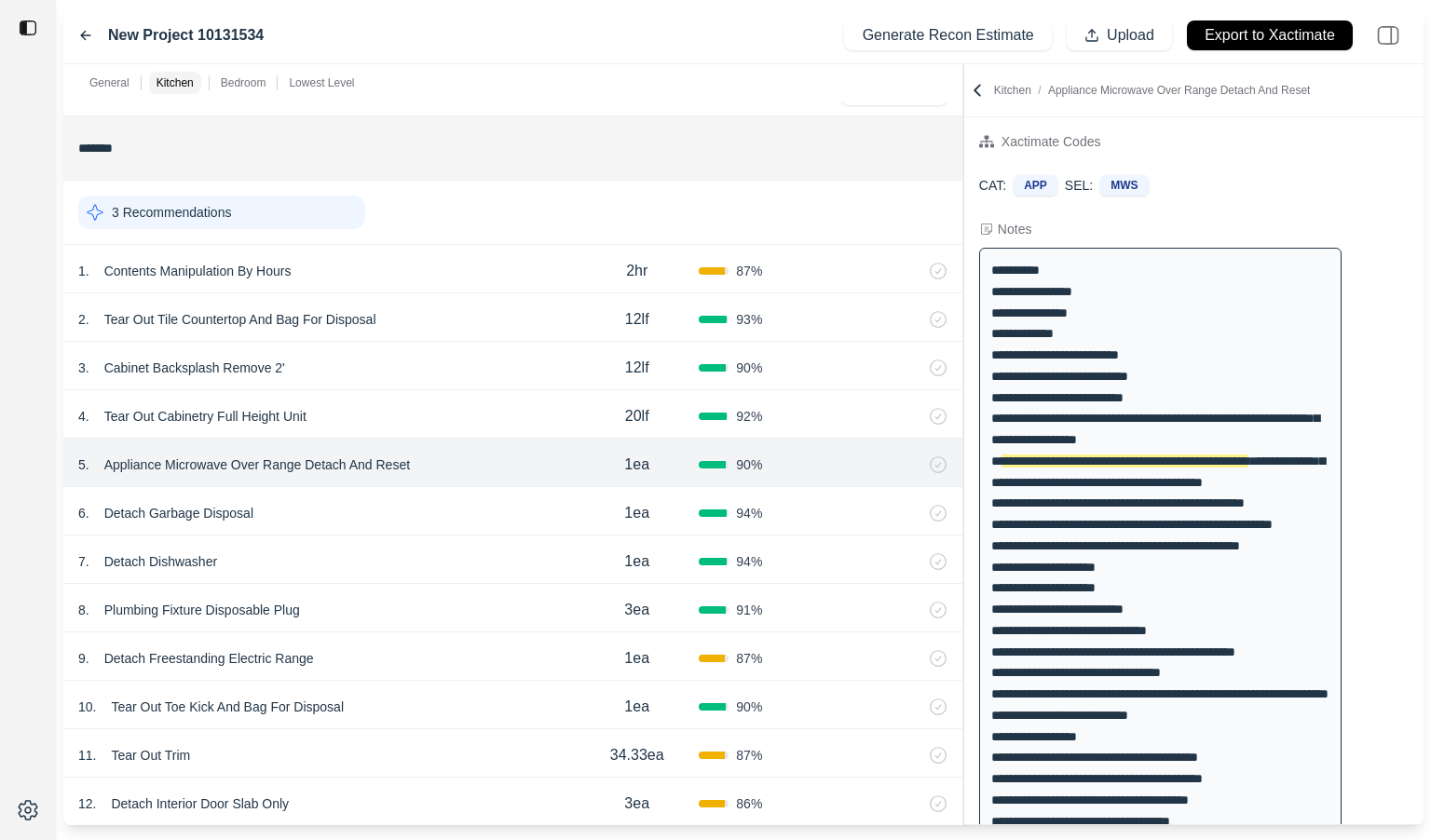
click at [869, 142] on div "General Kitchen Bedroom Lowest Level ******* 1 Recommendation 1 . Emergency Ser…" at bounding box center [743, 445] width 1360 height 761
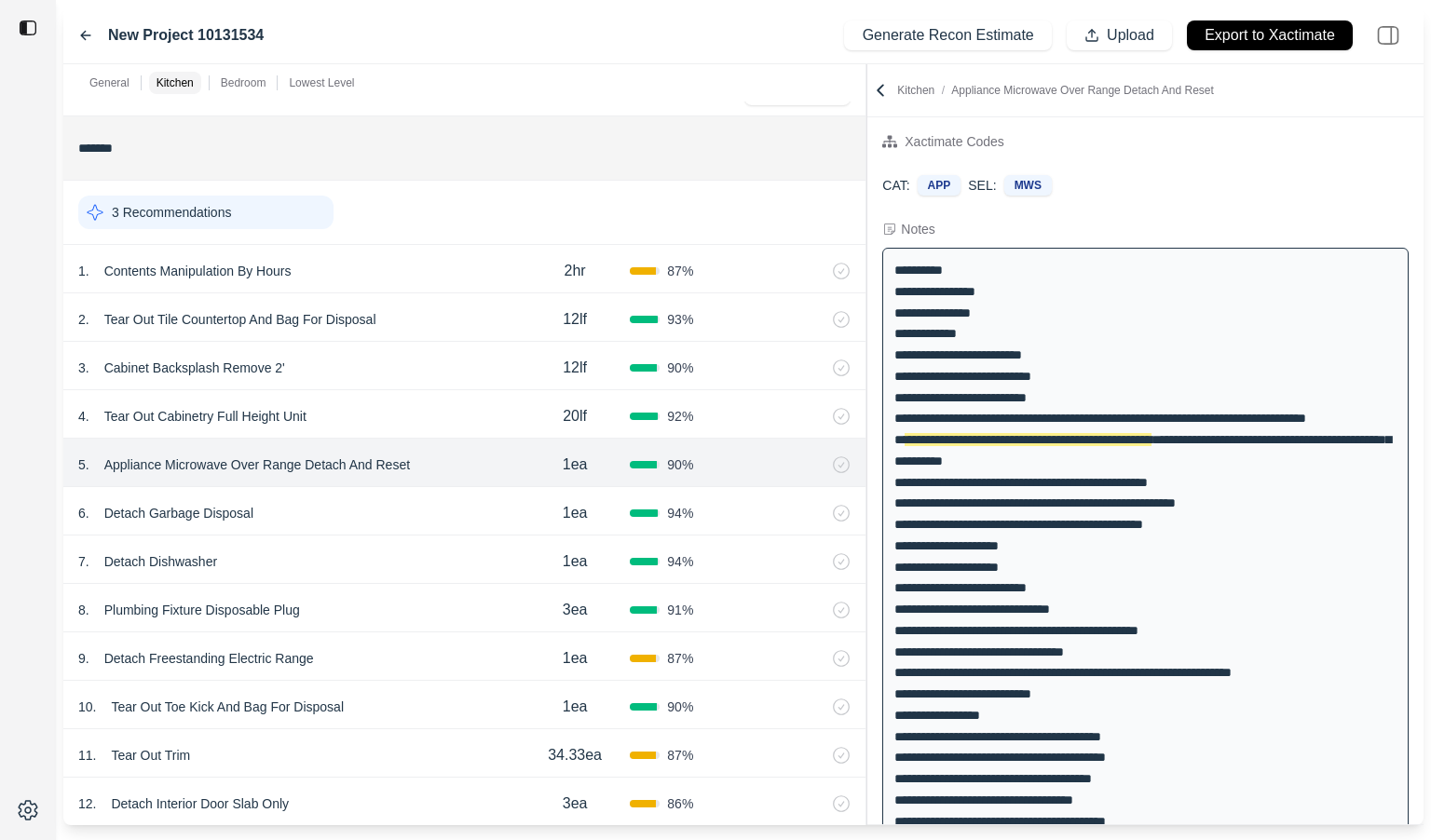
scroll to position [633, 0]
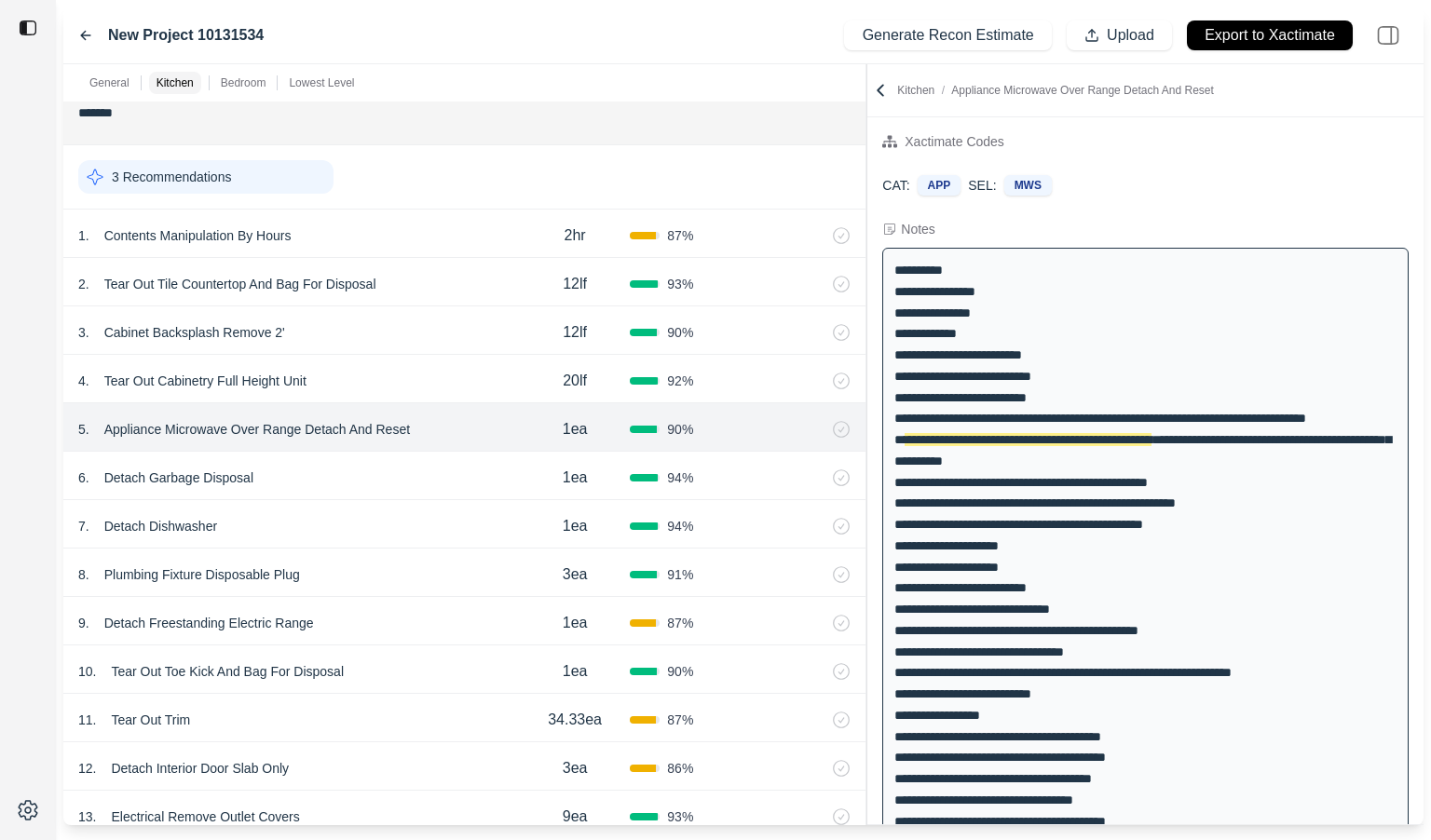
click at [387, 580] on div "8 . Plumbing Fixture Disposable Plug" at bounding box center [299, 575] width 442 height 26
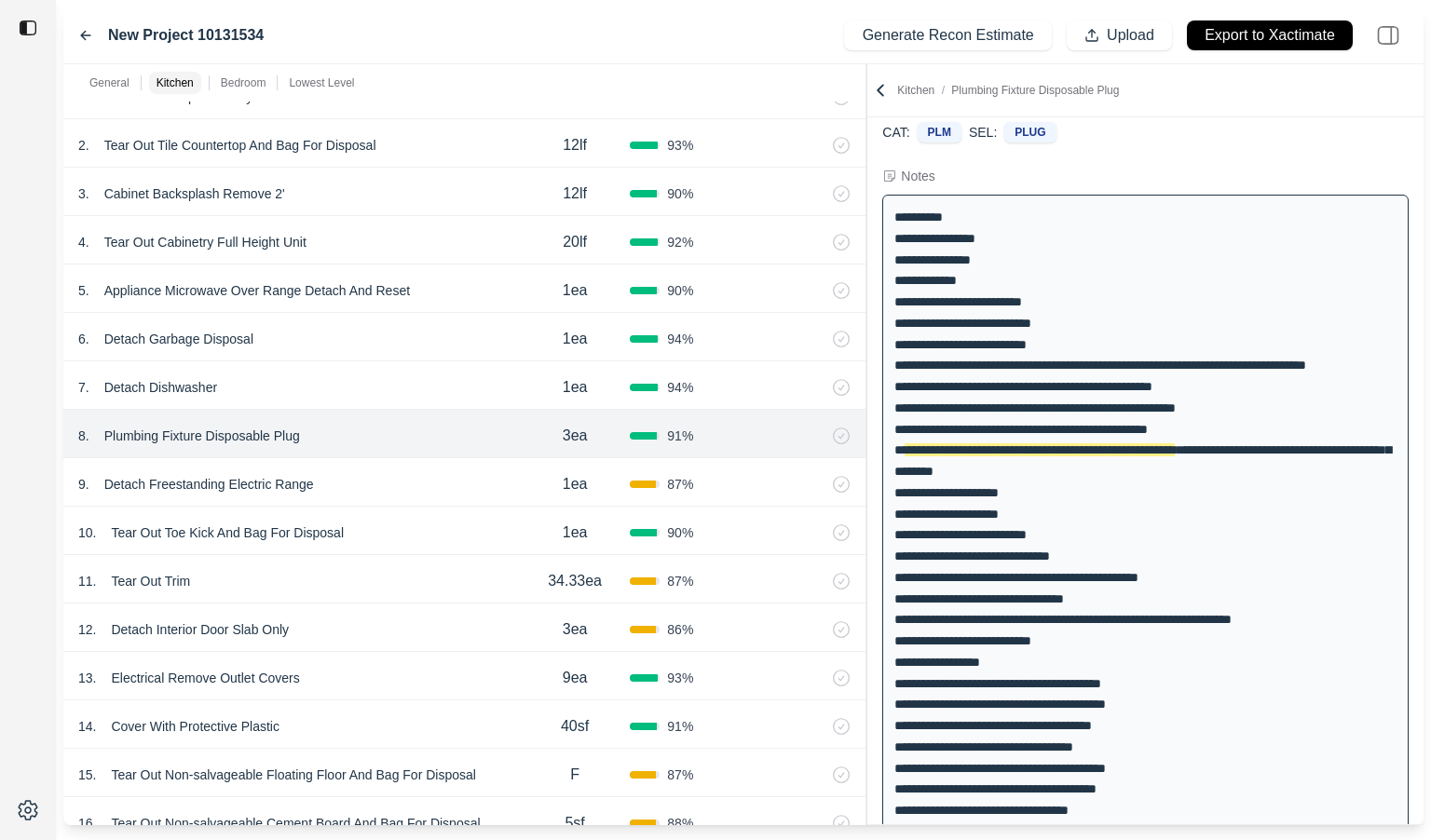
scroll to position [787, 0]
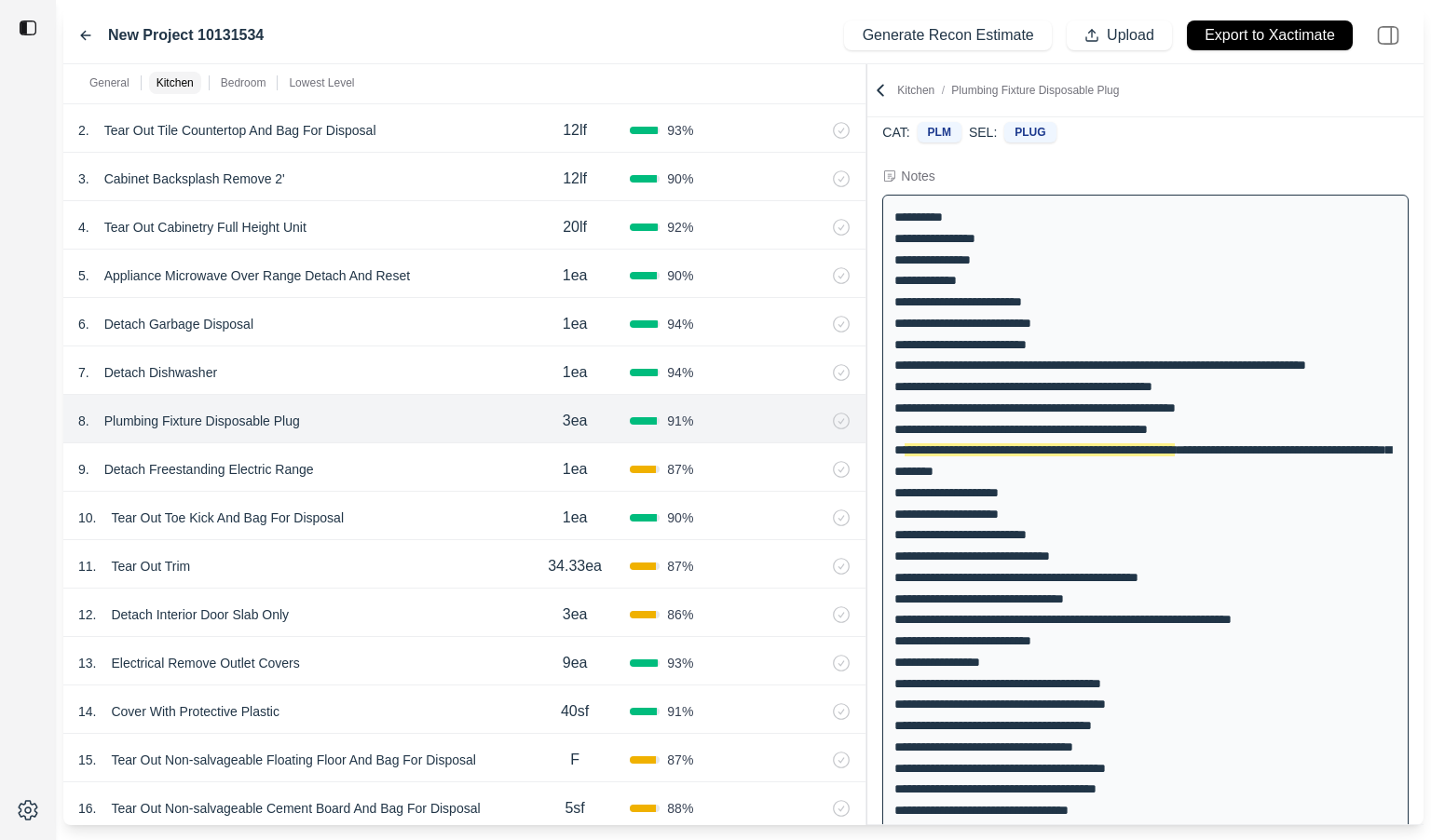
click at [690, 141] on div "General Kitchen Bedroom Lowest Level ******* 1 Recommendation 1 . Emergency Ser…" at bounding box center [743, 445] width 1360 height 761
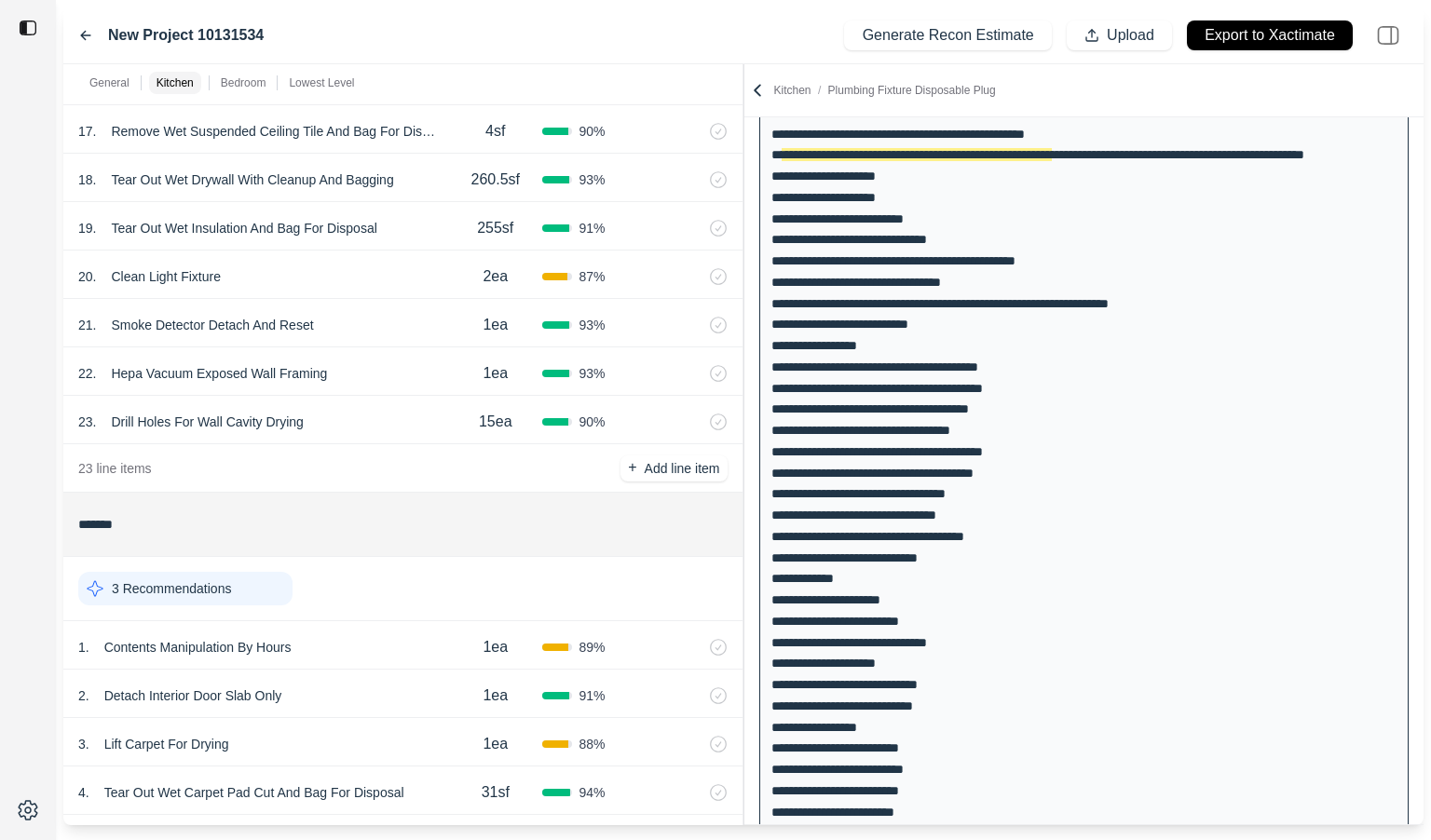
scroll to position [1506, 0]
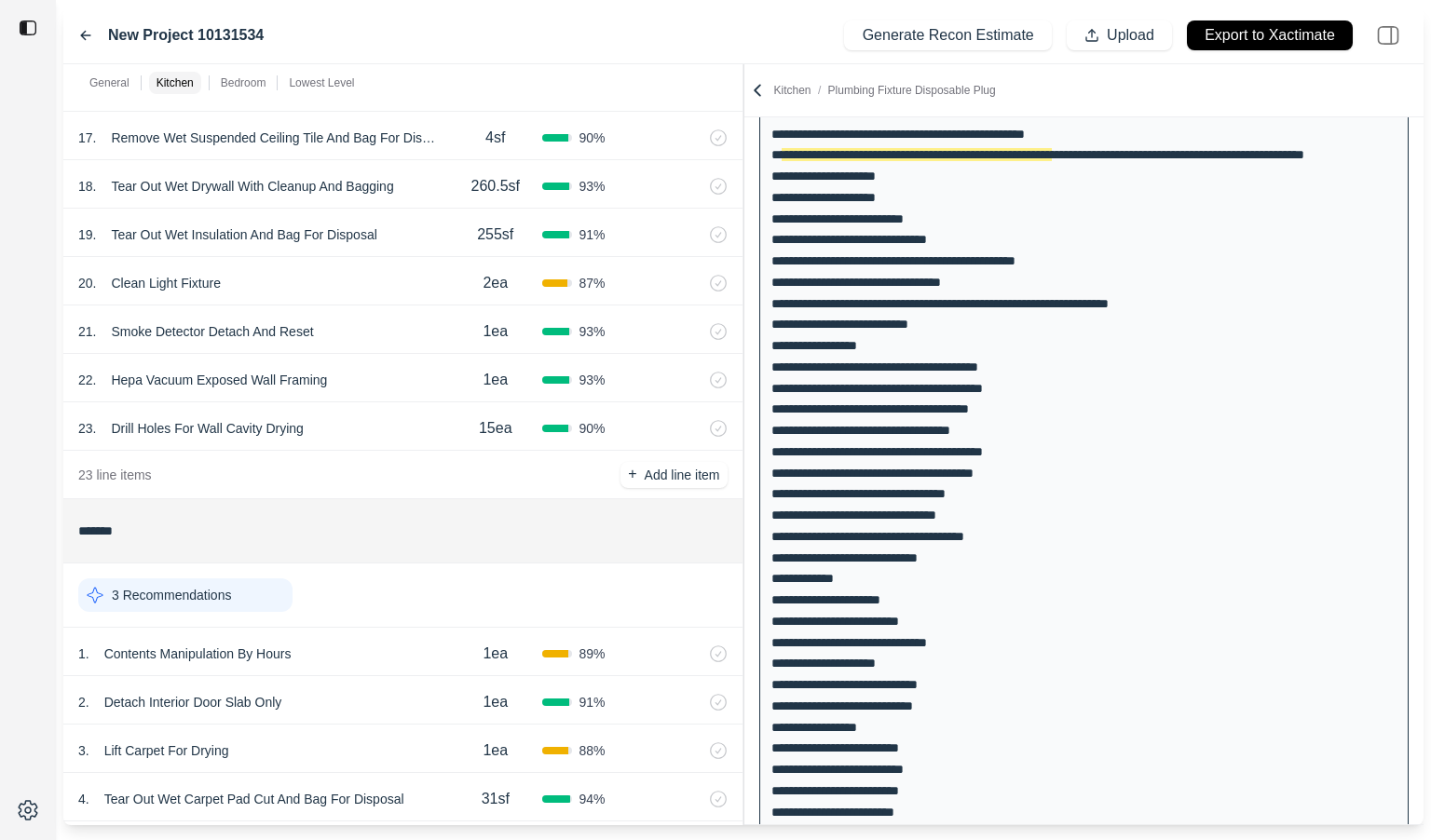
click at [391, 388] on div "22 . Hepa Vacuum Exposed Wall Framing" at bounding box center [264, 380] width 371 height 26
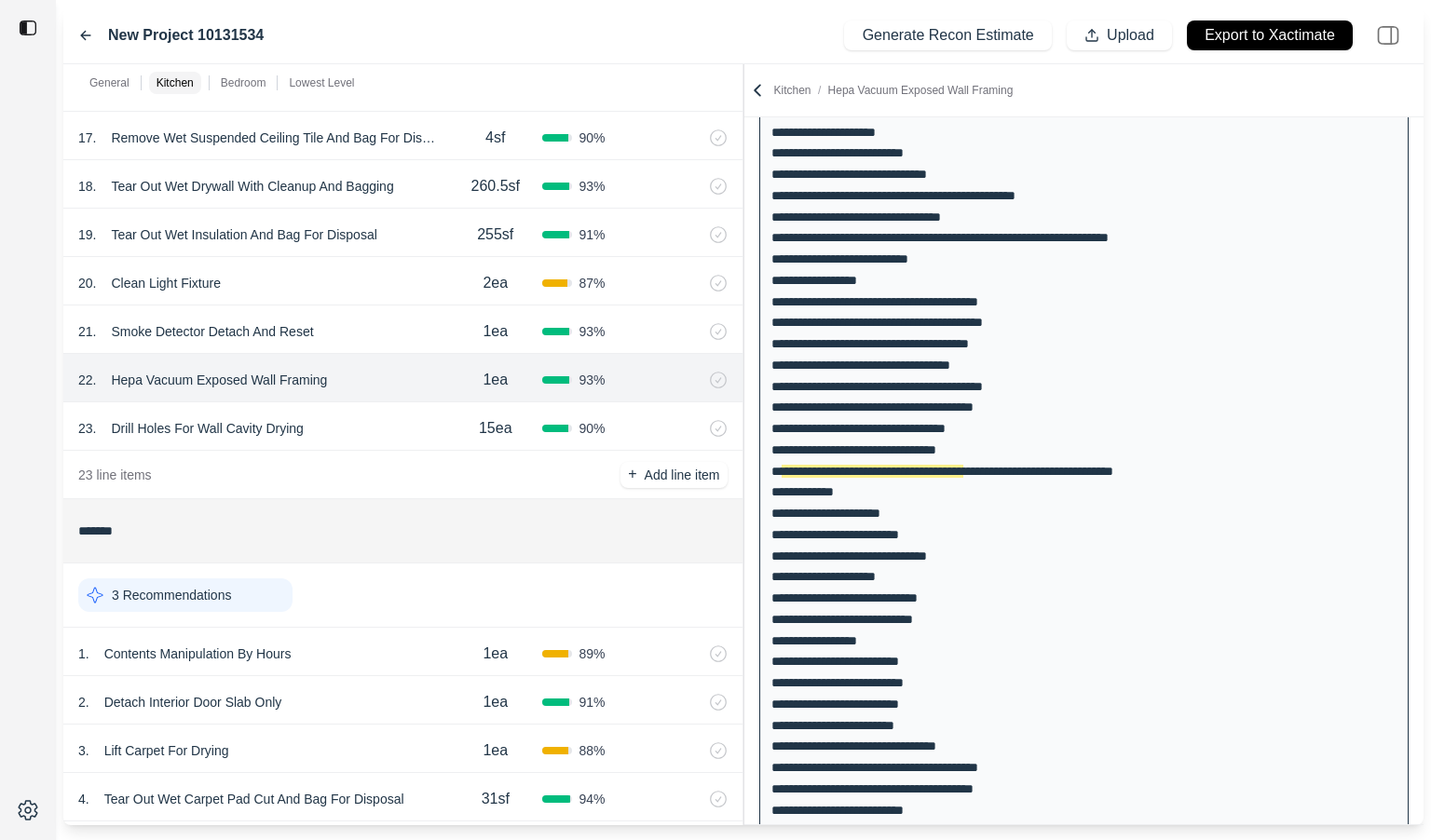
click at [385, 331] on div "21 . Smoke Detector Detach And Reset" at bounding box center [264, 332] width 371 height 26
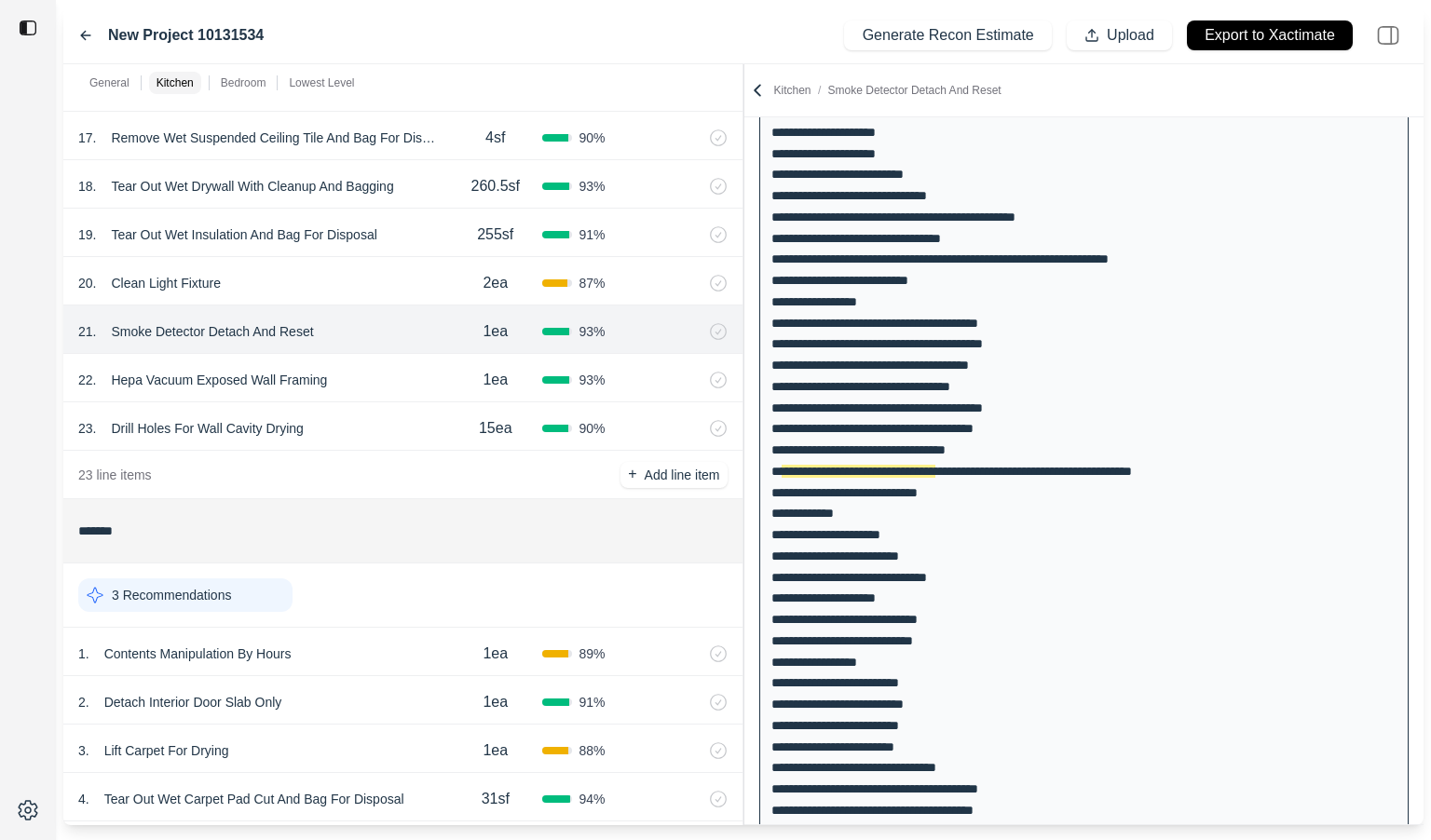
click at [385, 290] on div "20 . Clean Light Fixture" at bounding box center [264, 283] width 371 height 26
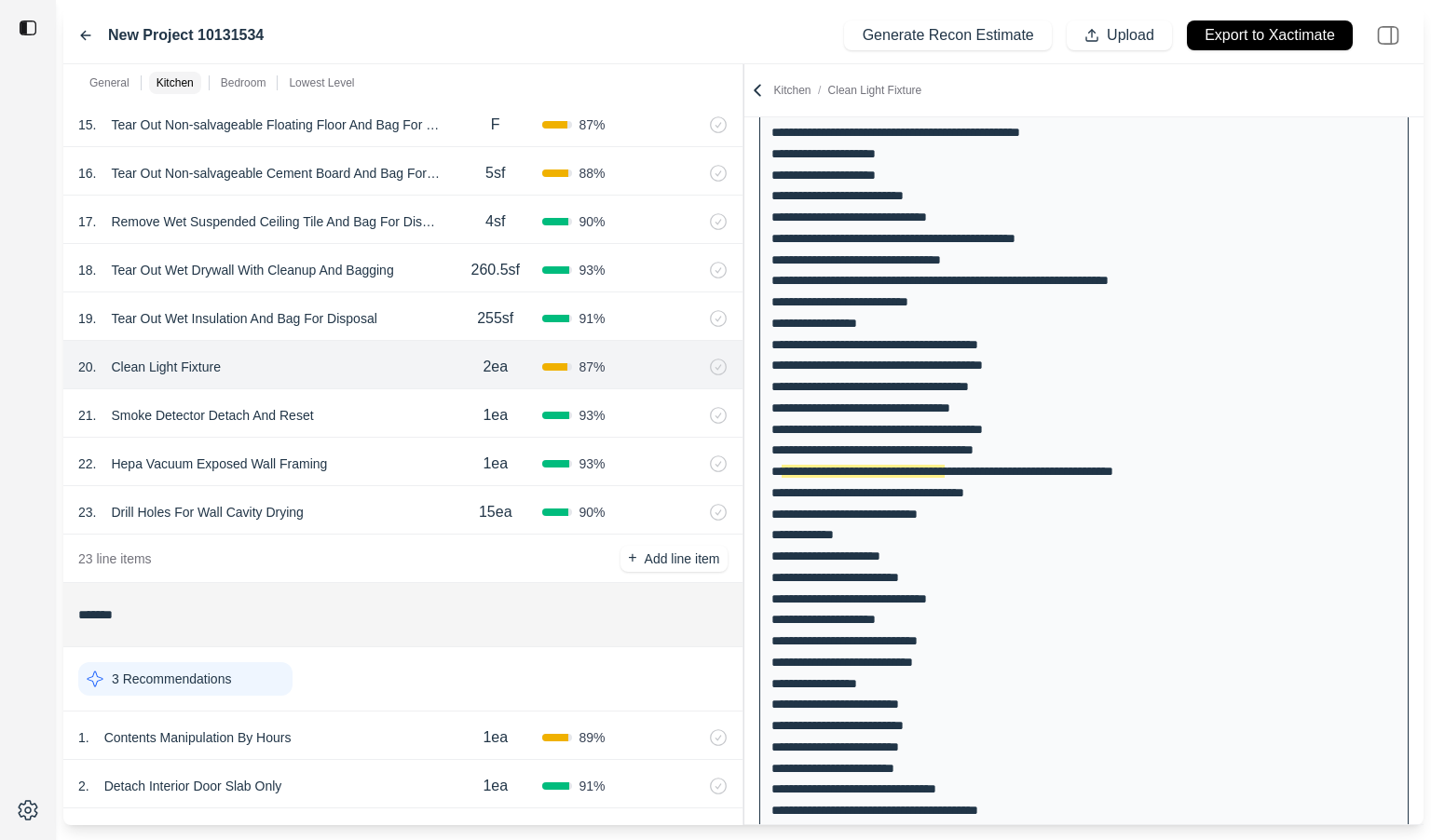
scroll to position [1419, 0]
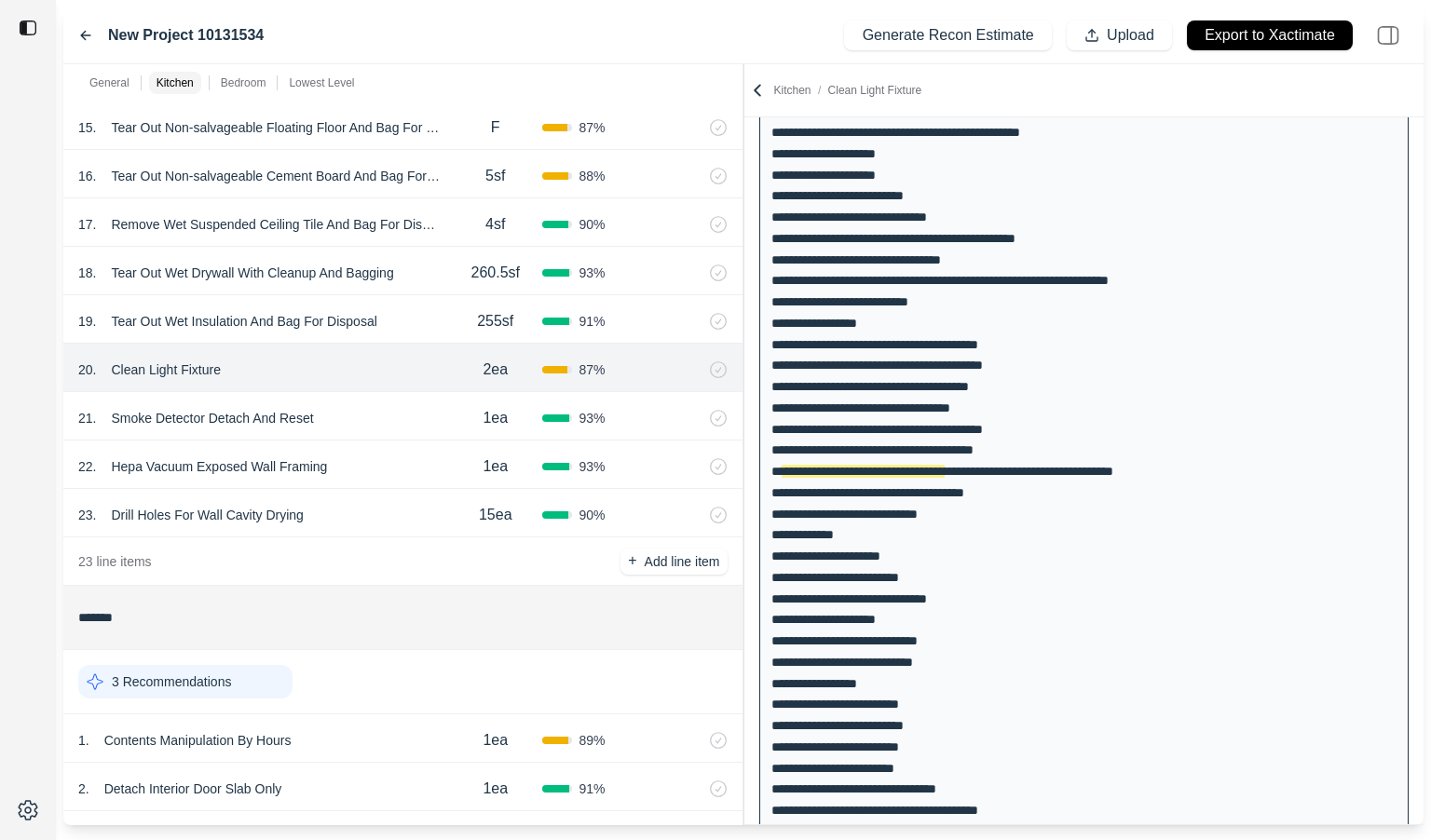
click at [383, 289] on div "18 . Tear Out Wet Drywall With Cleanup And Bagging 260.5sf 93 %" at bounding box center [403, 271] width 680 height 48
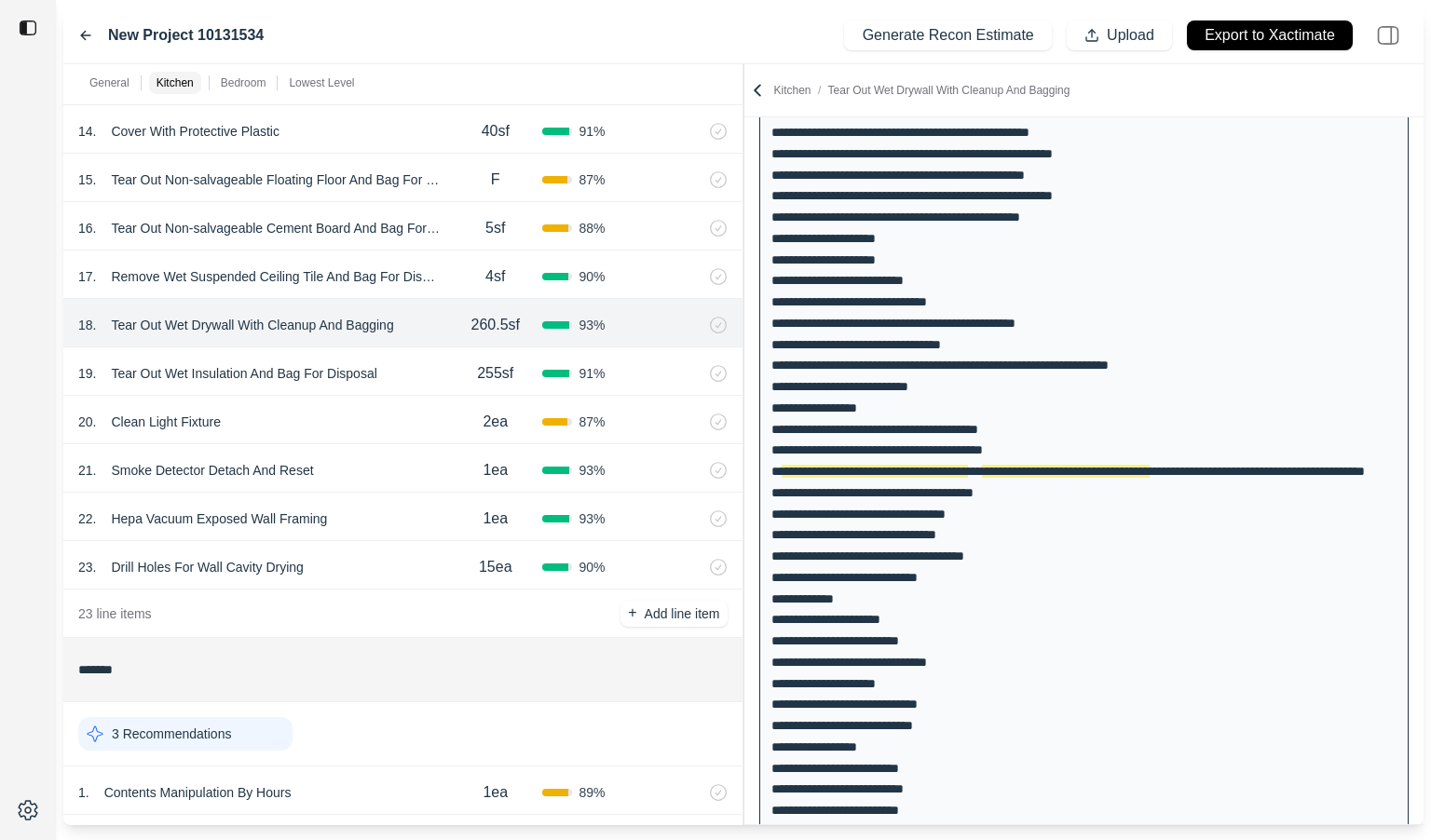
scroll to position [1362, 0]
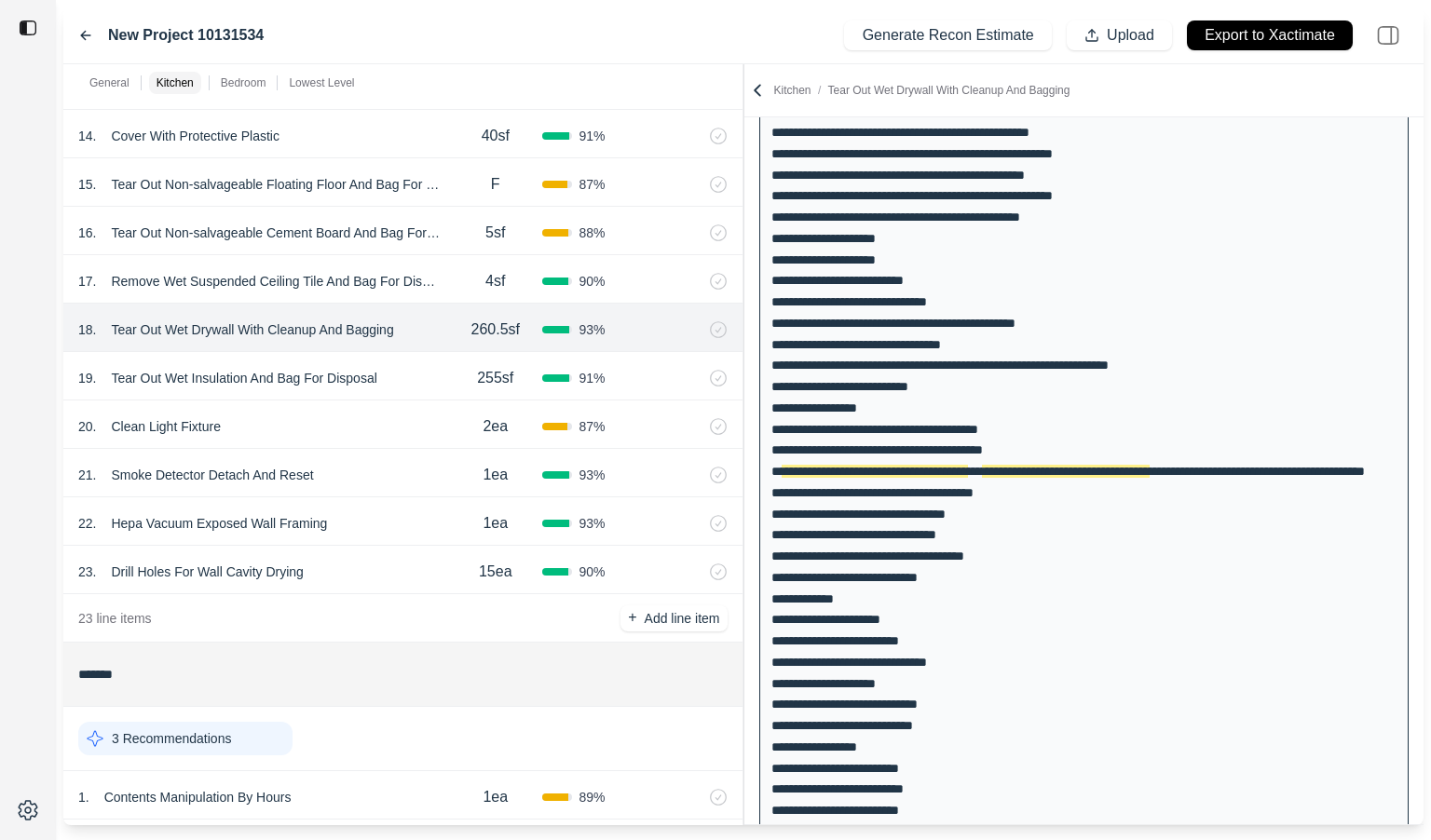
click at [450, 246] on div "5sf" at bounding box center [496, 232] width 93 height 37
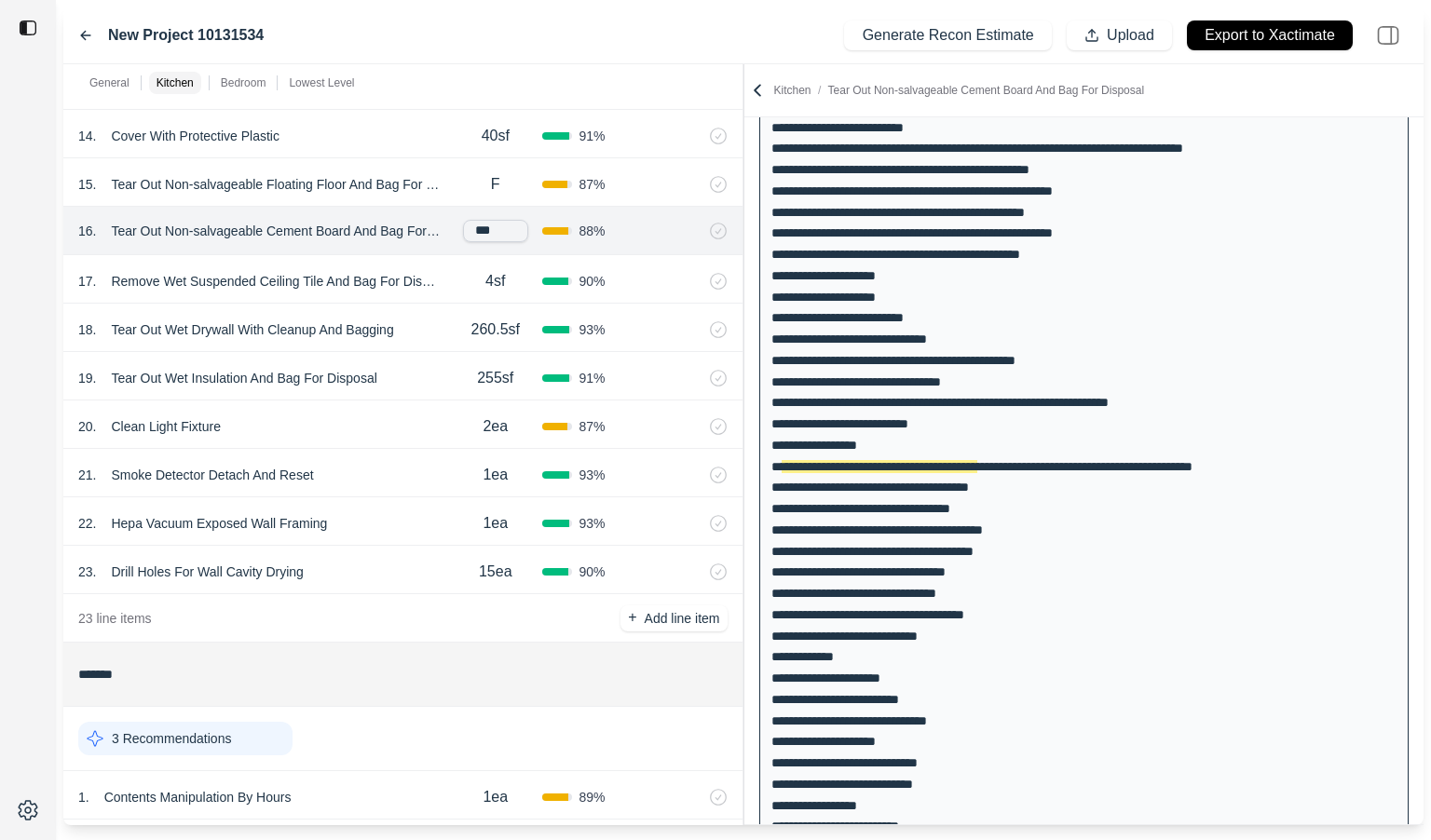
scroll to position [274, 0]
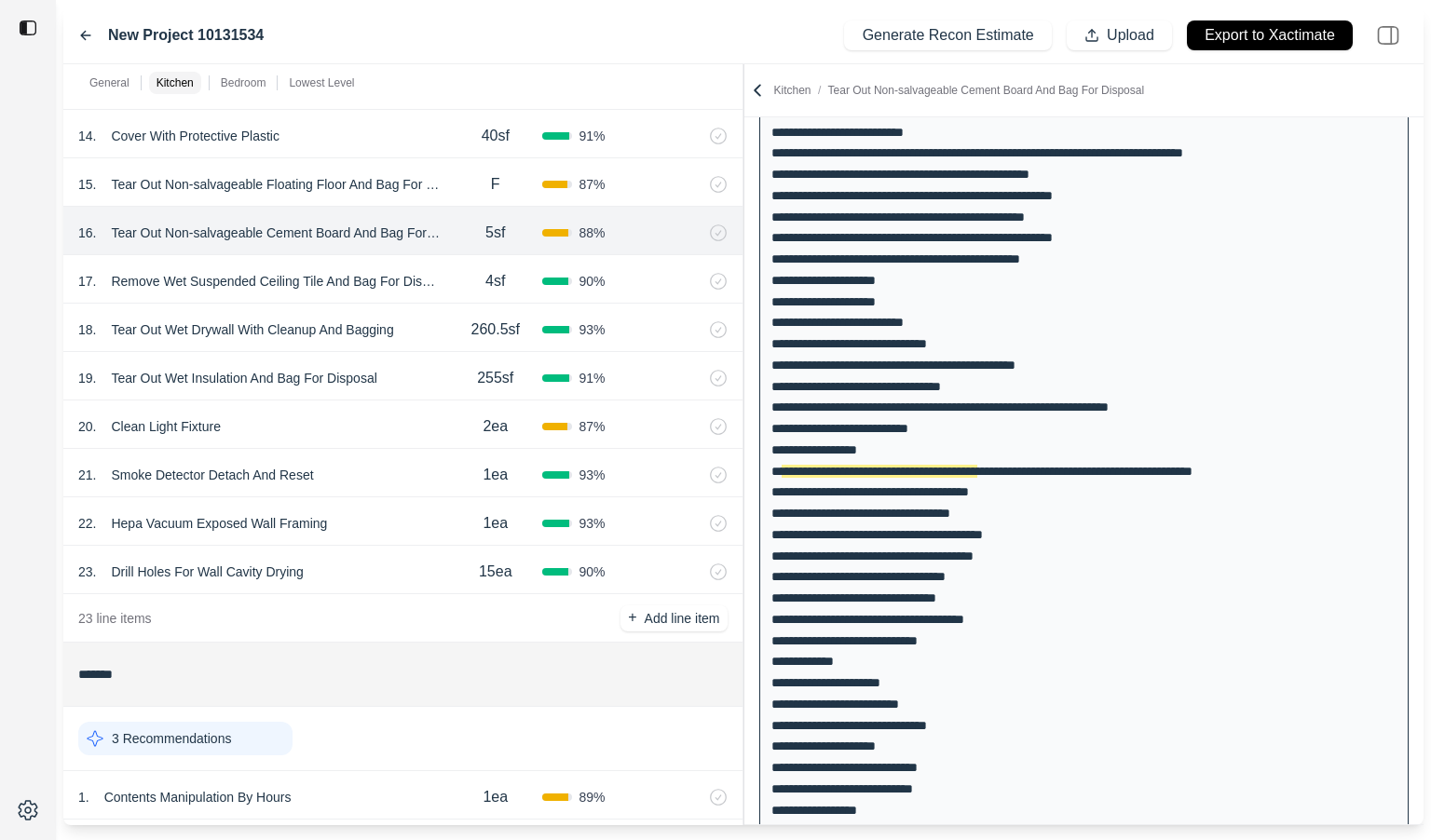
click at [29, 429] on div at bounding box center [27, 420] width 56 height 840
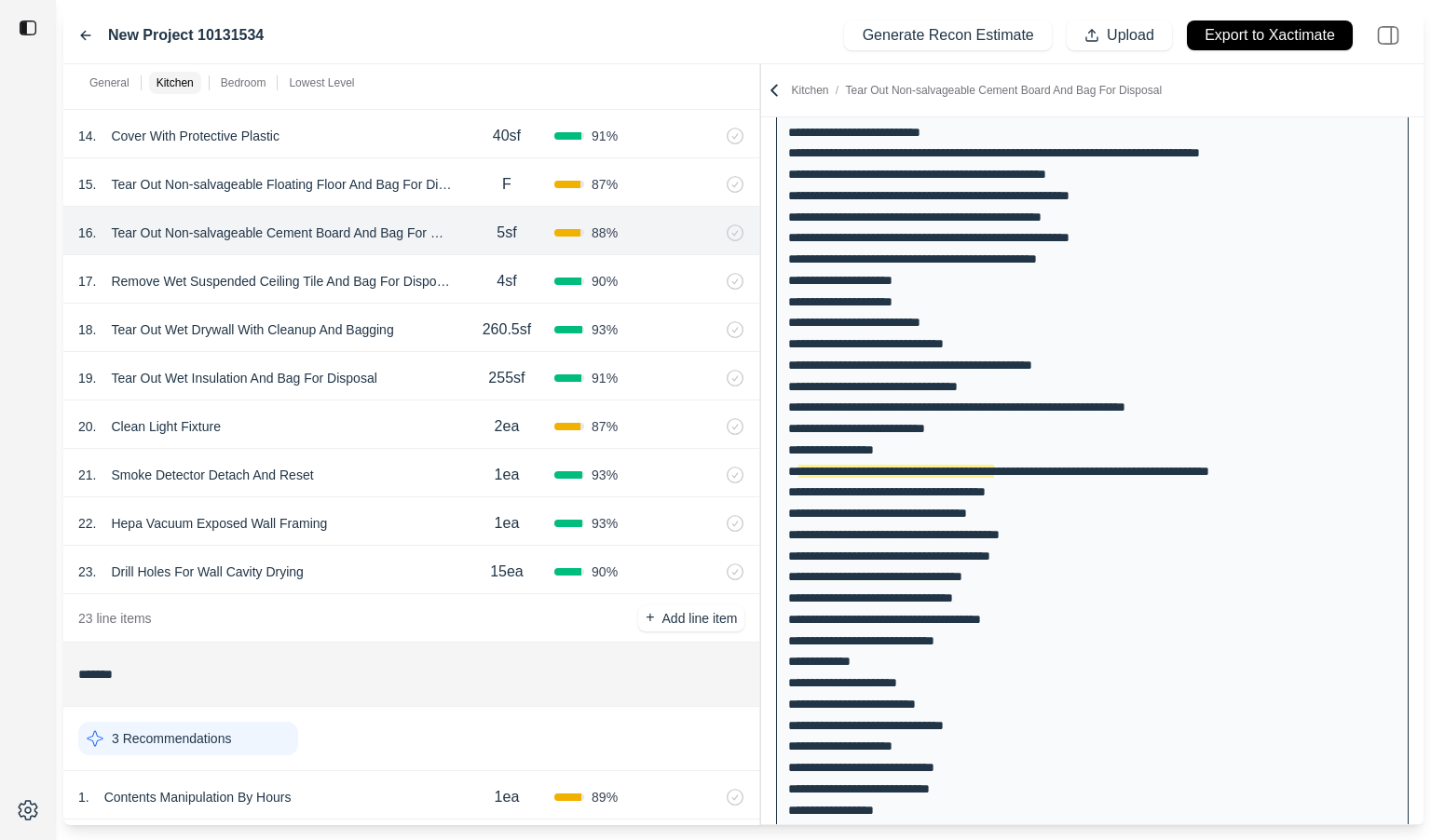
click at [761, 283] on div at bounding box center [760, 445] width 1 height 761
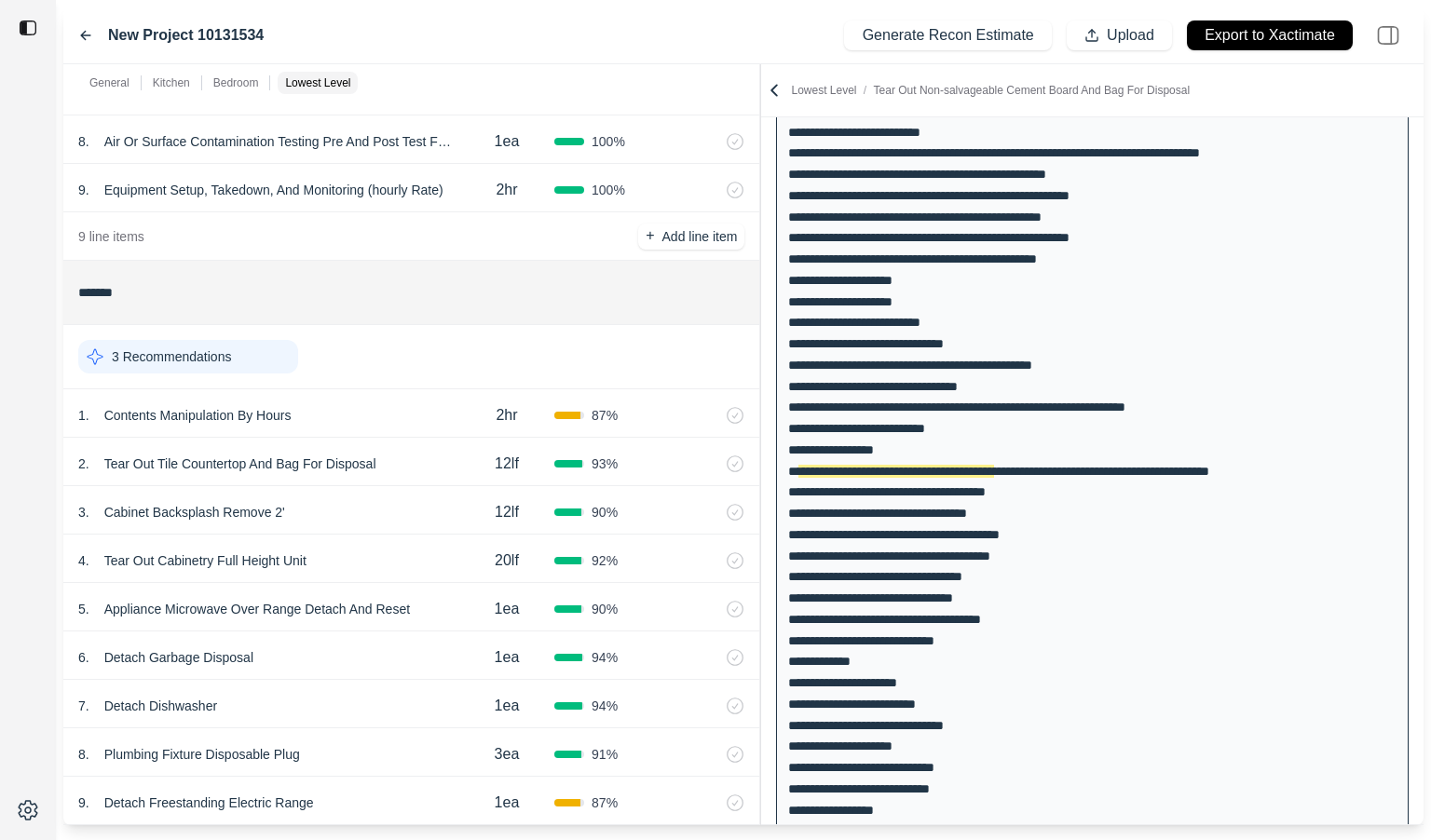
scroll to position [1938, 0]
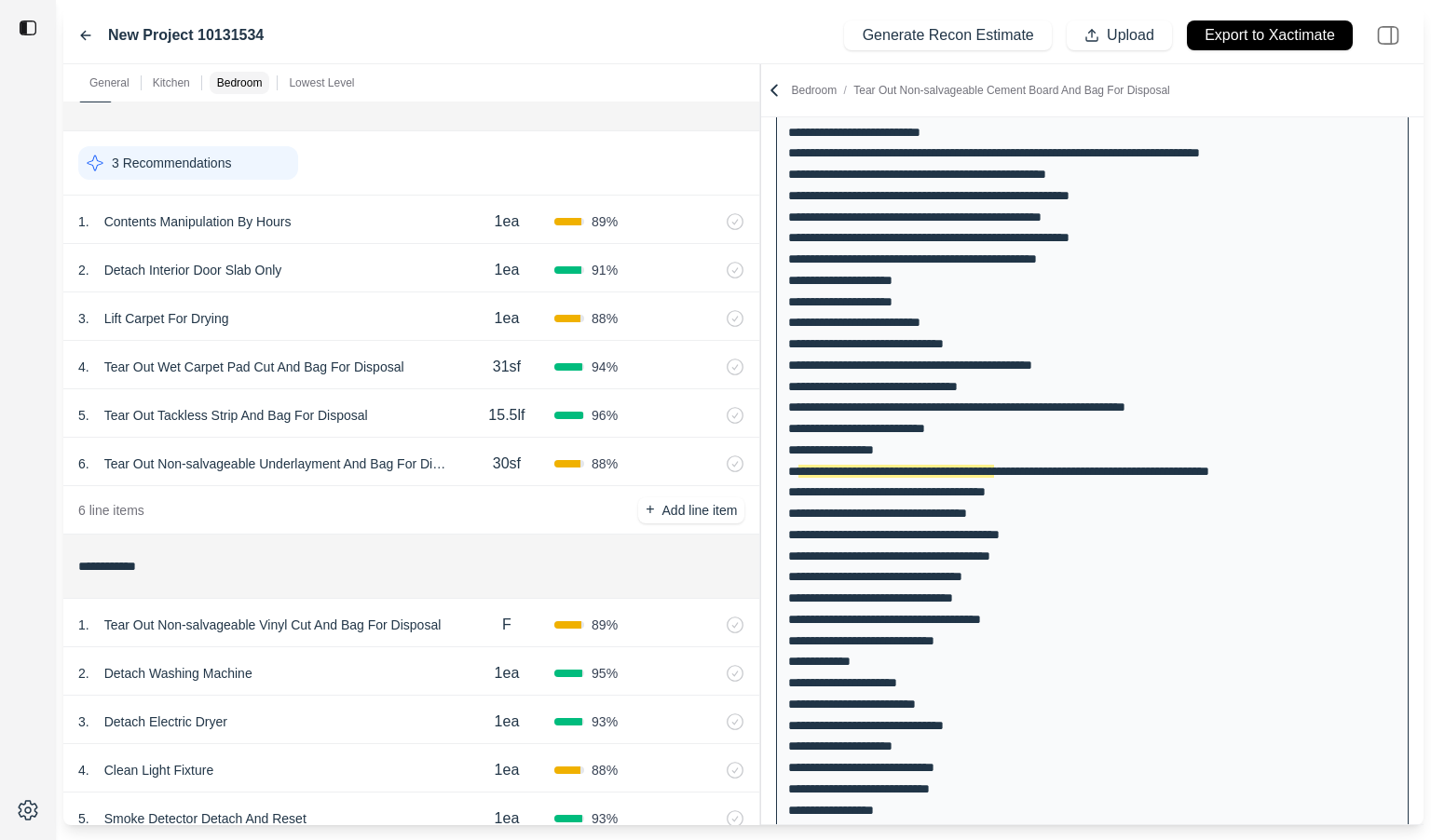
click at [472, 478] on div "30sf" at bounding box center [506, 464] width 95 height 37
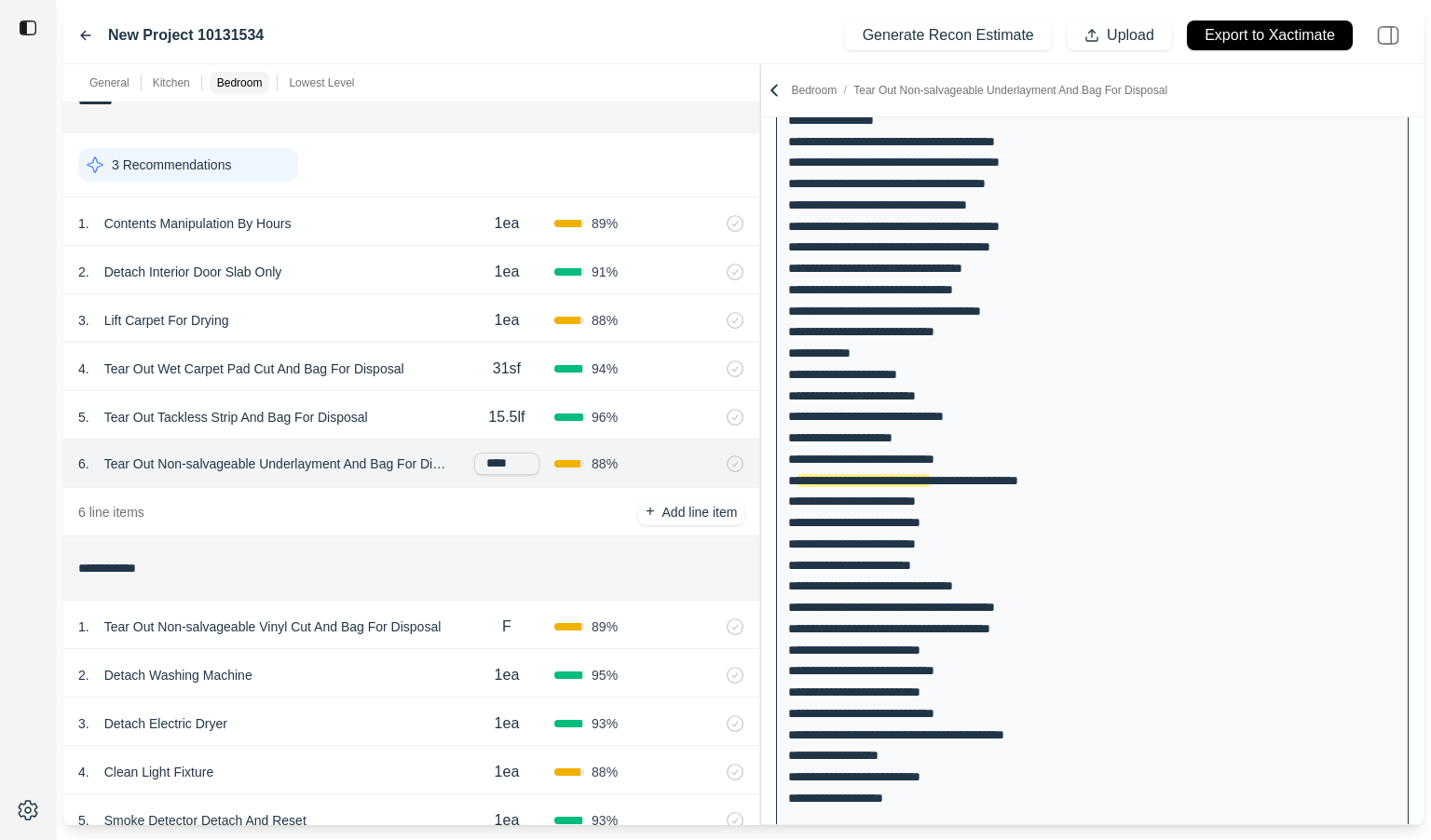
scroll to position [614, 0]
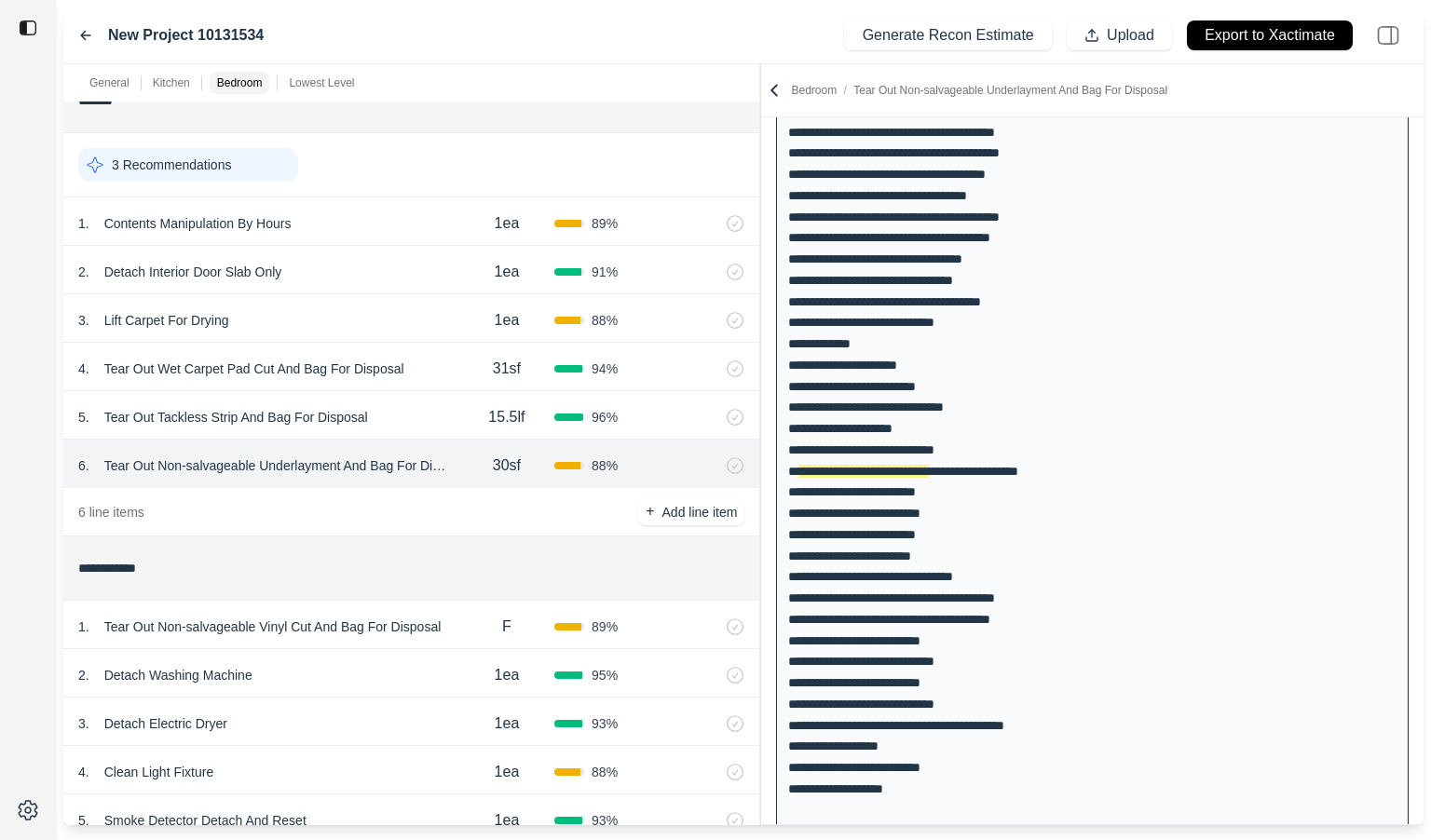
click at [38, 531] on div at bounding box center [27, 420] width 56 height 840
click at [248, 464] on p "Tear Out Non-salvageable Underlayment And Bag For Disposal" at bounding box center [277, 464] width 362 height 26
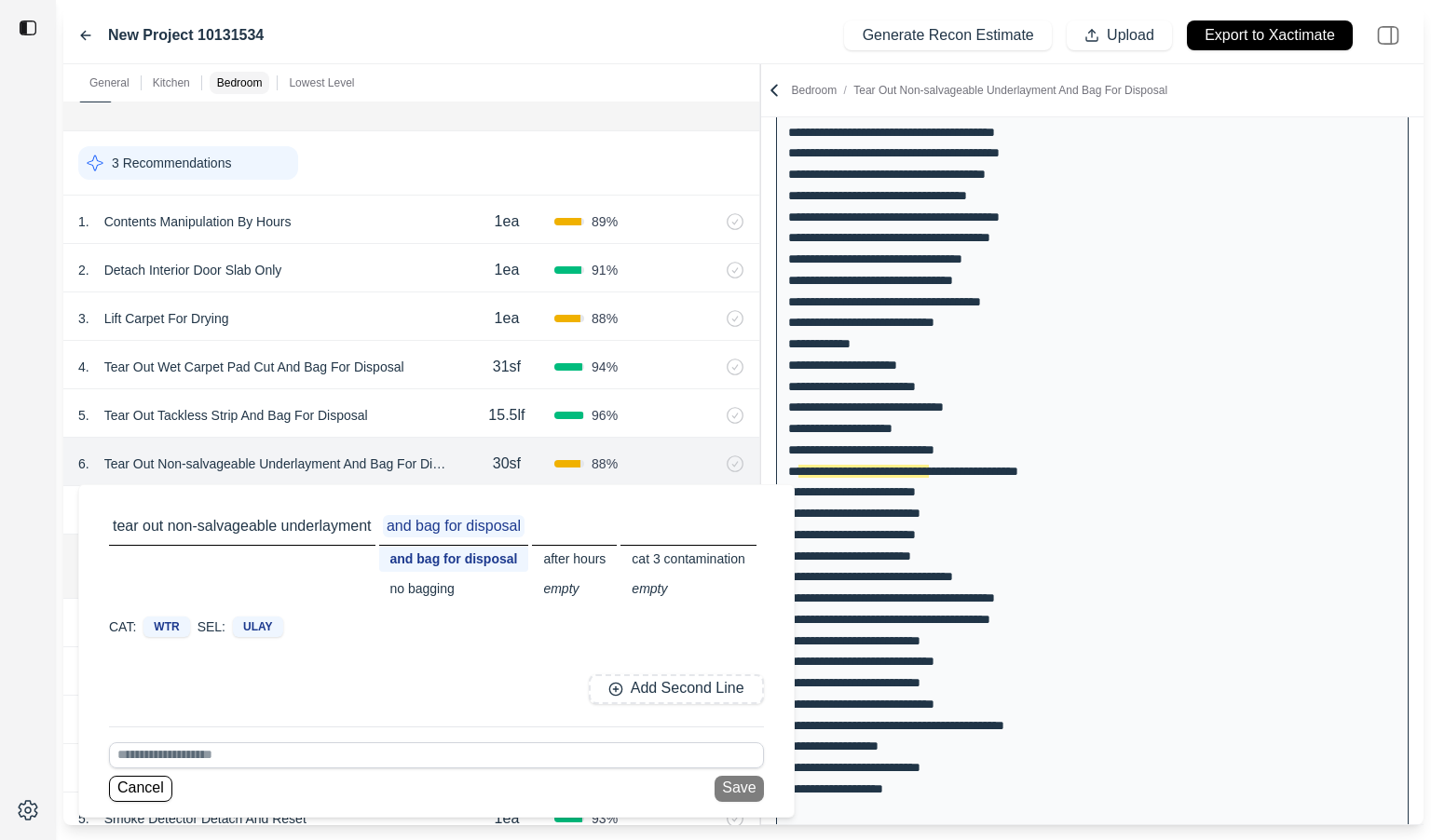
click at [12, 530] on div at bounding box center [27, 420] width 56 height 840
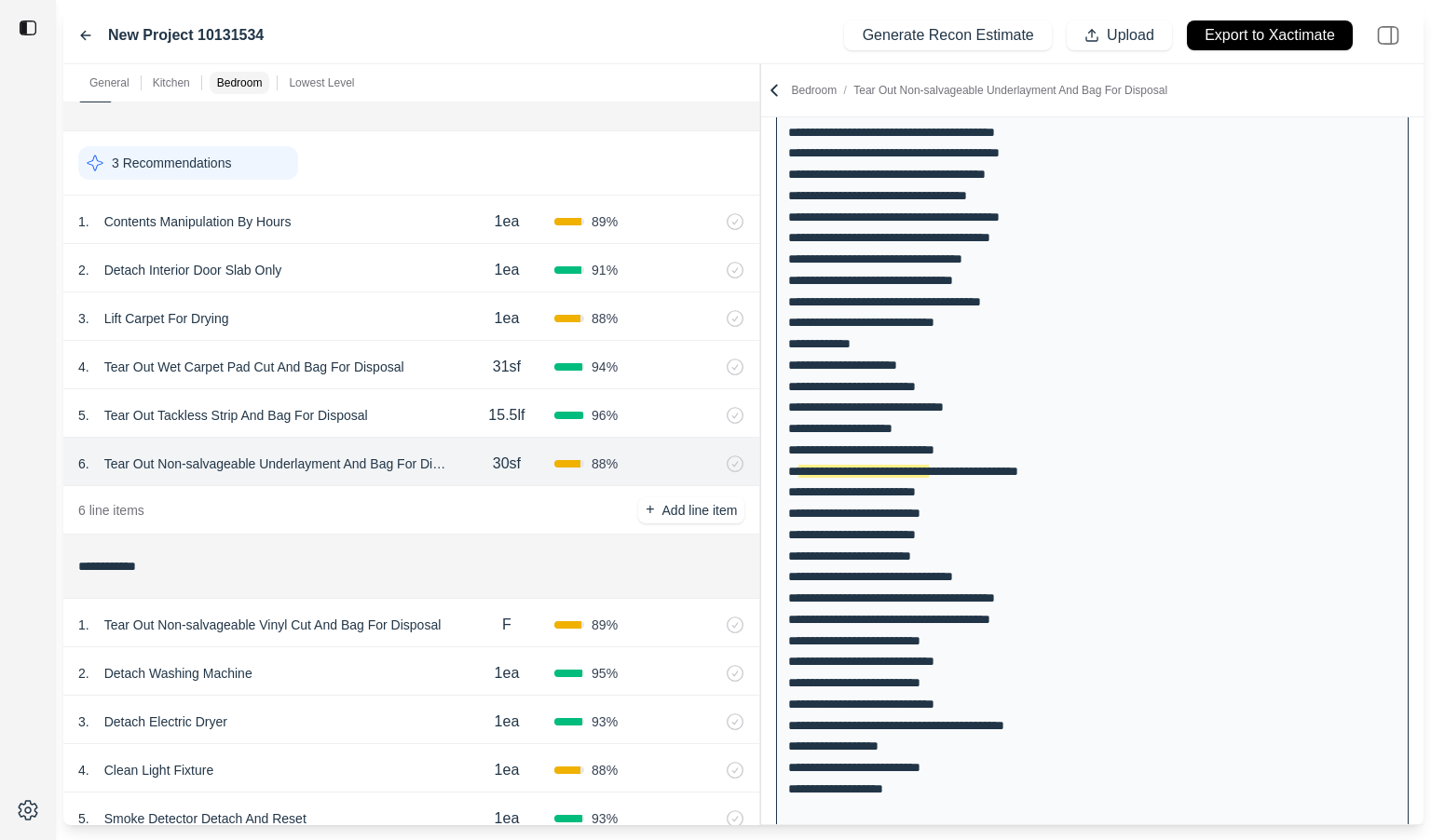
scroll to position [576, 0]
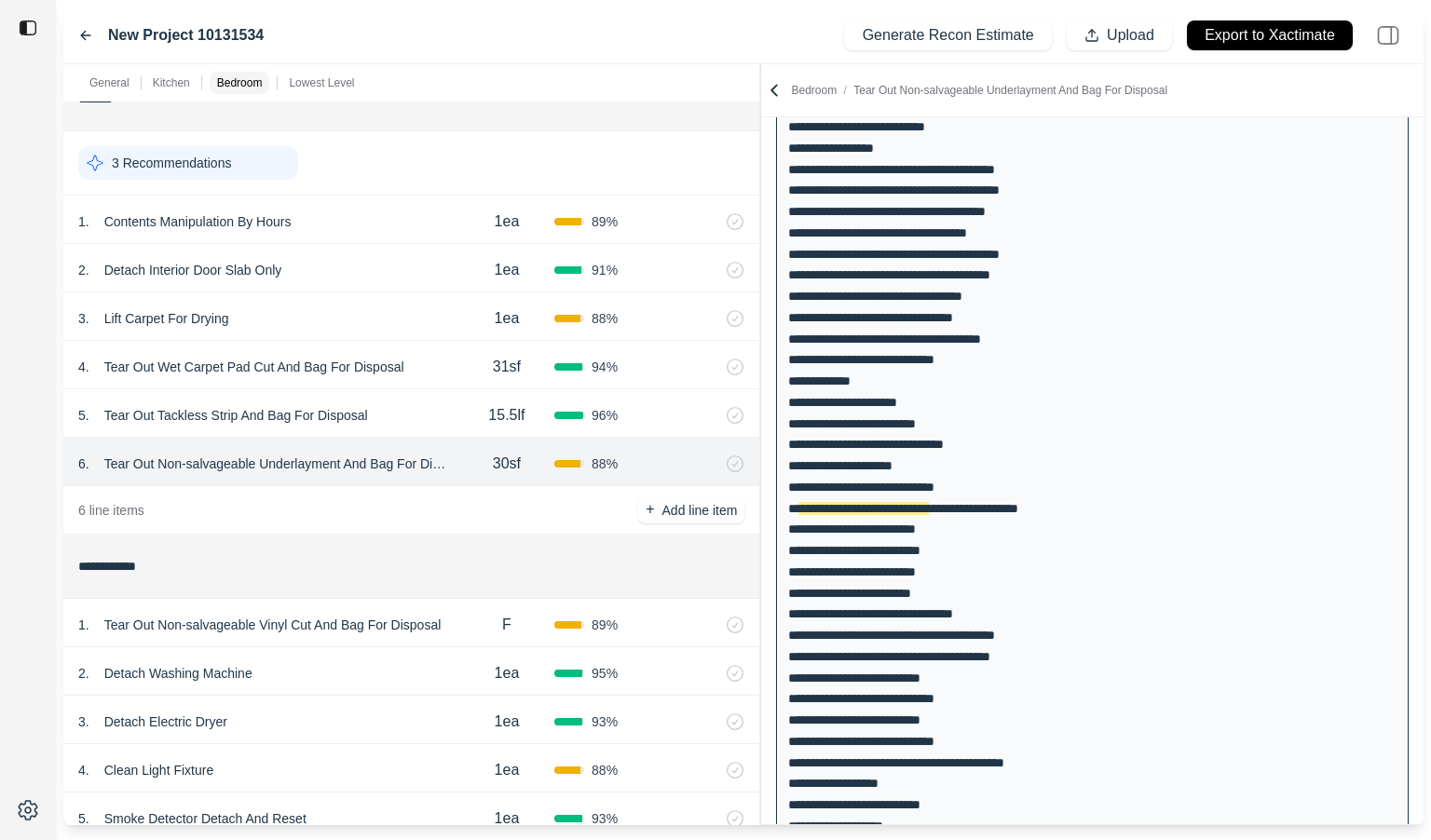
click at [94, 32] on div "New Project 10131534" at bounding box center [171, 36] width 186 height 23
click at [84, 34] on icon at bounding box center [86, 36] width 15 height 15
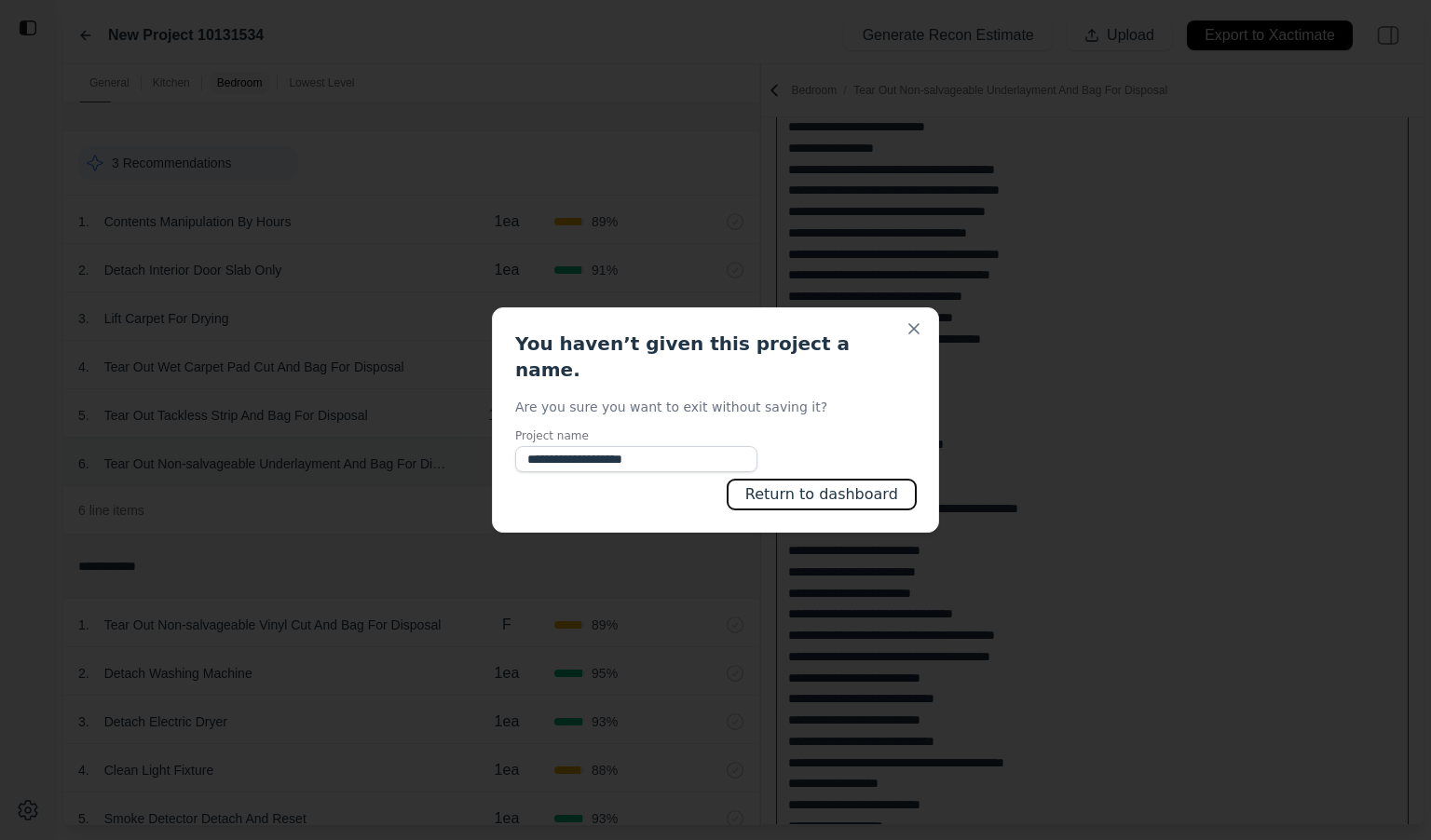
click at [855, 482] on button "Return to dashboard" at bounding box center [822, 495] width 188 height 30
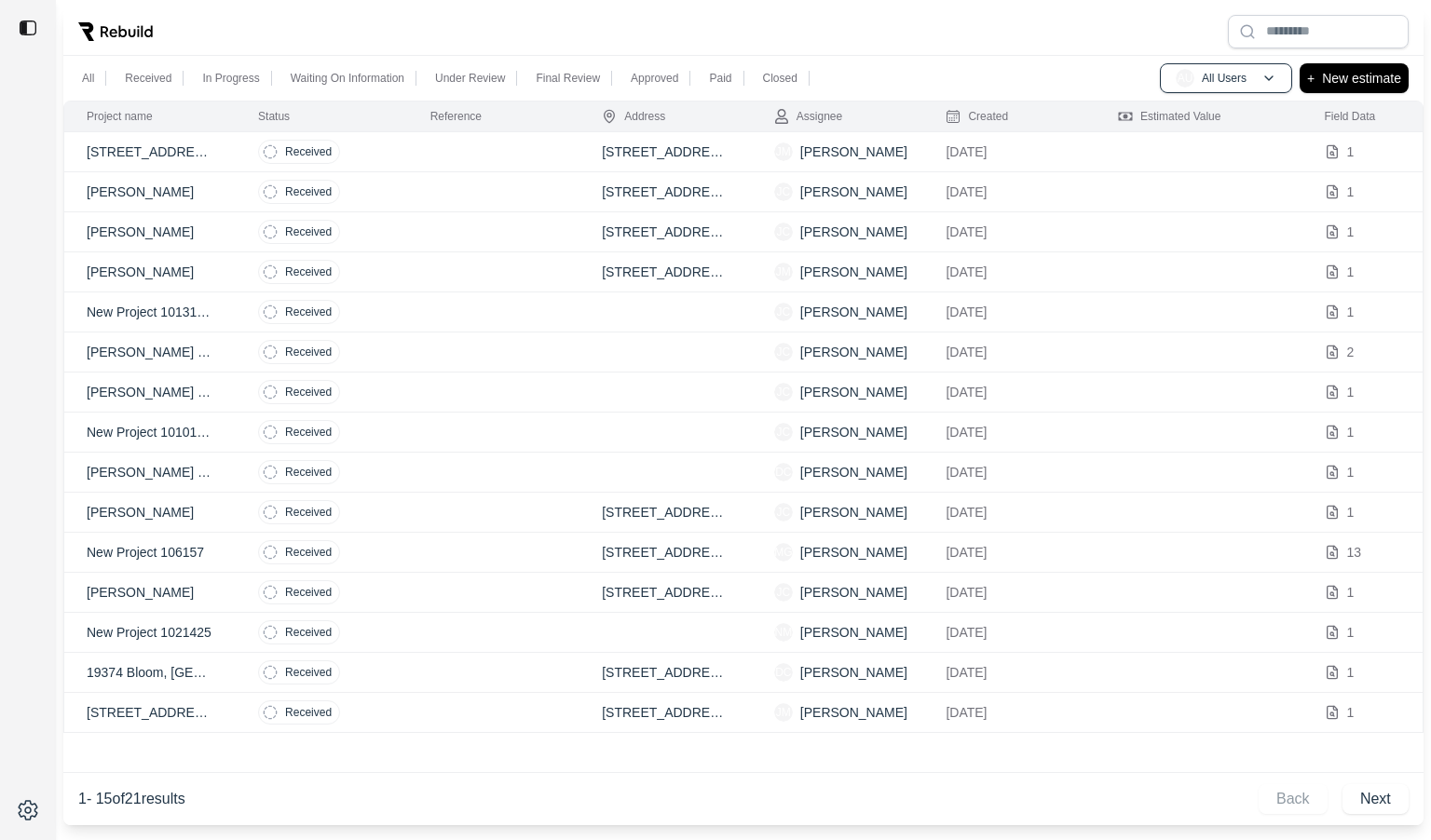
click at [445, 322] on td at bounding box center [494, 312] width 172 height 40
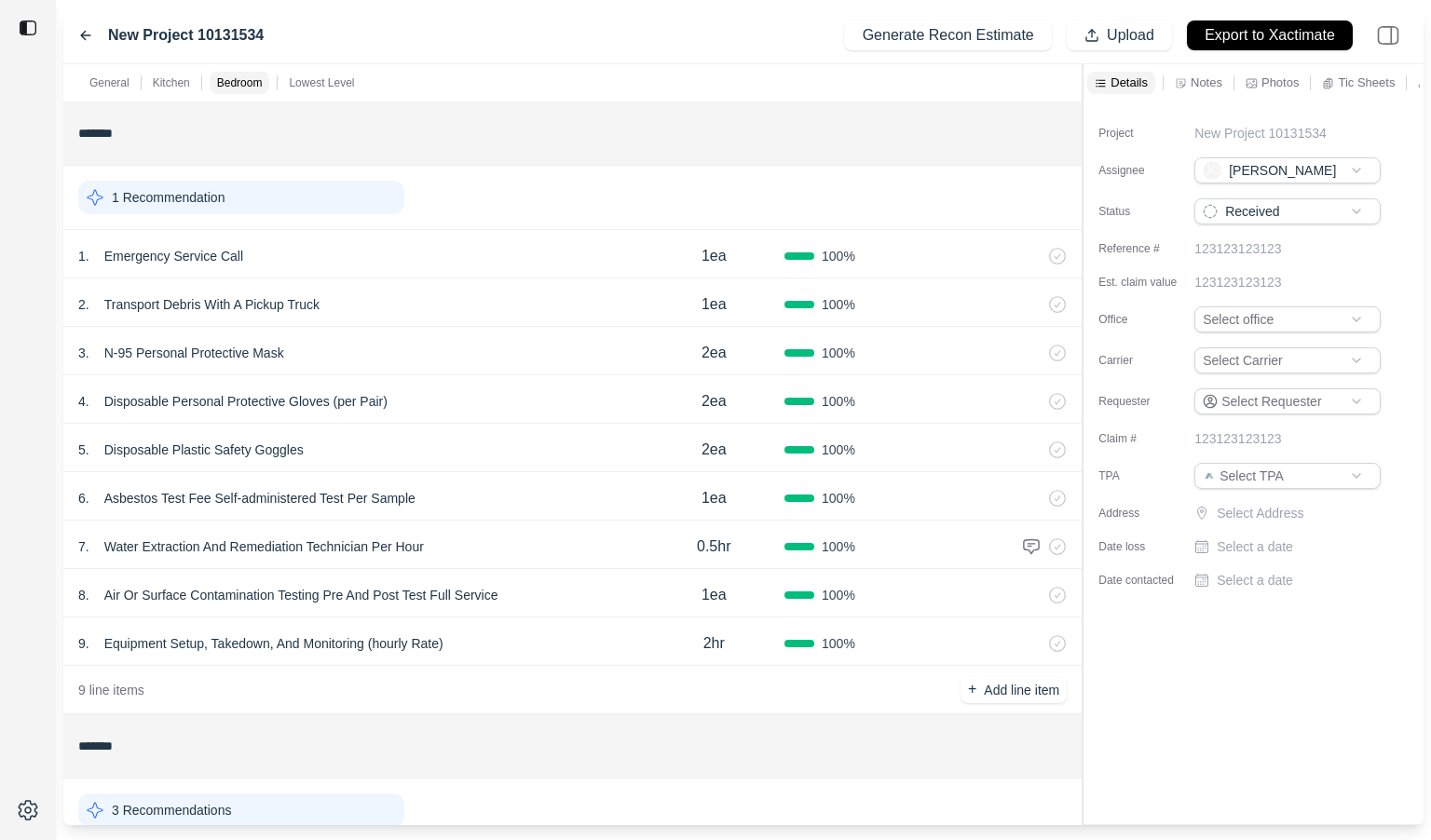
click at [508, 565] on div "7 . Water Extraction And Remediation Technician Per Hour 0.5hr 100 %" at bounding box center [573, 544] width 1018 height 48
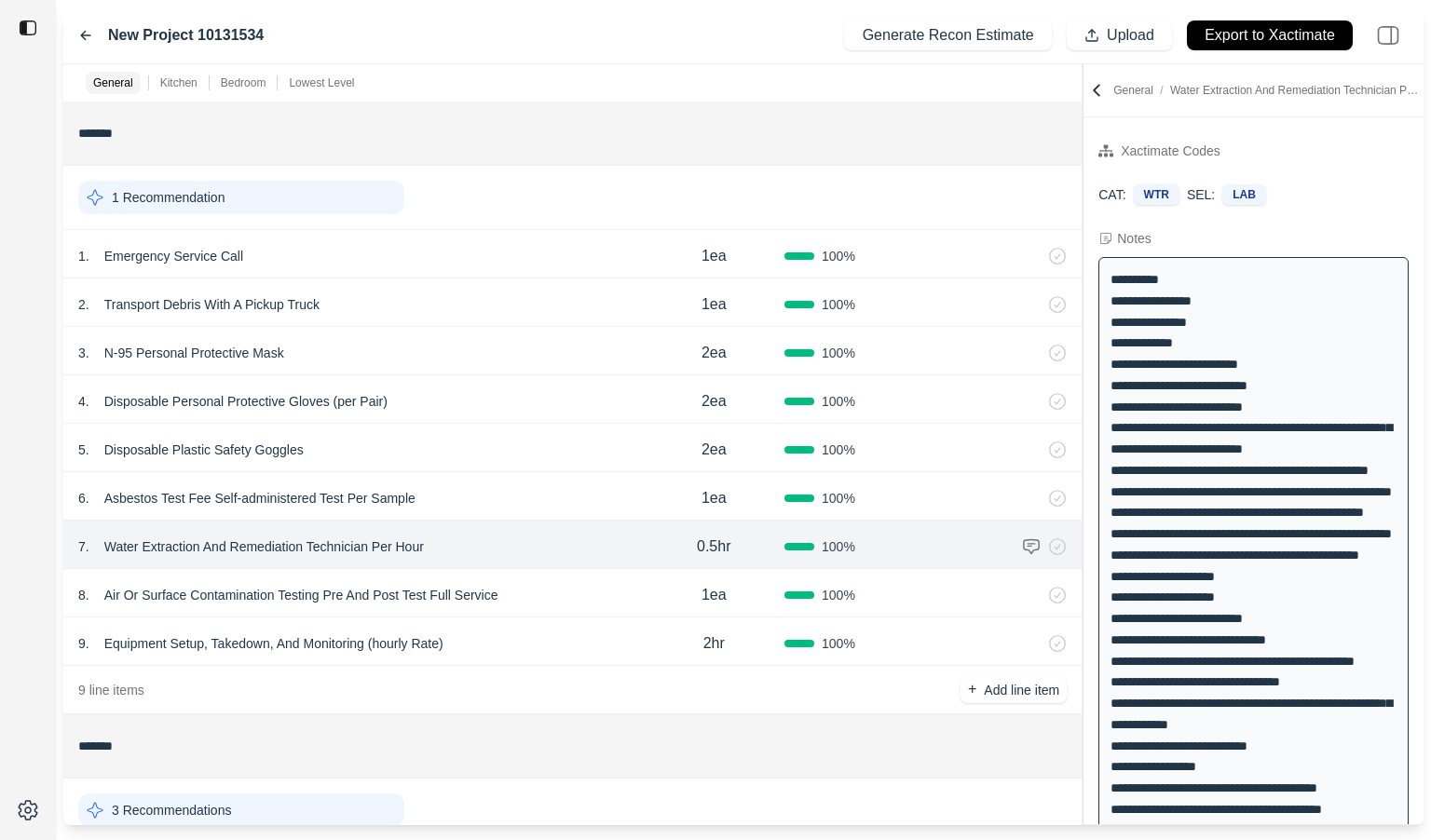
click at [88, 31] on icon at bounding box center [86, 36] width 15 height 15
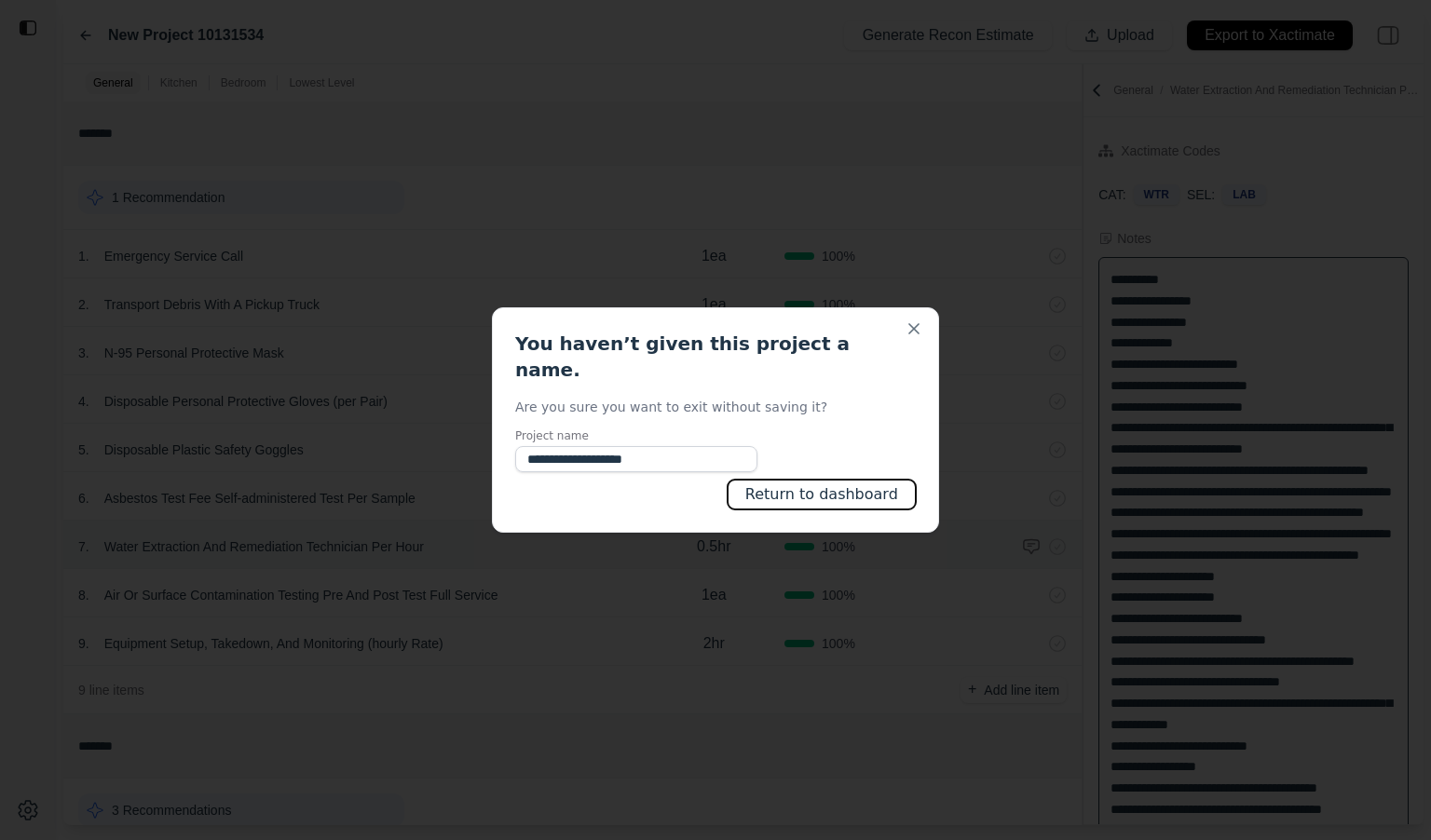
click at [879, 490] on button "Return to dashboard" at bounding box center [822, 495] width 188 height 30
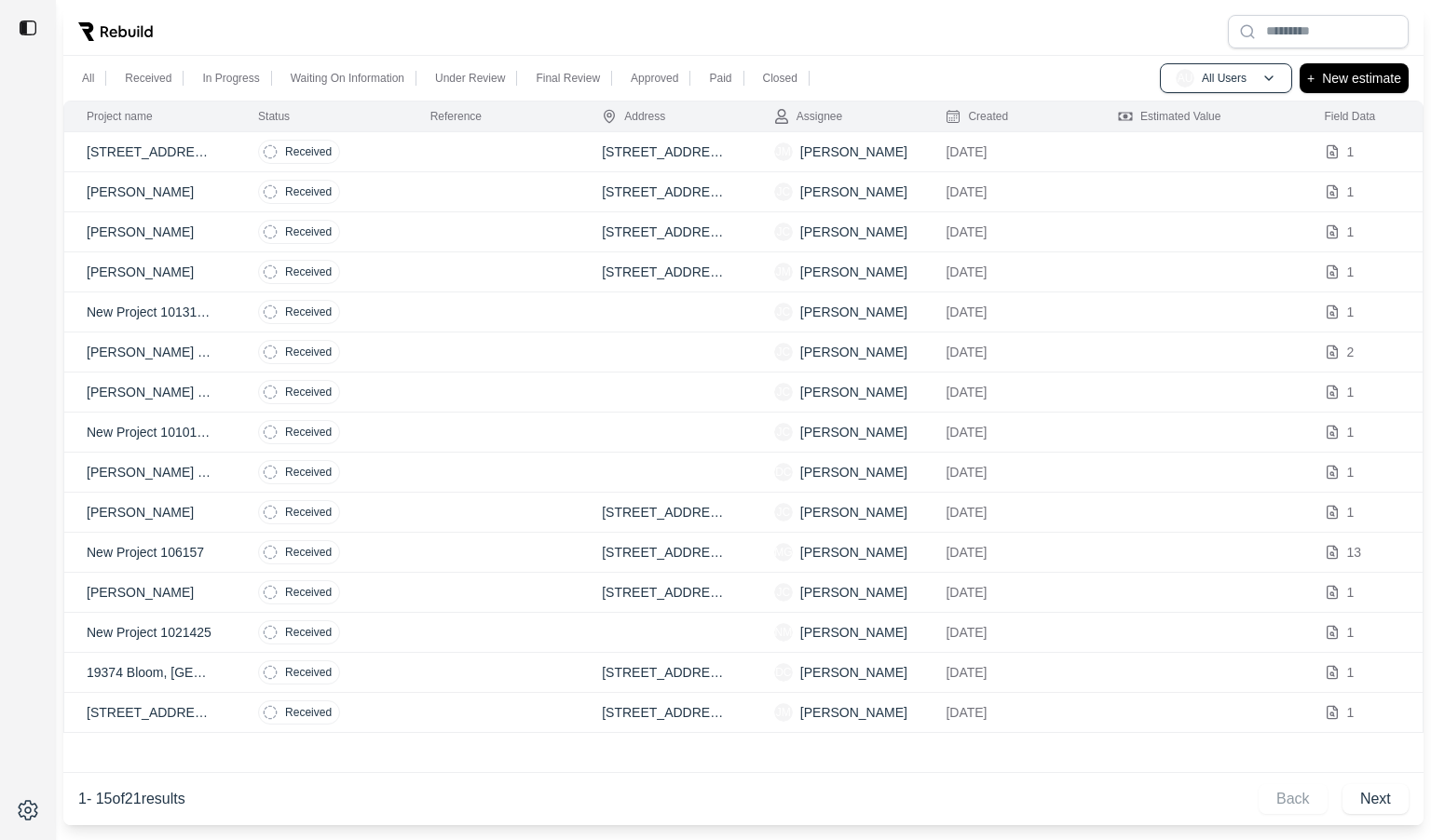
click at [400, 166] on td "Received" at bounding box center [322, 152] width 172 height 40
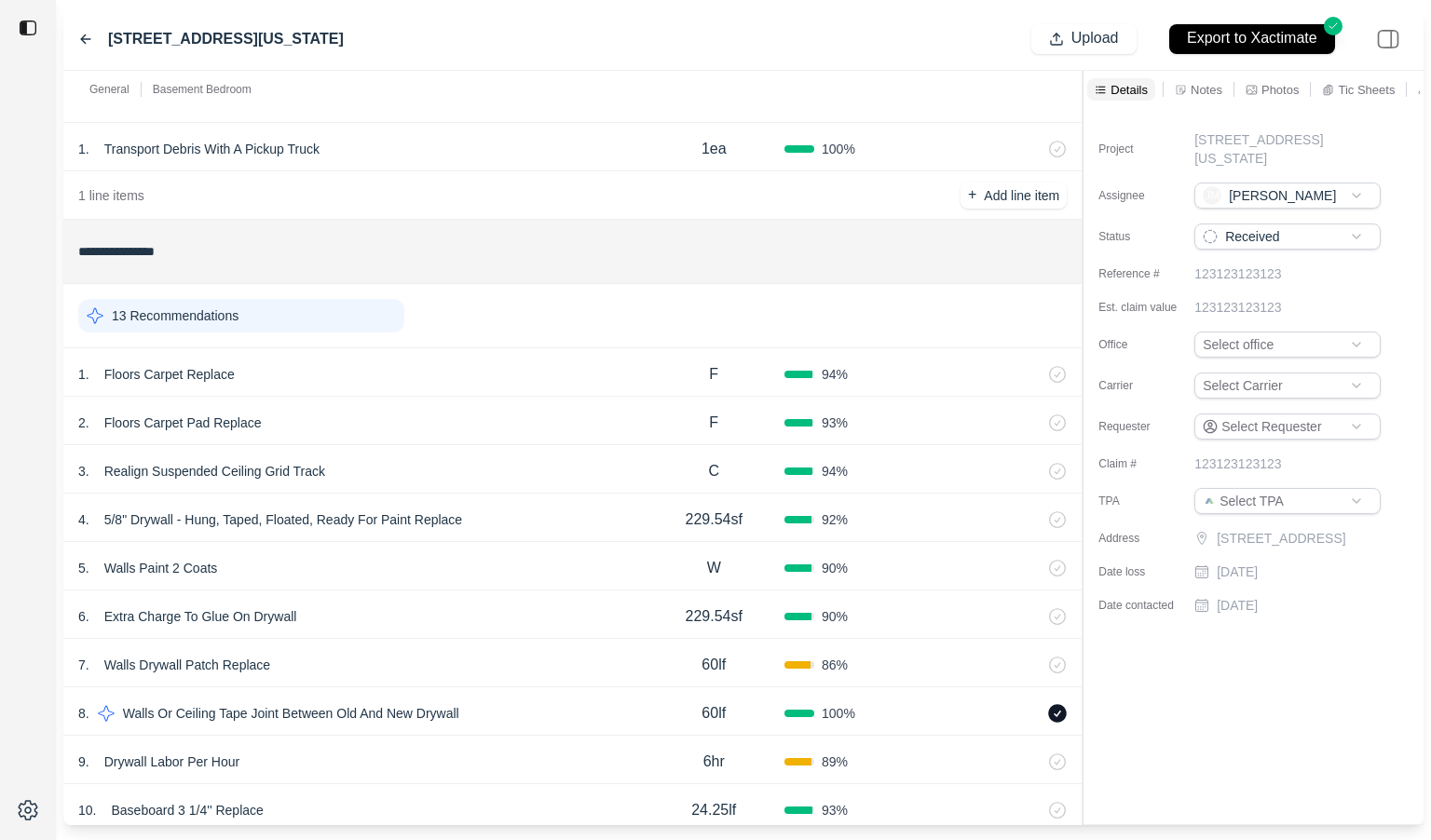
scroll to position [393, 0]
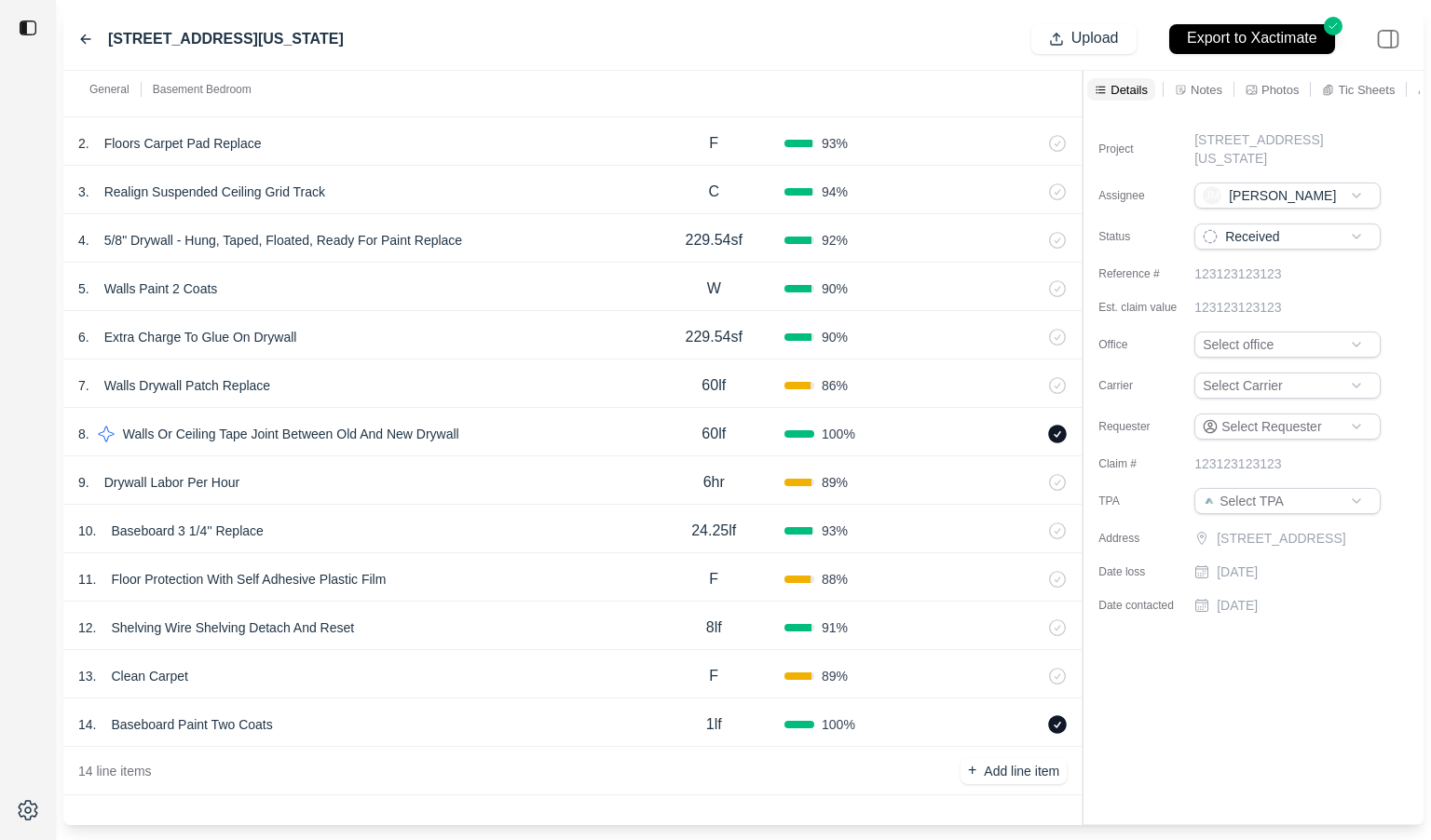
click at [85, 40] on icon at bounding box center [86, 39] width 15 height 15
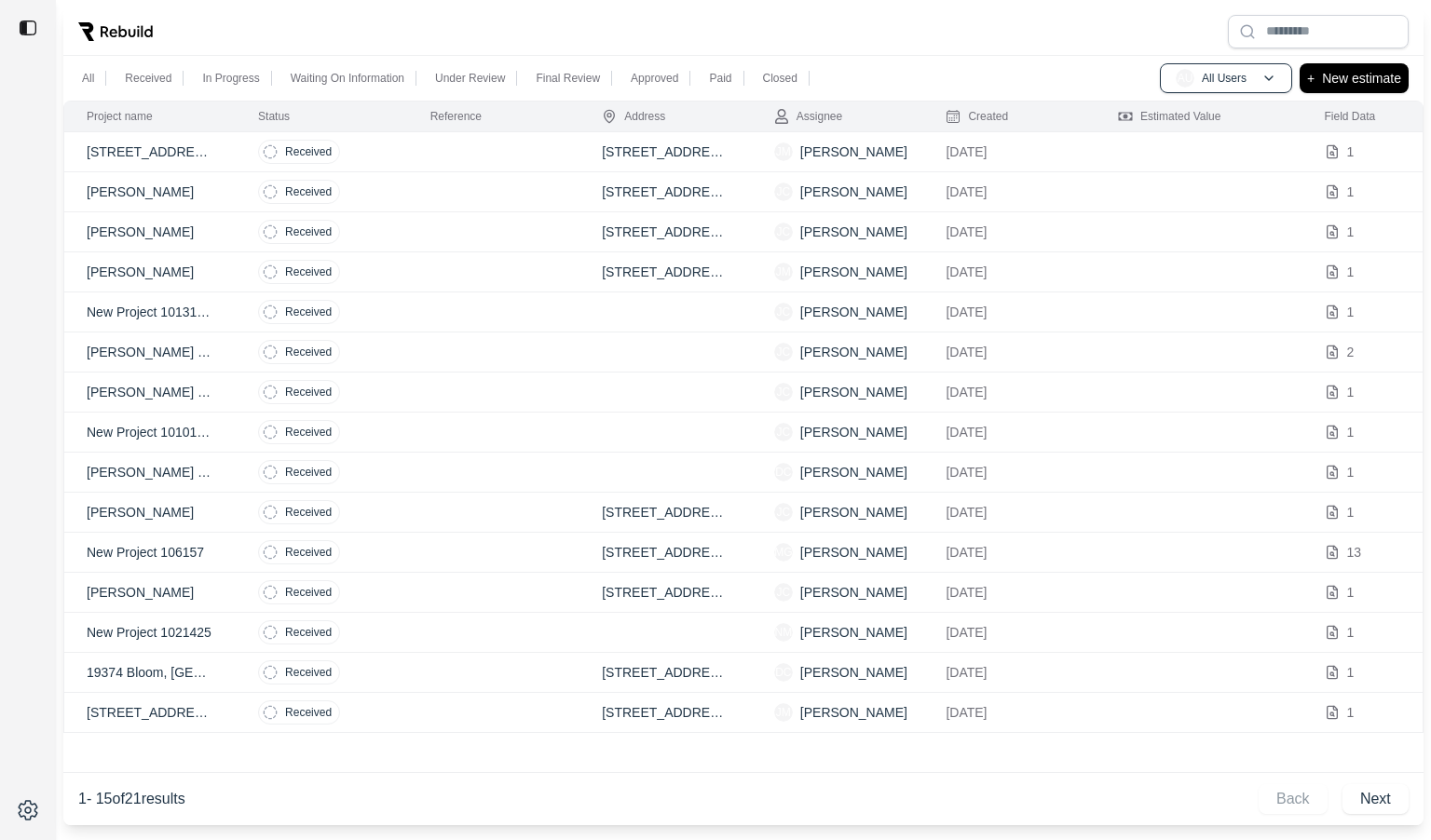
click at [420, 201] on td at bounding box center [494, 192] width 172 height 40
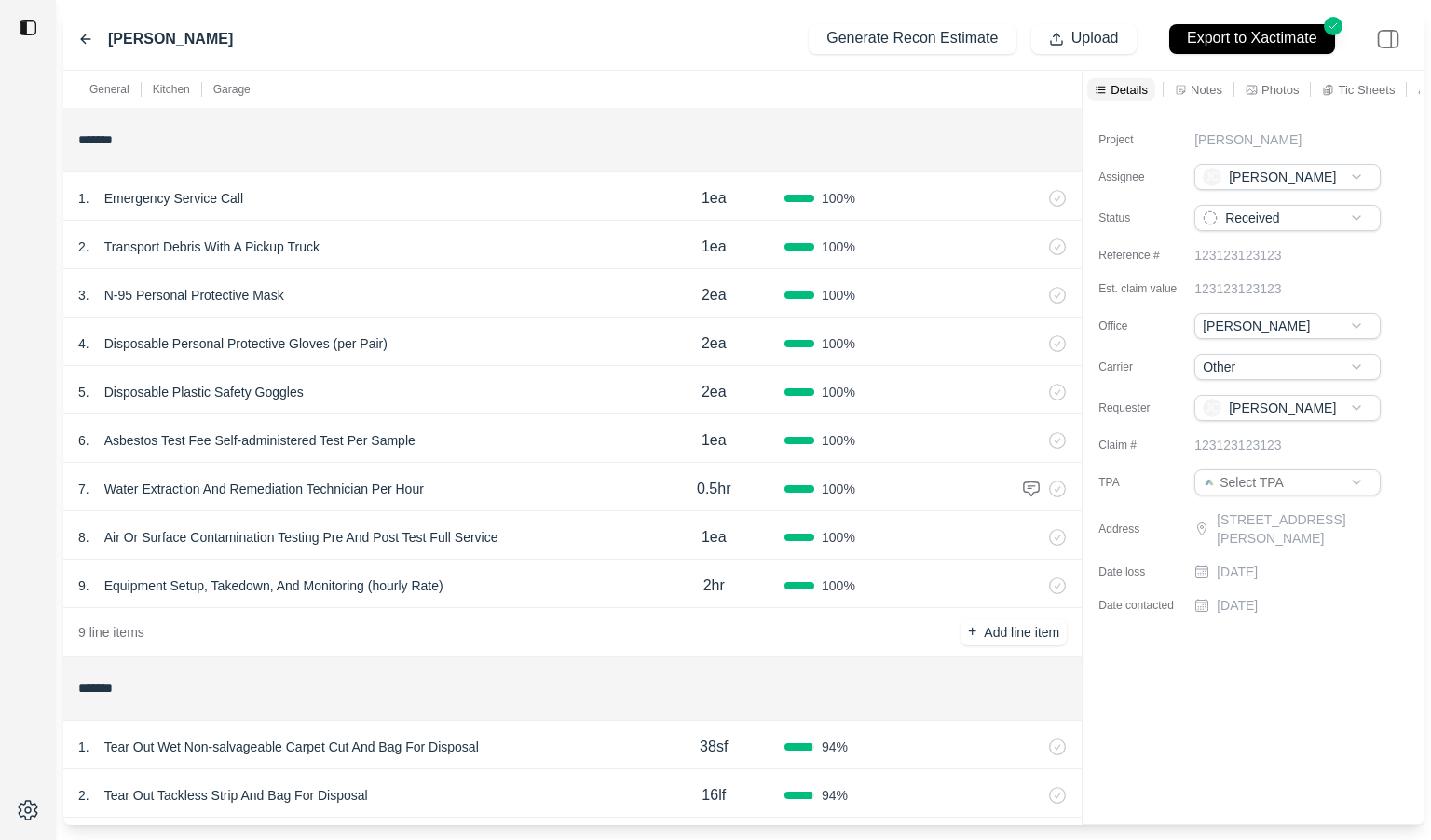
click at [572, 751] on div "1 . Tear Out Wet Non-salvageable Carpet Cut And Bag For Disposal" at bounding box center [361, 747] width 565 height 26
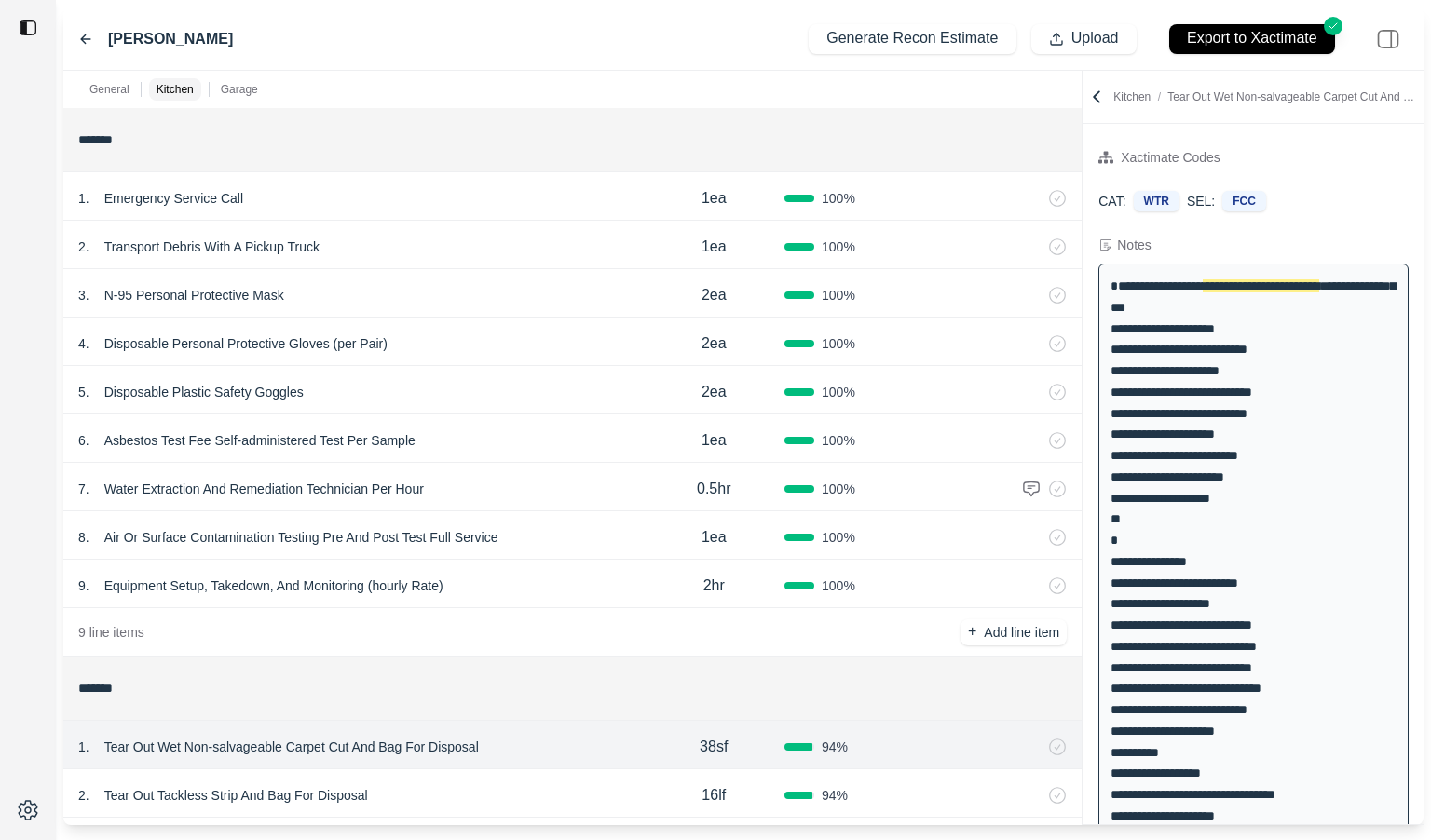
click at [89, 37] on icon at bounding box center [86, 39] width 15 height 15
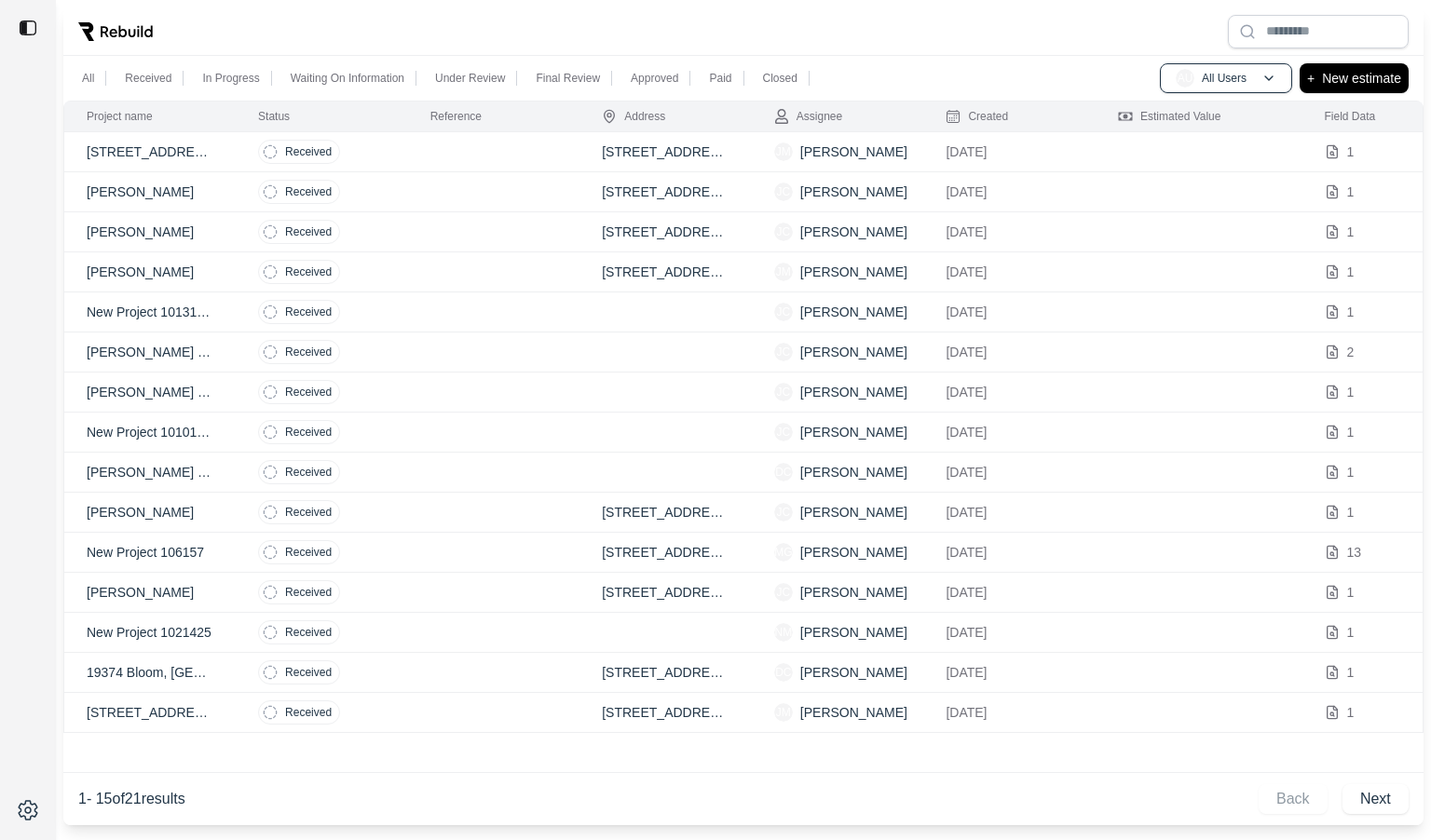
click at [467, 250] on td at bounding box center [494, 232] width 172 height 40
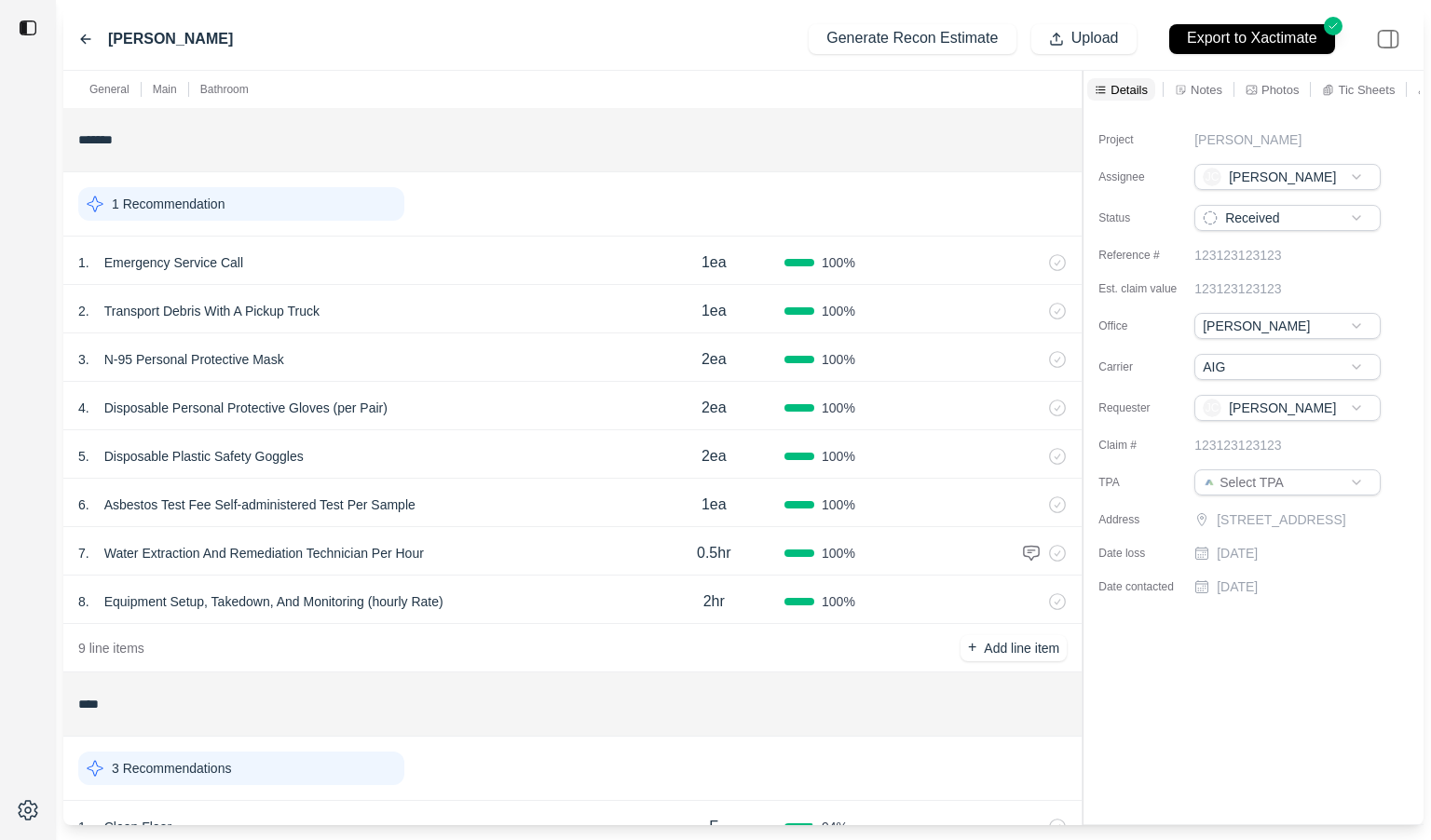
click at [1192, 90] on p "Notes" at bounding box center [1206, 90] width 31 height 16
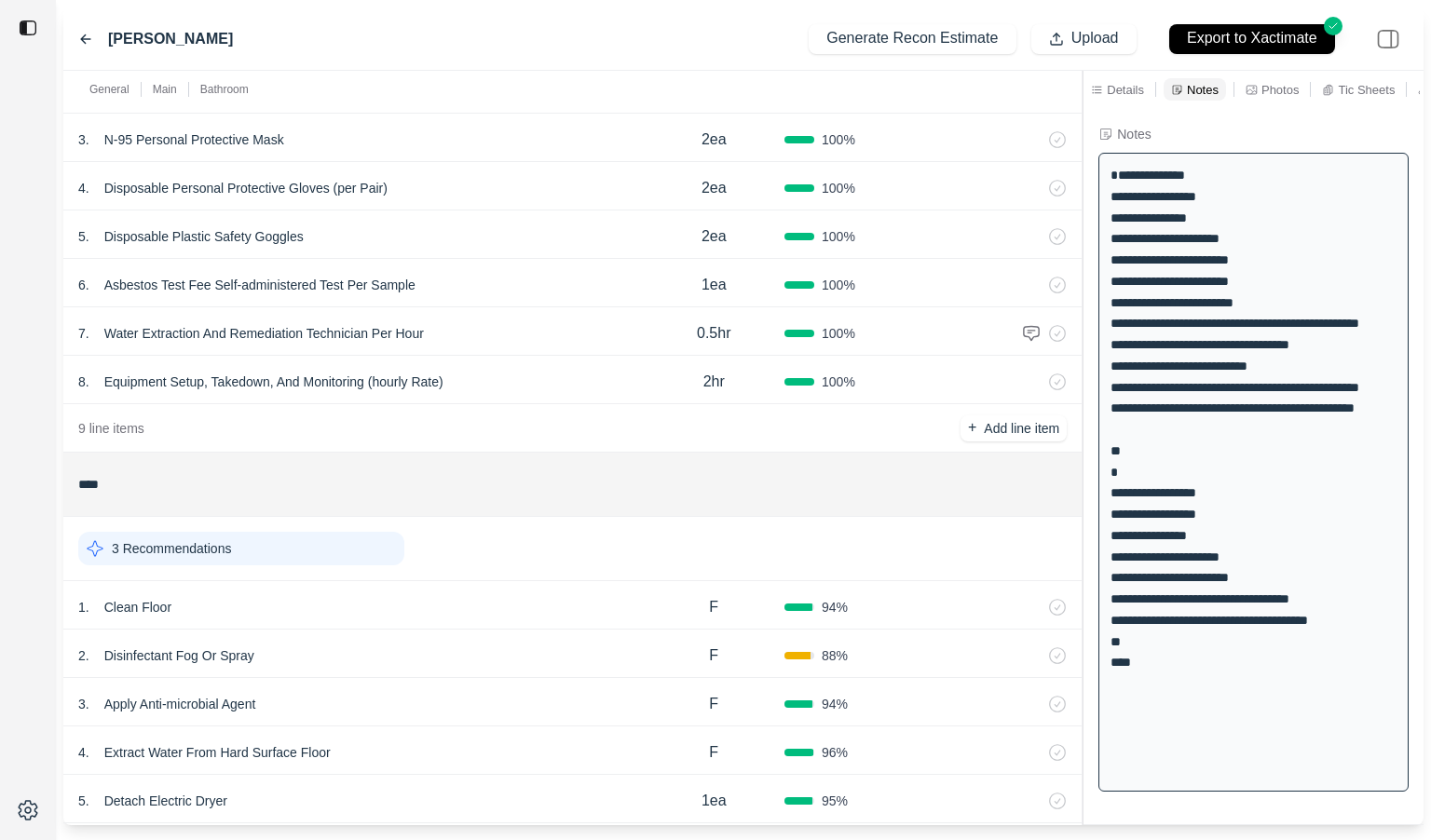
scroll to position [218, 0]
click at [415, 663] on div "2 . Disinfectant Fog Or Spray" at bounding box center [361, 657] width 565 height 26
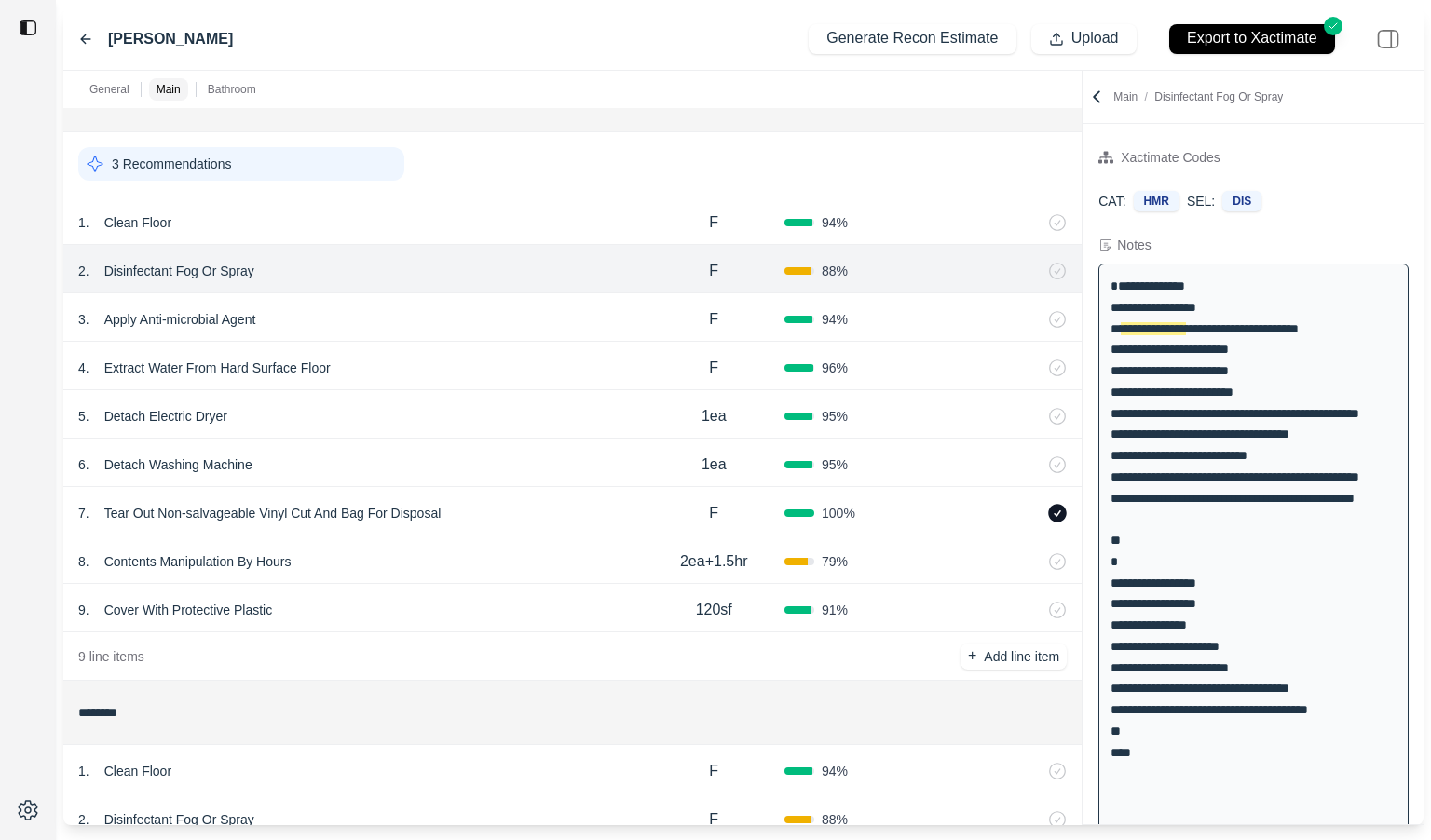
scroll to position [548, 0]
